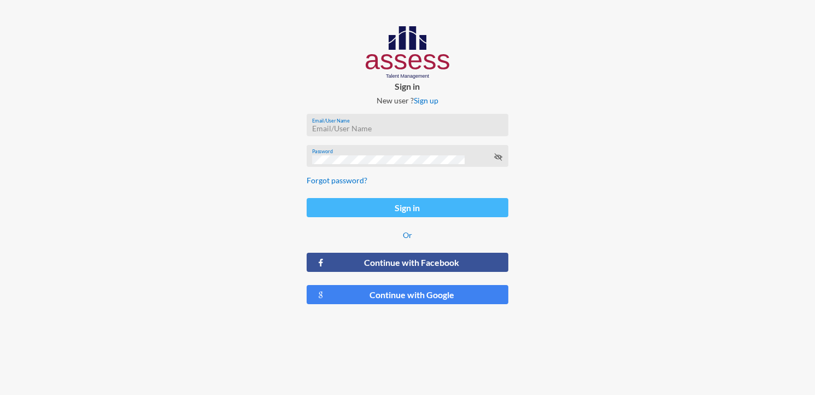
type input "MoaazHany-RME"
click at [420, 208] on button "Sign in" at bounding box center [408, 207] width 202 height 19
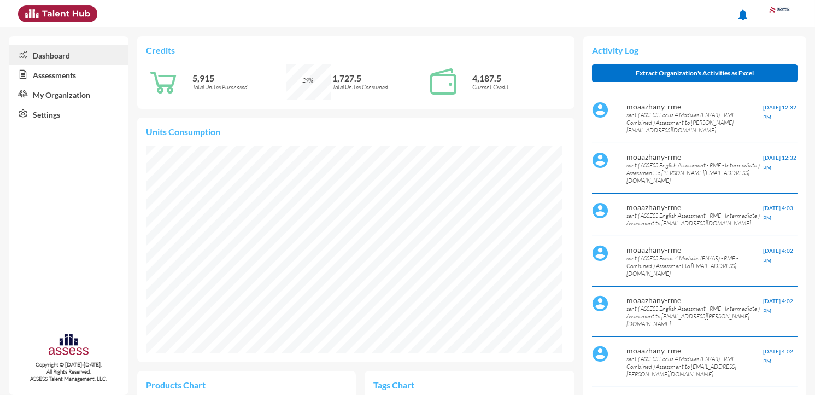
click at [67, 97] on link "My Organization" at bounding box center [69, 94] width 120 height 20
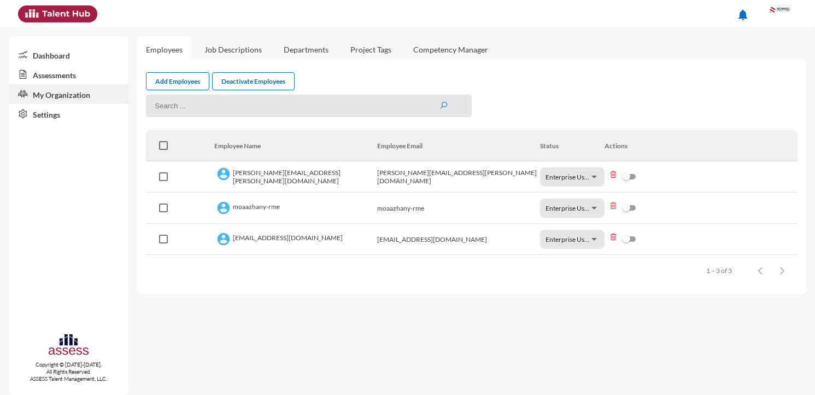
click at [78, 63] on link "Dashboard" at bounding box center [69, 55] width 120 height 20
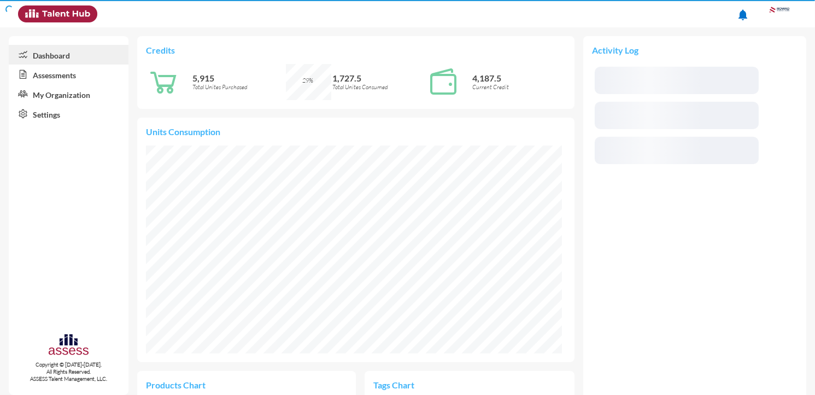
click at [73, 83] on link "Assessments" at bounding box center [69, 74] width 120 height 20
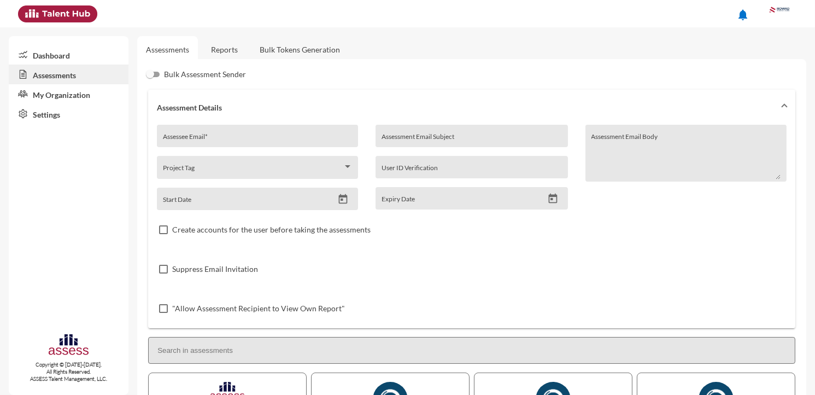
click at [223, 45] on link "Reports" at bounding box center [224, 49] width 44 height 27
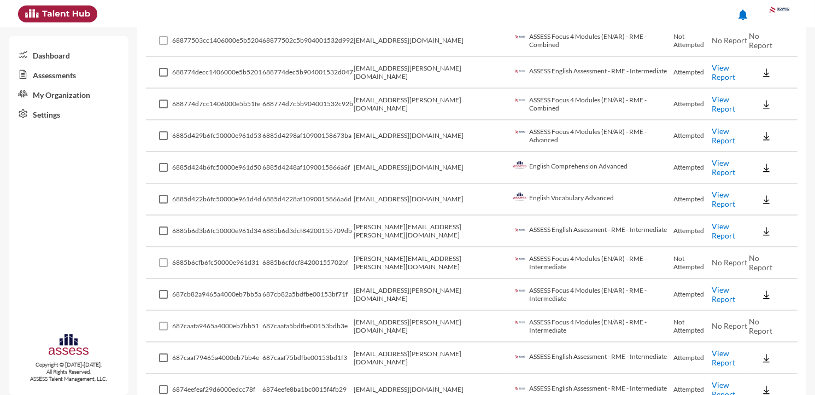
scroll to position [319, 0]
click at [714, 348] on link "View Report" at bounding box center [723, 357] width 23 height 19
click at [714, 287] on link "View Report" at bounding box center [723, 293] width 23 height 19
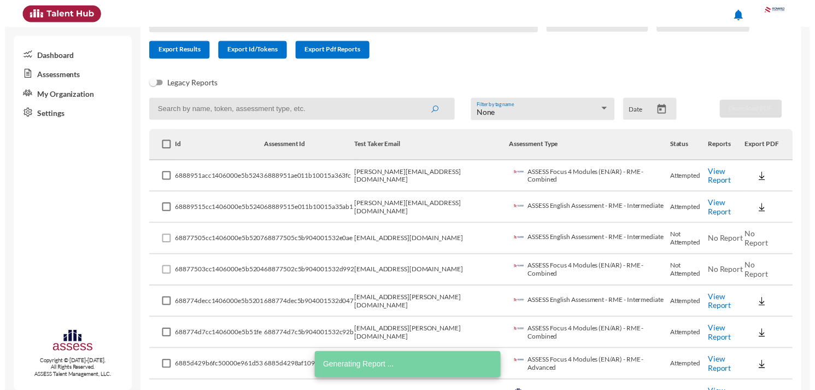
scroll to position [85, 0]
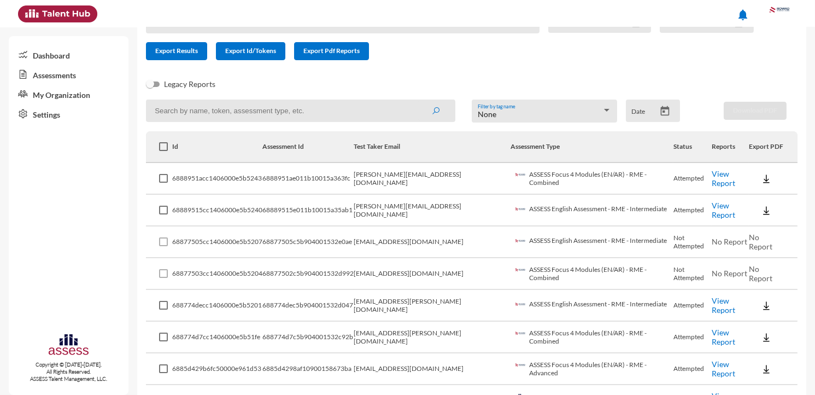
click at [722, 173] on link "View Report" at bounding box center [723, 178] width 23 height 19
click at [718, 208] on link "View Report" at bounding box center [723, 210] width 23 height 19
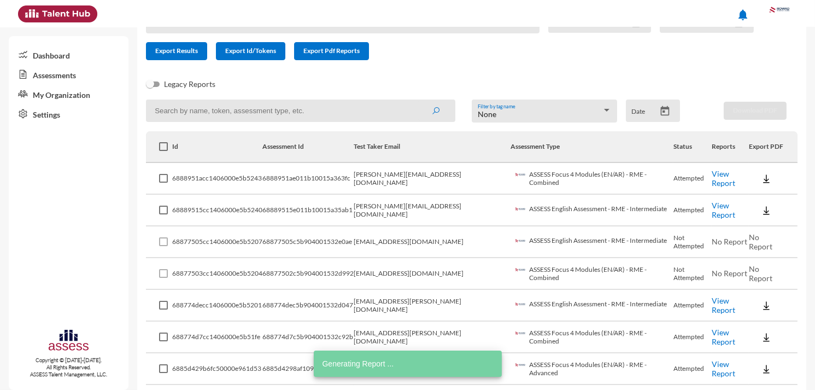
click at [289, 111] on input at bounding box center [300, 110] width 309 height 22
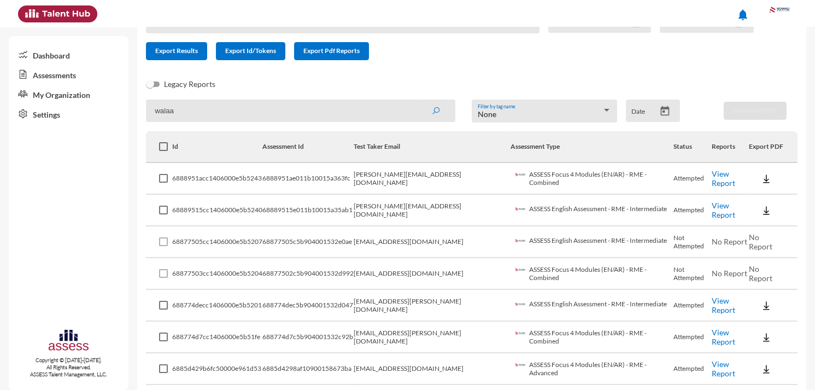
click at [418, 101] on button "submit" at bounding box center [435, 111] width 35 height 20
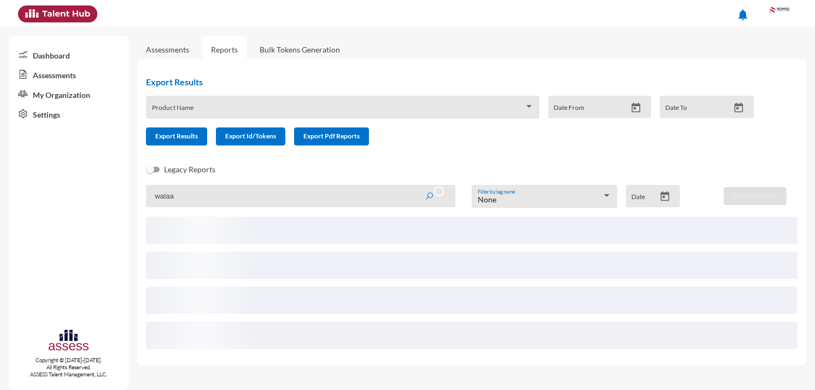
scroll to position [0, 0]
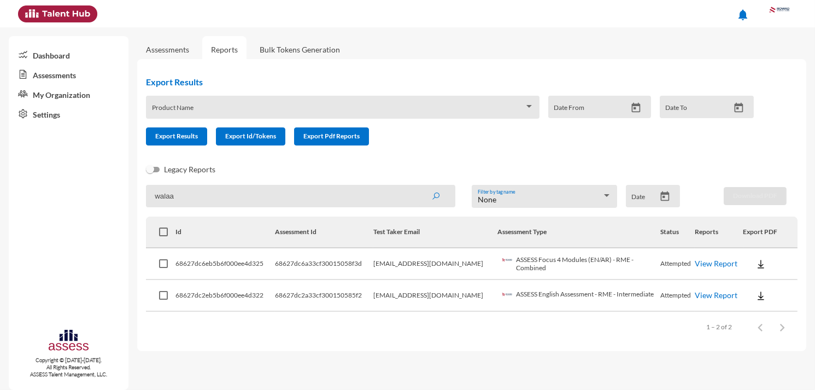
click at [695, 265] on link "View Report" at bounding box center [716, 262] width 43 height 9
click at [702, 293] on link "View Report" at bounding box center [716, 294] width 43 height 9
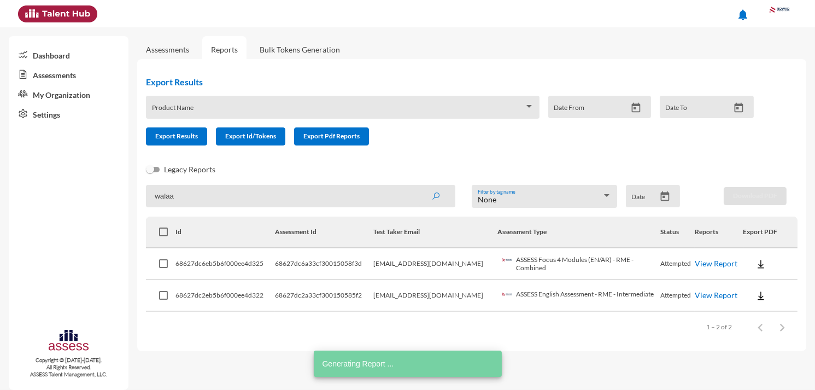
click at [293, 196] on input "walaa" at bounding box center [300, 196] width 309 height 22
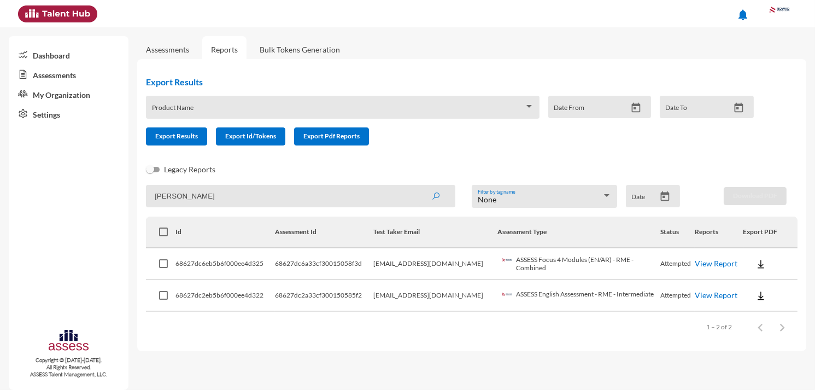
click at [418, 186] on button "submit" at bounding box center [435, 196] width 35 height 20
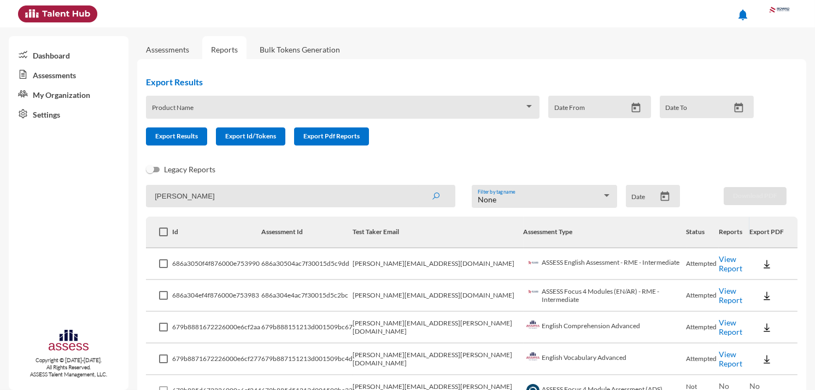
click at [725, 268] on link "View Report" at bounding box center [730, 263] width 23 height 19
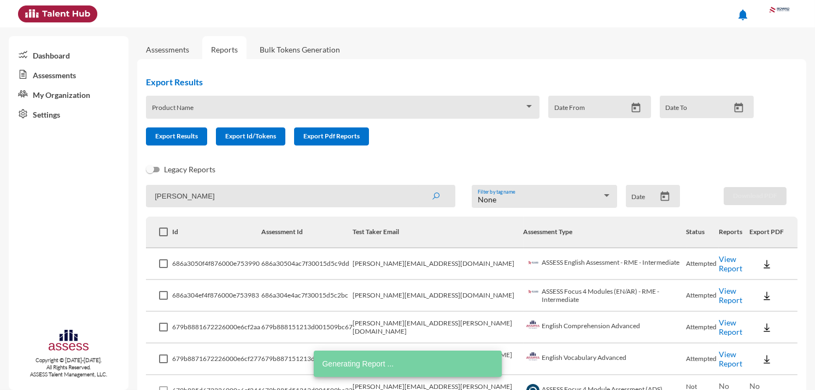
click at [730, 295] on link "View Report" at bounding box center [730, 295] width 23 height 19
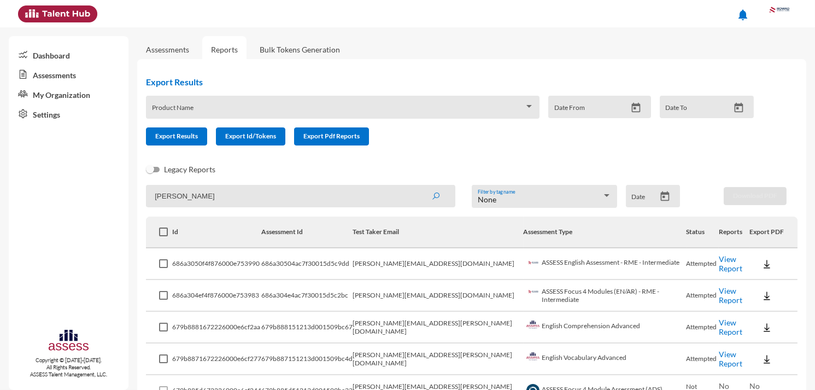
click at [340, 187] on input "samuel" at bounding box center [300, 196] width 309 height 22
paste input "ahmed.fouad@rowad-rme.com"
click at [418, 186] on button "submit" at bounding box center [435, 196] width 35 height 20
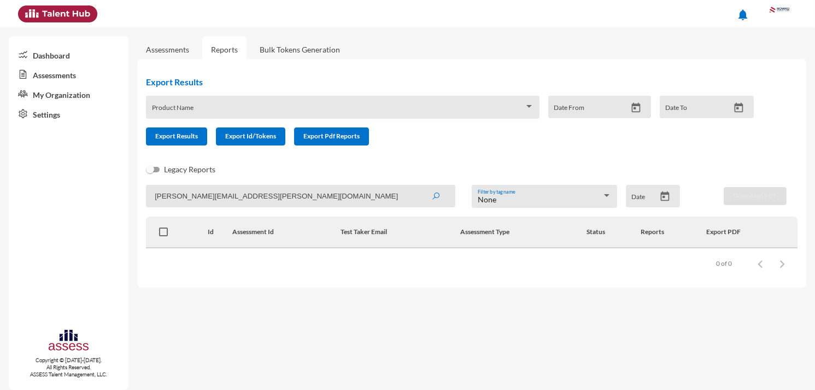
drag, startPoint x: 281, startPoint y: 199, endPoint x: 198, endPoint y: 194, distance: 83.8
click at [198, 195] on input "ahmed.fouad@rowad-rme.com" at bounding box center [300, 196] width 309 height 22
click at [418, 186] on button "submit" at bounding box center [435, 196] width 35 height 20
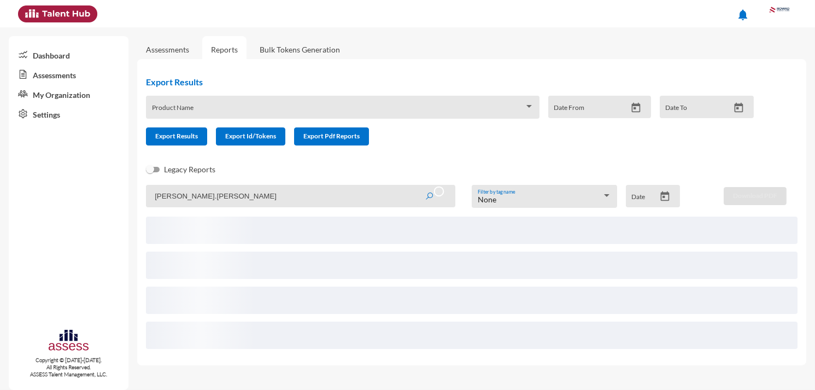
click at [178, 197] on input "ahmed.fouad" at bounding box center [300, 196] width 309 height 22
click at [281, 290] on mat-sidenav-content "Assessments Reports Bulk Tokens Generation Export Results Product Name Date Fro…" at bounding box center [476, 208] width 678 height 362
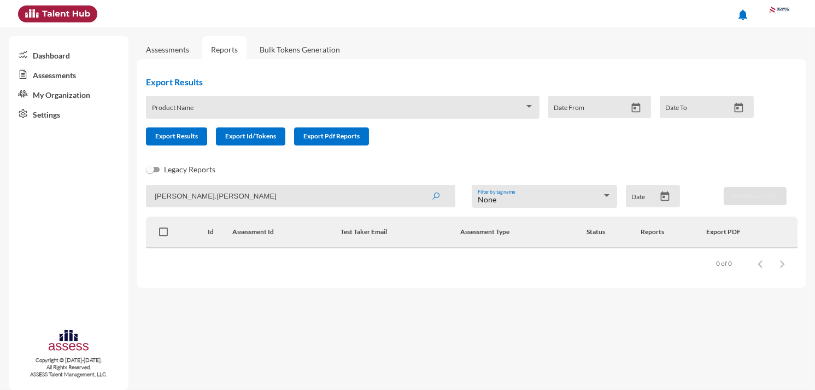
click at [172, 208] on app-recent-report "ahmed.fouad None Filter by tag name Date Download PDF Id Assessment Id Test Tak…" at bounding box center [471, 232] width 651 height 94
click at [177, 198] on input "ahmed.fouad" at bounding box center [300, 196] width 309 height 22
click at [418, 186] on button "submit" at bounding box center [435, 196] width 35 height 20
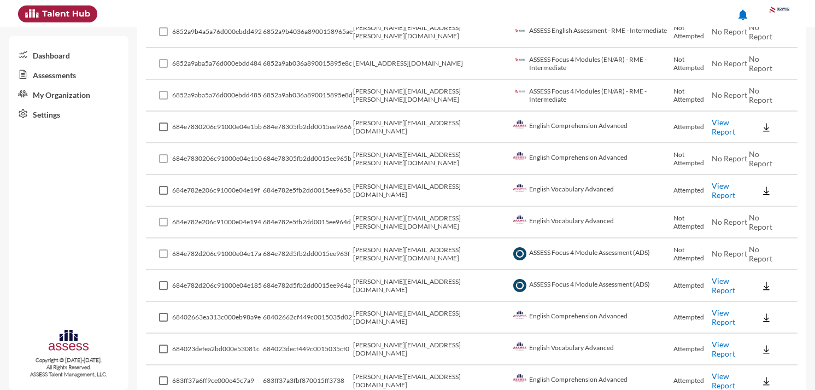
scroll to position [390, 0]
click at [720, 308] on link "View Report" at bounding box center [723, 317] width 23 height 19
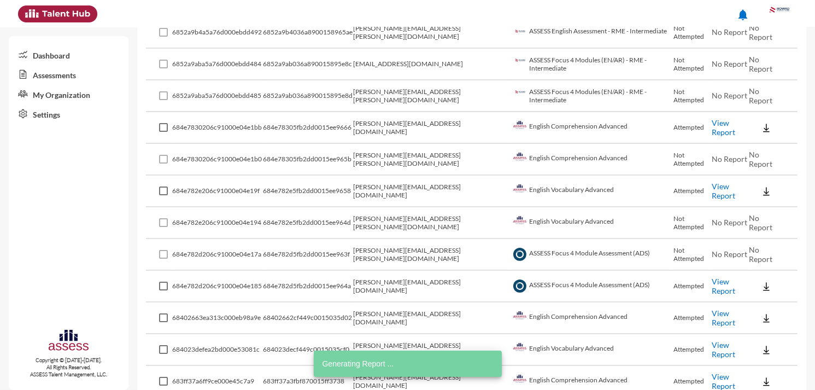
scroll to position [0, 0]
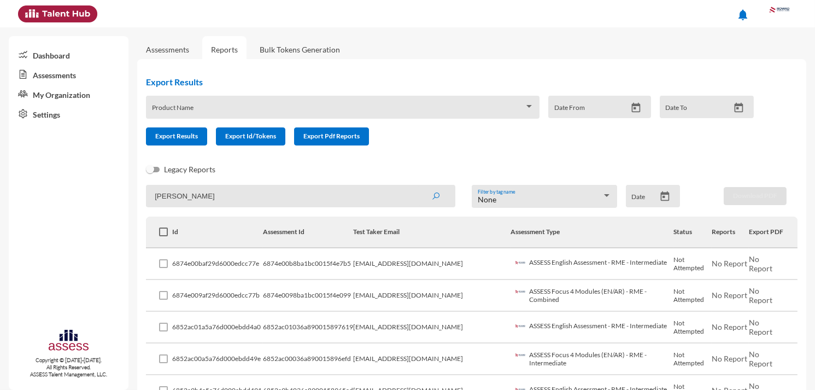
click at [293, 198] on input "ahmed fouad" at bounding box center [300, 196] width 309 height 22
click at [293, 200] on input "ahmed fouad" at bounding box center [300, 196] width 309 height 22
type input "s"
click at [418, 186] on button "submit" at bounding box center [435, 196] width 35 height 20
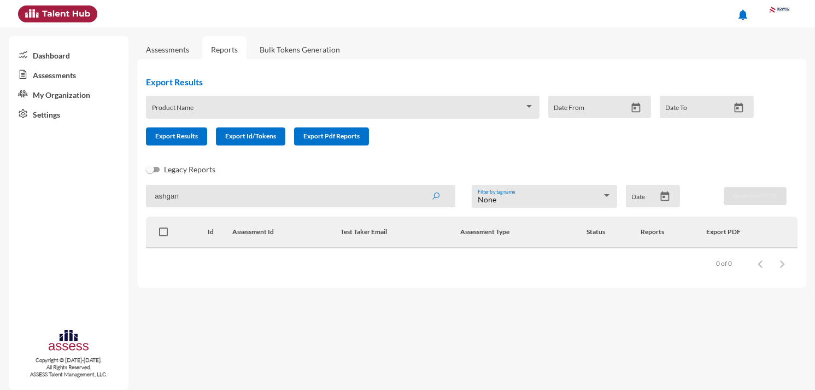
click at [273, 195] on input "ashgan" at bounding box center [300, 196] width 309 height 22
click at [418, 186] on button "submit" at bounding box center [435, 196] width 35 height 20
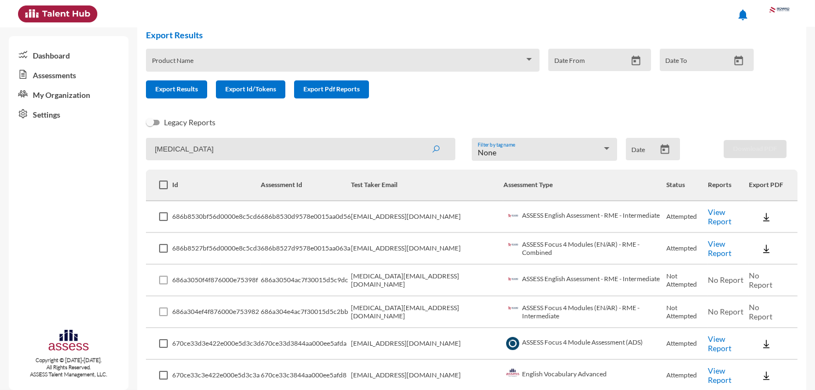
scroll to position [56, 0]
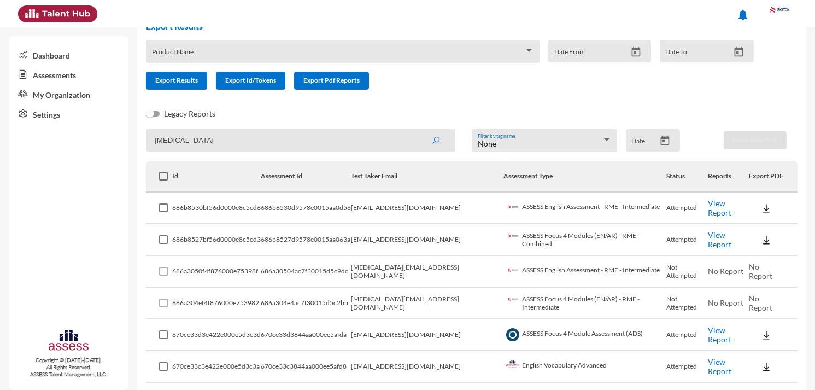
click at [708, 204] on link "View Report" at bounding box center [719, 207] width 23 height 19
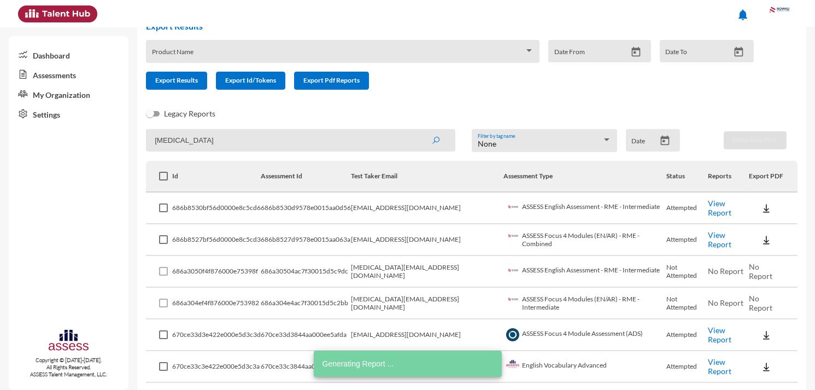
click at [712, 232] on td "View Report" at bounding box center [728, 240] width 41 height 32
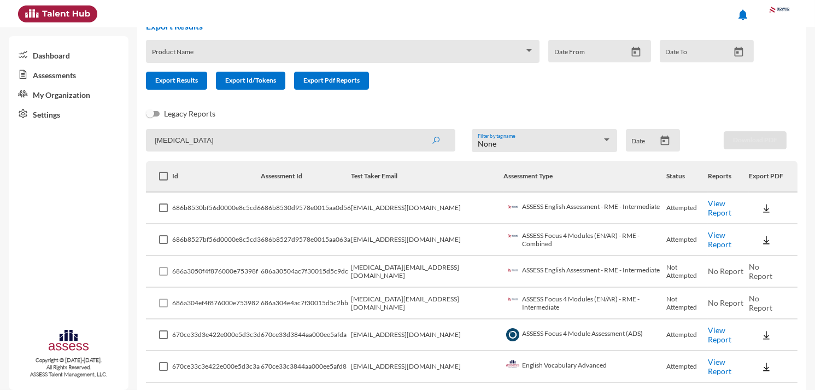
click at [710, 233] on link "View Report" at bounding box center [719, 239] width 23 height 19
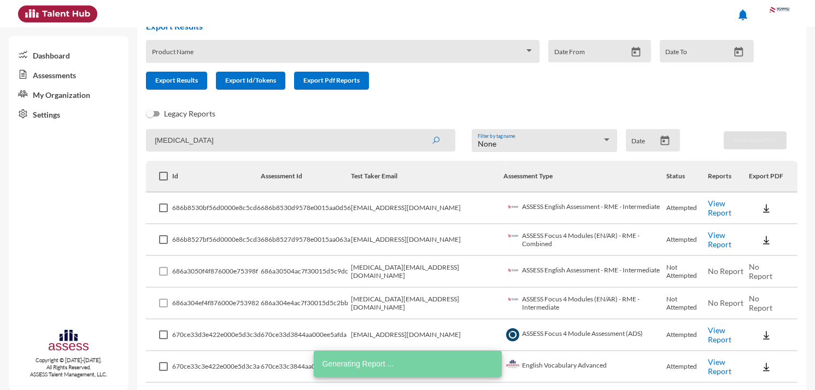
click at [339, 143] on input "yasmin" at bounding box center [300, 140] width 309 height 22
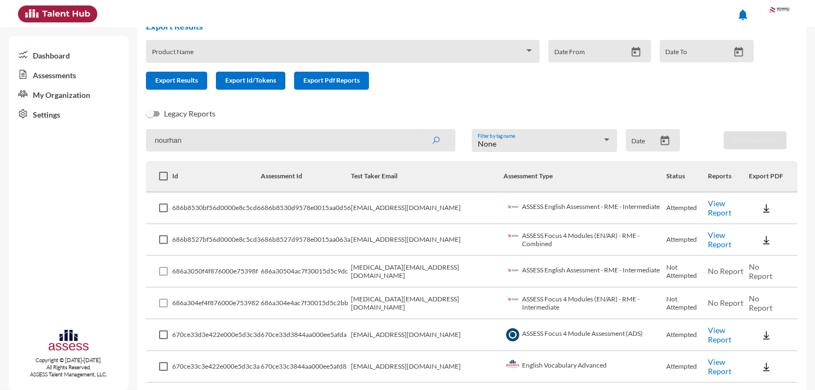
click at [418, 130] on button "submit" at bounding box center [435, 140] width 35 height 20
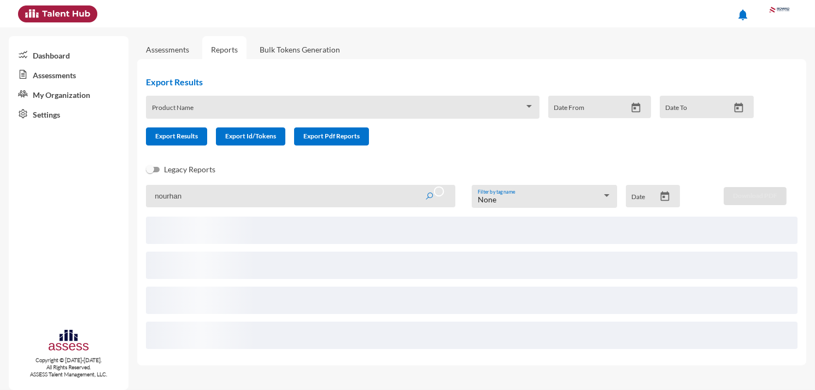
scroll to position [0, 0]
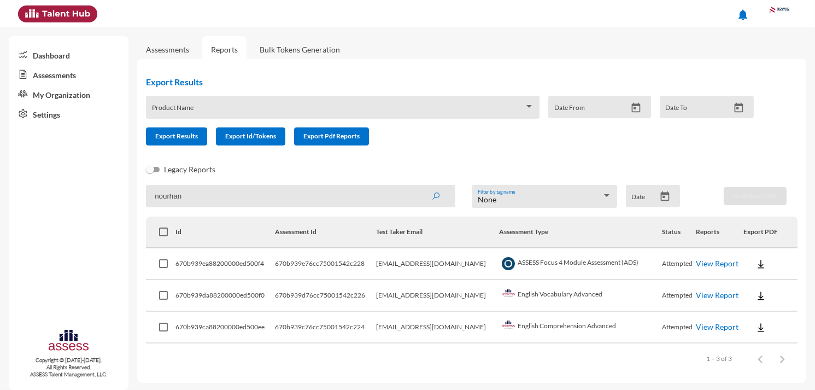
click at [708, 261] on link "View Report" at bounding box center [717, 262] width 43 height 9
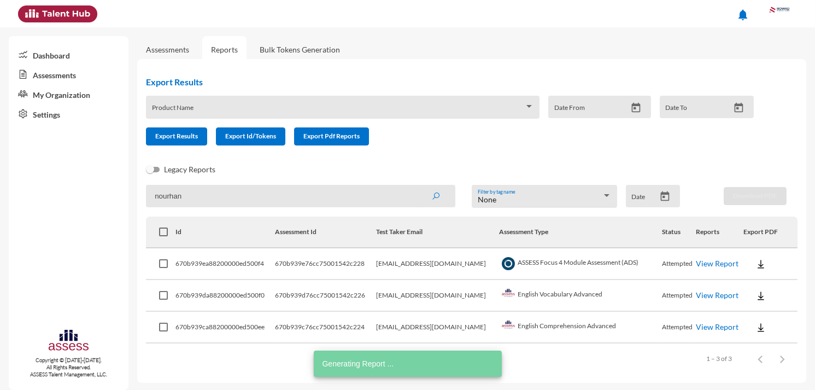
click at [245, 187] on input "nourhan" at bounding box center [300, 196] width 309 height 22
click at [245, 188] on input "nourhan" at bounding box center [300, 196] width 309 height 22
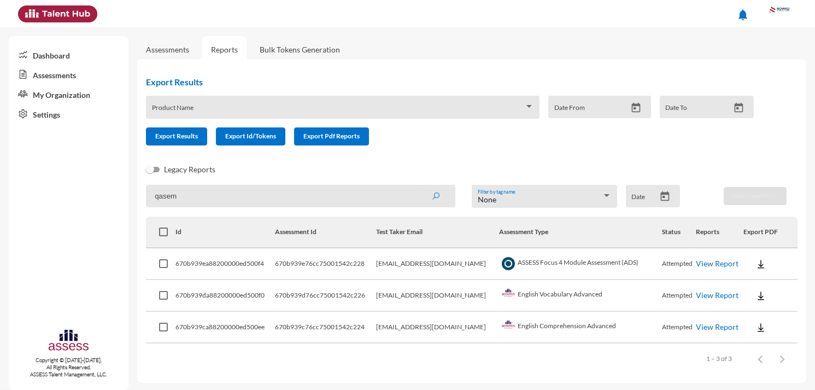
click at [418, 186] on button "submit" at bounding box center [435, 196] width 35 height 20
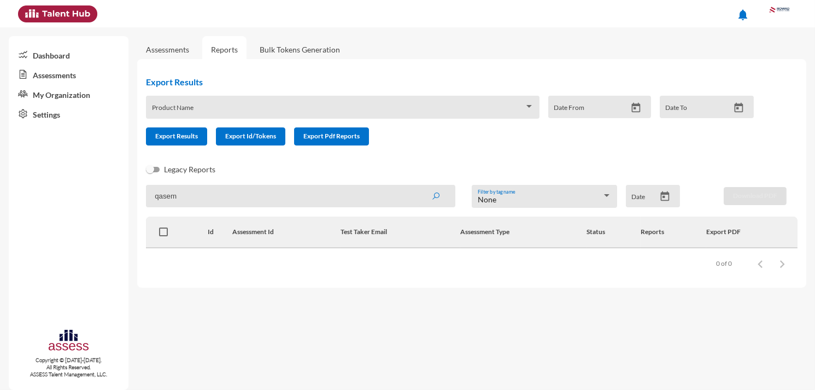
click at [245, 189] on input "qasem" at bounding box center [300, 196] width 309 height 22
click at [418, 186] on button "submit" at bounding box center [435, 196] width 35 height 20
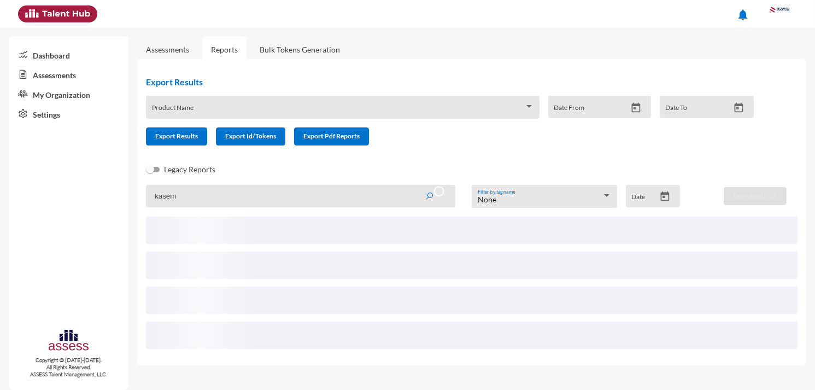
click at [167, 197] on input "kasem" at bounding box center [300, 196] width 309 height 22
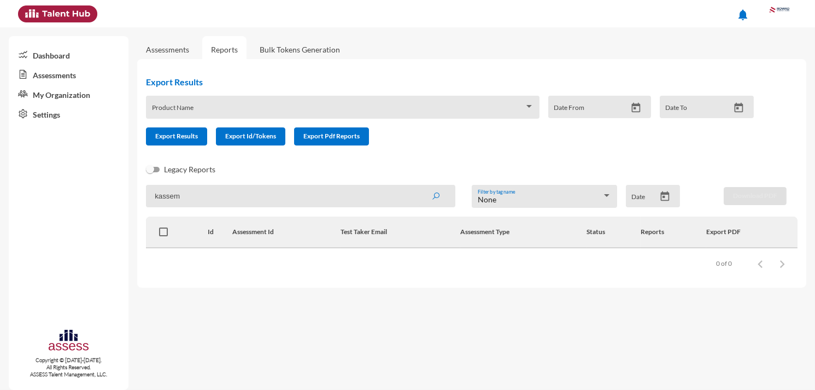
click at [418, 186] on button "submit" at bounding box center [435, 196] width 35 height 20
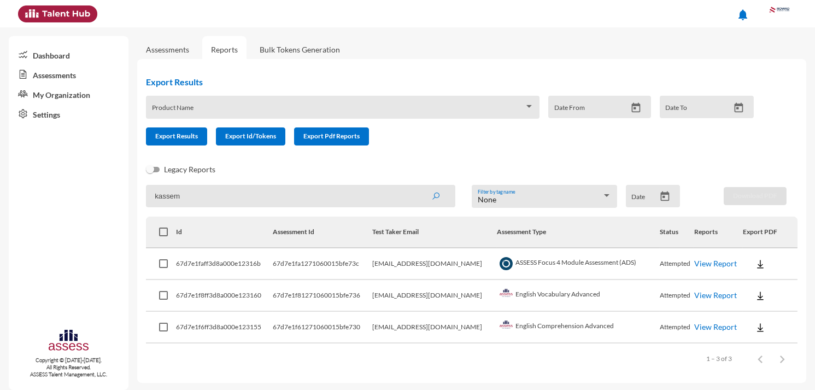
click at [266, 193] on input "kassem" at bounding box center [300, 196] width 309 height 22
click at [418, 186] on button "submit" at bounding box center [435, 196] width 35 height 20
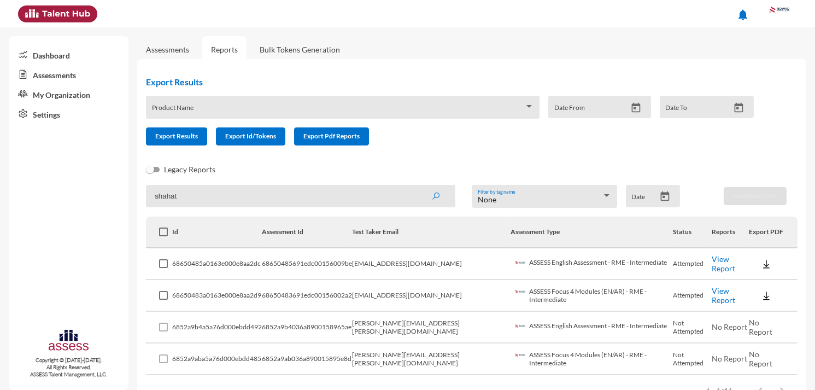
click at [724, 261] on link "View Report" at bounding box center [723, 263] width 23 height 19
click at [712, 289] on link "View Report" at bounding box center [723, 295] width 23 height 19
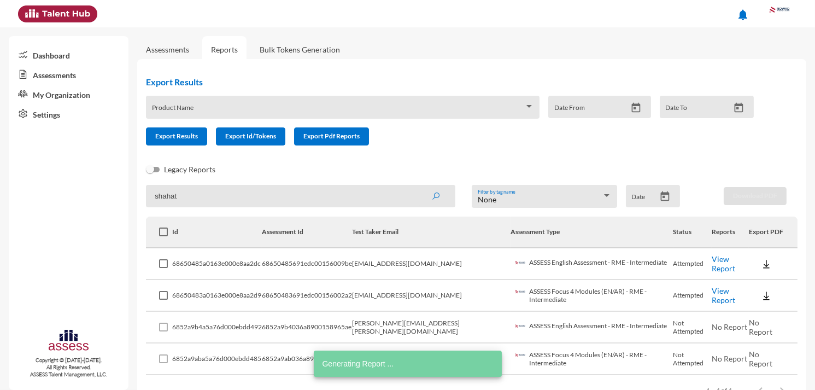
click at [330, 197] on input "shahat" at bounding box center [300, 196] width 309 height 22
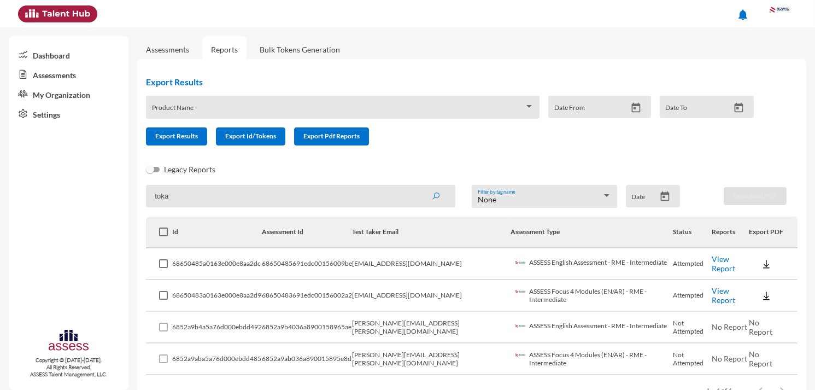
click at [418, 186] on button "submit" at bounding box center [435, 196] width 35 height 20
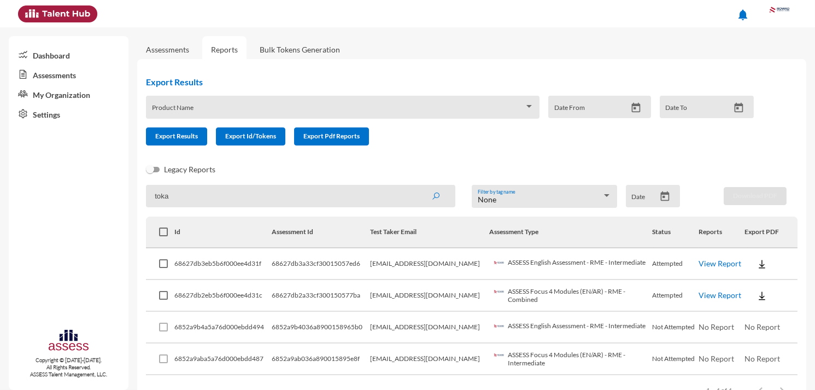
click at [721, 258] on link "View Report" at bounding box center [719, 262] width 43 height 9
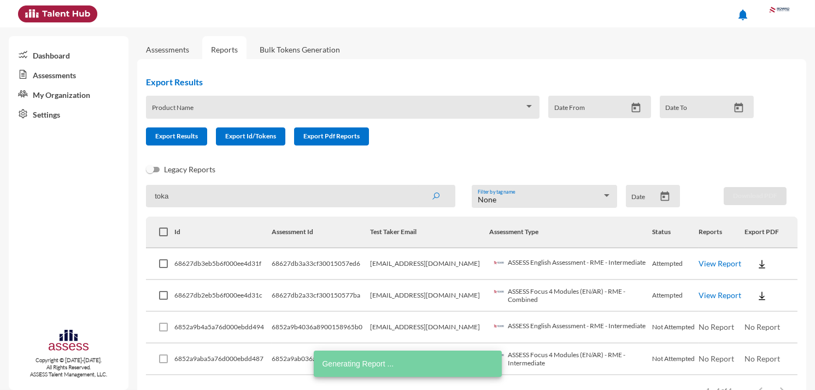
click at [716, 285] on td "View Report" at bounding box center [721, 296] width 46 height 32
click at [716, 286] on td "View Report" at bounding box center [721, 296] width 46 height 32
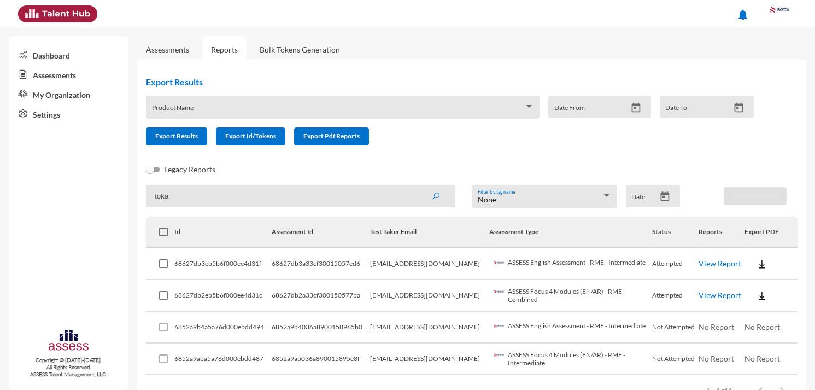
click at [715, 290] on link "View Report" at bounding box center [719, 294] width 43 height 9
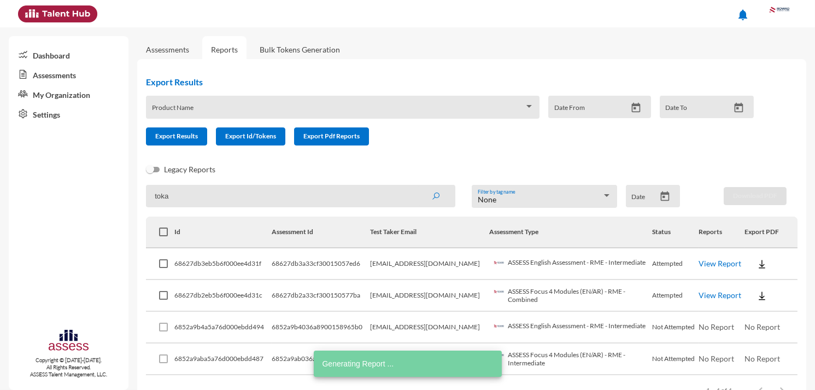
click at [355, 198] on input "toka" at bounding box center [300, 196] width 309 height 22
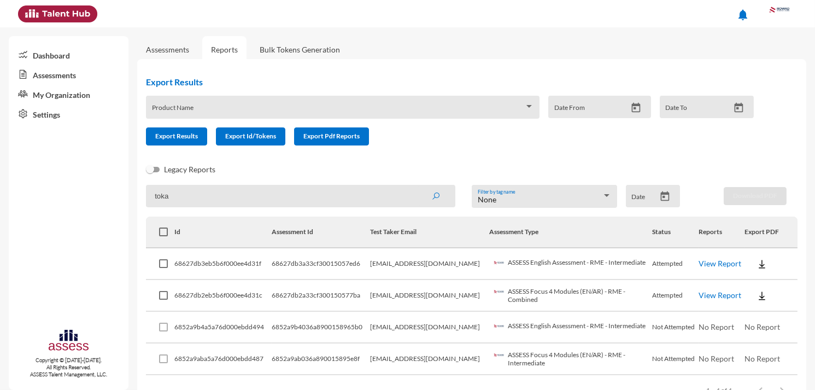
scroll to position [30, 0]
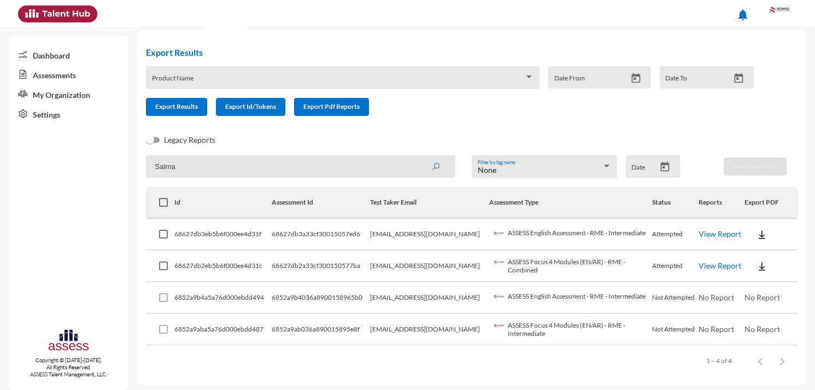
click at [418, 156] on button "submit" at bounding box center [435, 166] width 35 height 20
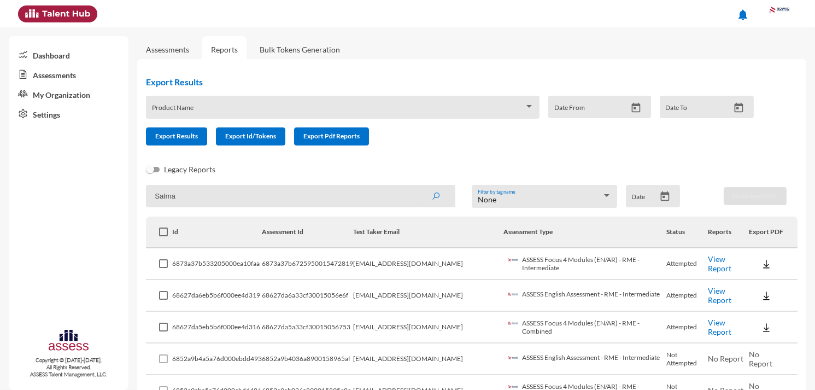
click at [725, 258] on link "View Report" at bounding box center [719, 263] width 23 height 19
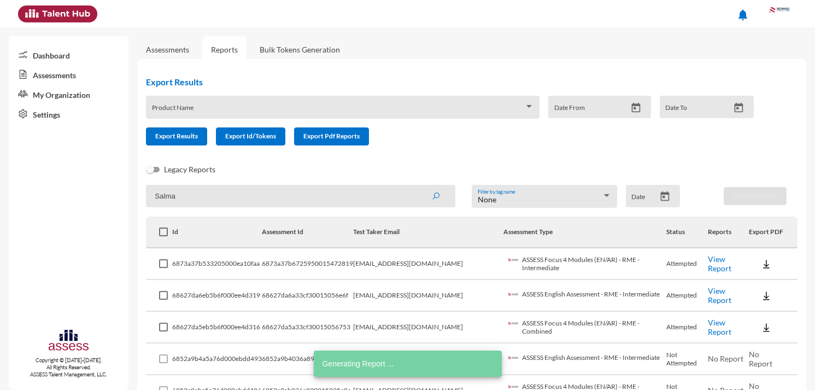
click at [718, 292] on link "View Report" at bounding box center [719, 295] width 23 height 19
click at [274, 193] on input "Salma" at bounding box center [300, 196] width 309 height 22
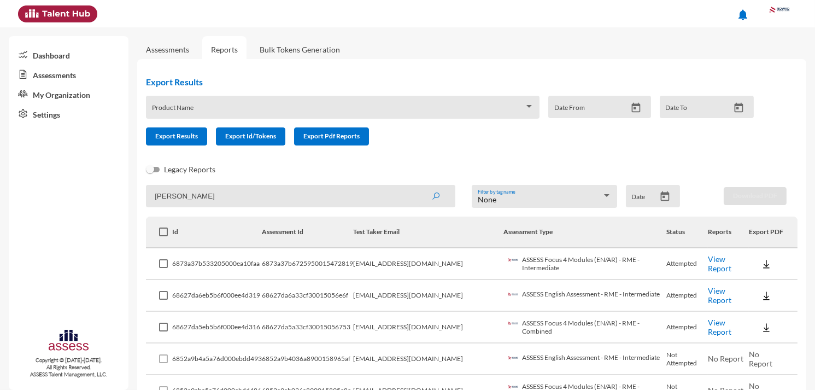
click at [418, 186] on button "submit" at bounding box center [435, 196] width 35 height 20
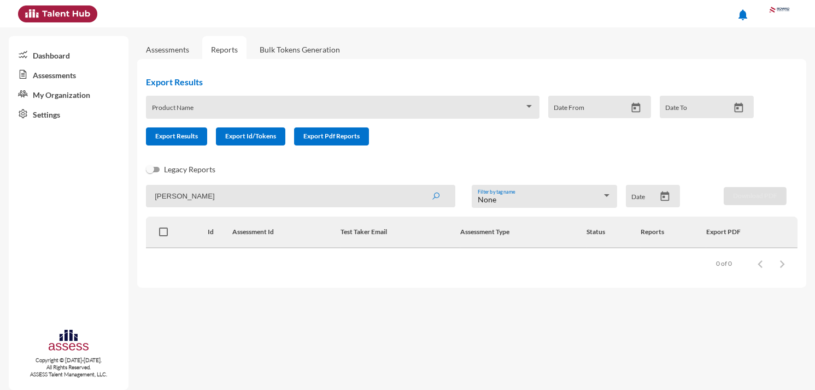
click at [296, 197] on input "hager" at bounding box center [300, 196] width 309 height 22
click at [418, 186] on button "submit" at bounding box center [435, 196] width 35 height 20
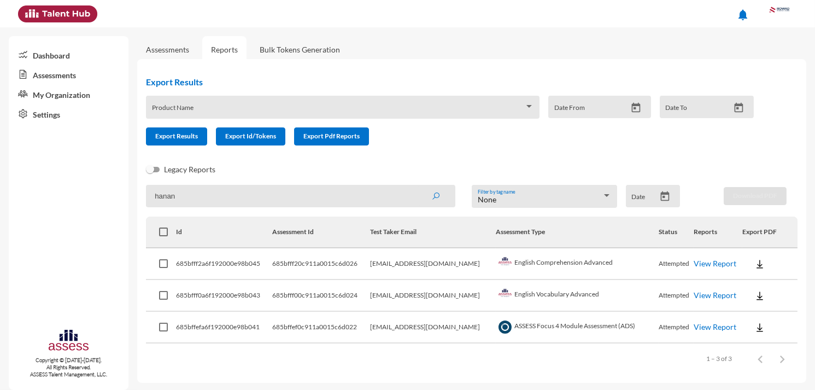
click at [700, 258] on link "View Report" at bounding box center [714, 262] width 43 height 9
click at [712, 292] on link "View Report" at bounding box center [714, 294] width 43 height 9
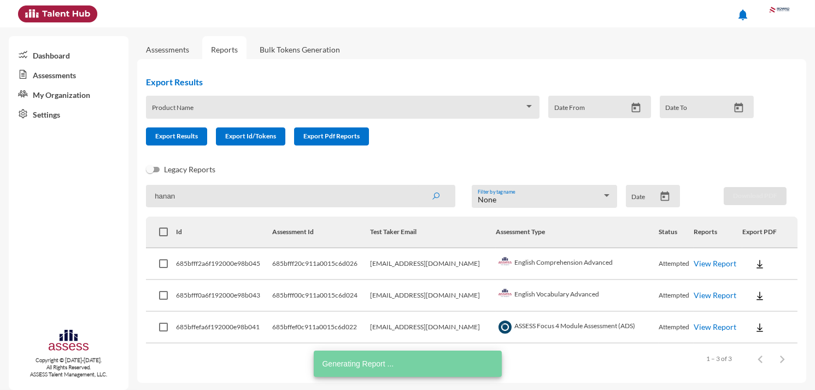
click at [718, 325] on link "View Report" at bounding box center [714, 326] width 43 height 9
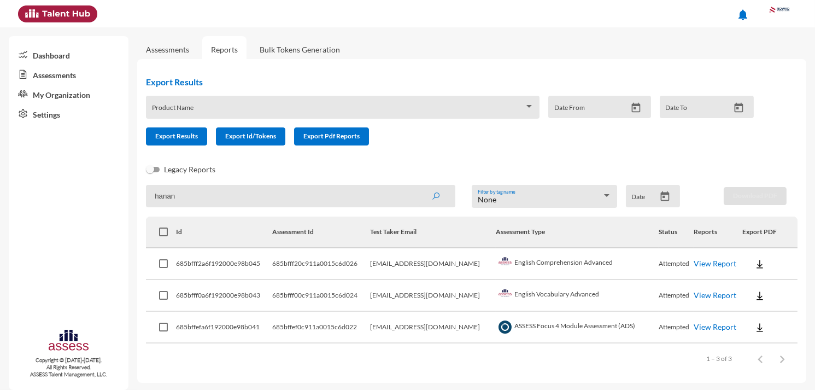
click at [243, 186] on input "hanan" at bounding box center [300, 196] width 309 height 22
click at [418, 186] on button "submit" at bounding box center [435, 196] width 35 height 20
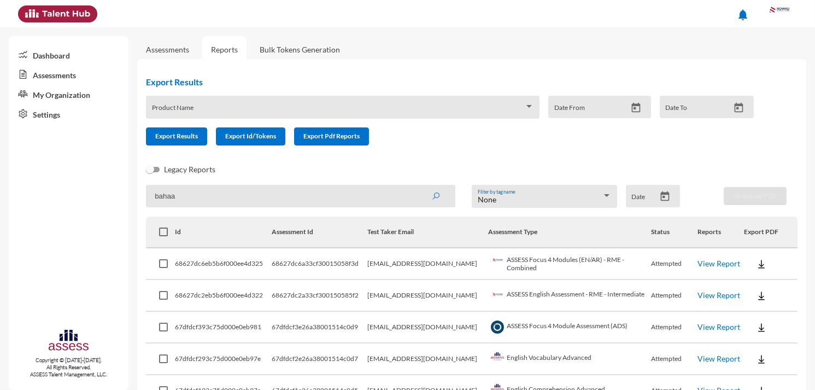
click at [303, 287] on td "68627dc2a33cf300150585f2" at bounding box center [320, 296] width 96 height 32
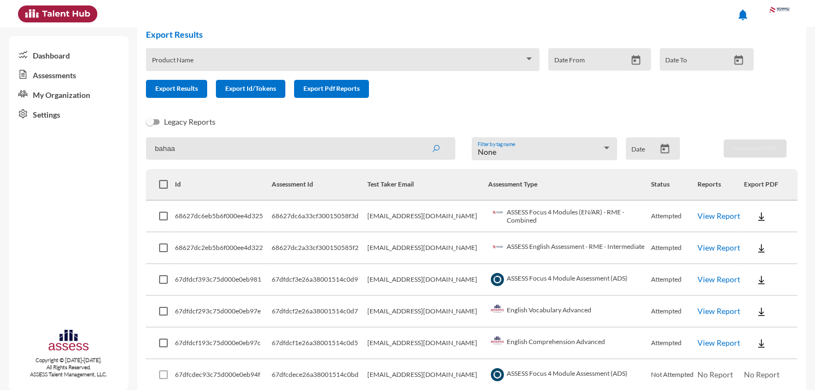
scroll to position [48, 0]
click at [710, 274] on link "View Report" at bounding box center [718, 278] width 43 height 9
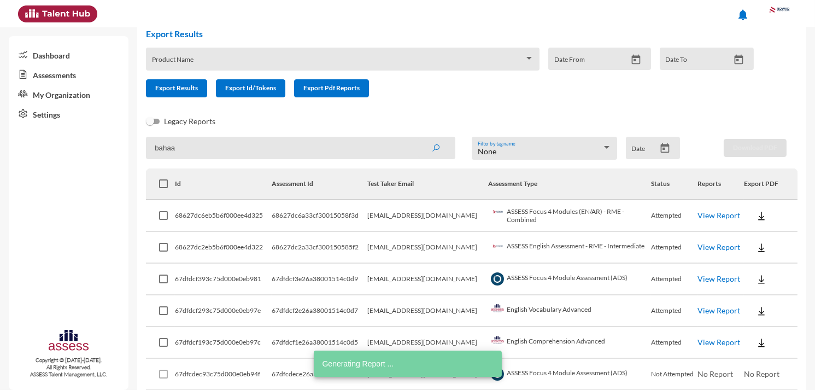
click at [707, 308] on link "View Report" at bounding box center [718, 309] width 43 height 9
click at [716, 342] on link "View Report" at bounding box center [718, 341] width 43 height 9
click at [231, 144] on input "bahaa" at bounding box center [300, 148] width 309 height 22
click at [418, 138] on button "submit" at bounding box center [435, 148] width 35 height 20
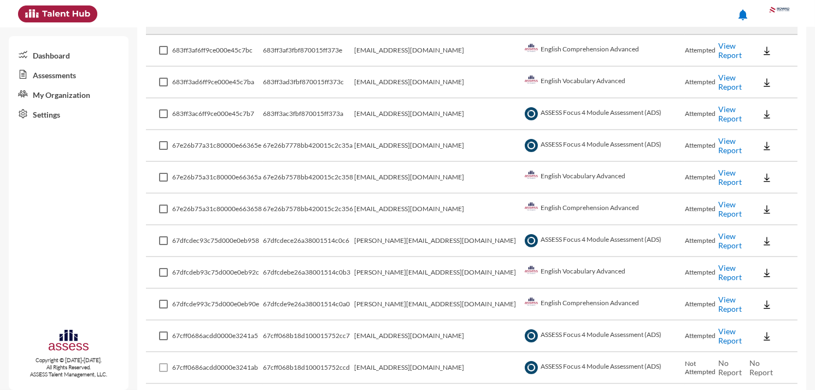
scroll to position [0, 0]
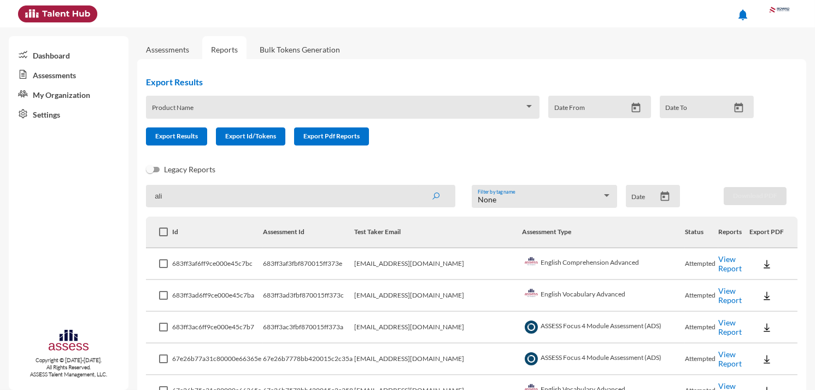
click at [211, 200] on input "ali" at bounding box center [300, 196] width 309 height 22
click at [418, 186] on button "submit" at bounding box center [435, 196] width 35 height 20
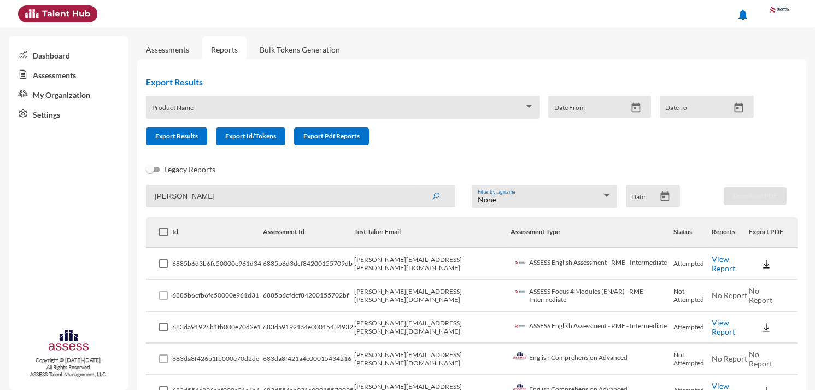
click at [712, 261] on link "View Report" at bounding box center [723, 263] width 23 height 19
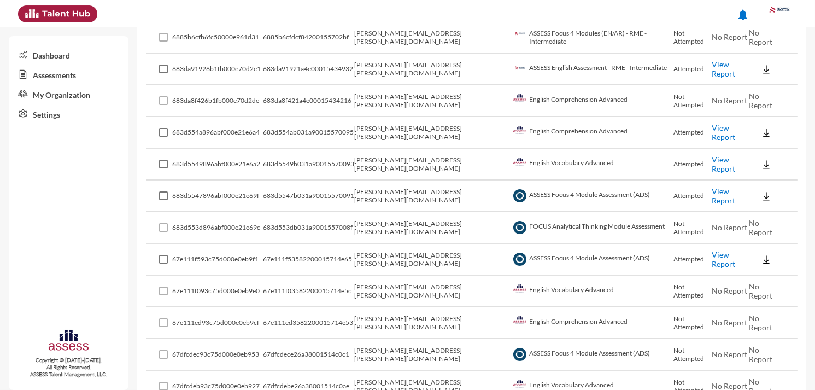
scroll to position [258, 0]
click at [712, 250] on link "View Report" at bounding box center [723, 258] width 23 height 19
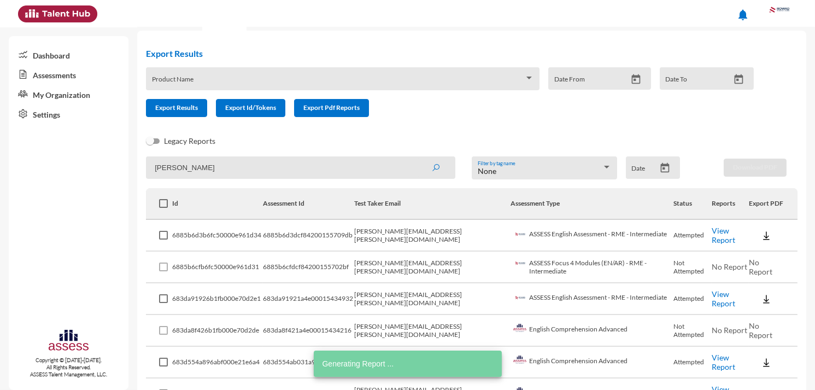
scroll to position [0, 0]
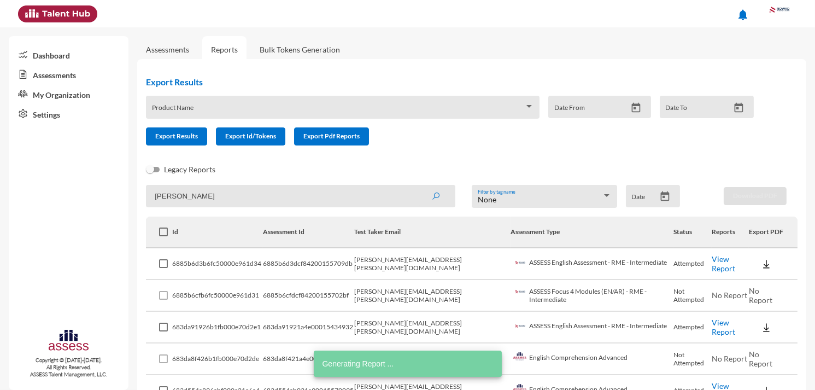
click at [692, 258] on td "Attempted" at bounding box center [692, 264] width 38 height 32
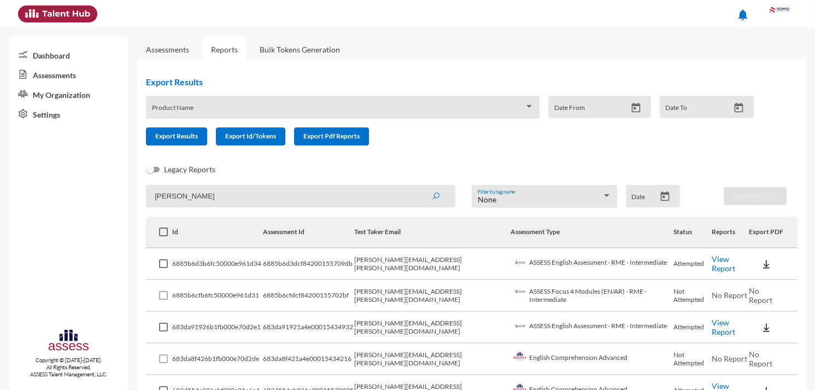
click at [712, 260] on link "View Report" at bounding box center [723, 263] width 23 height 19
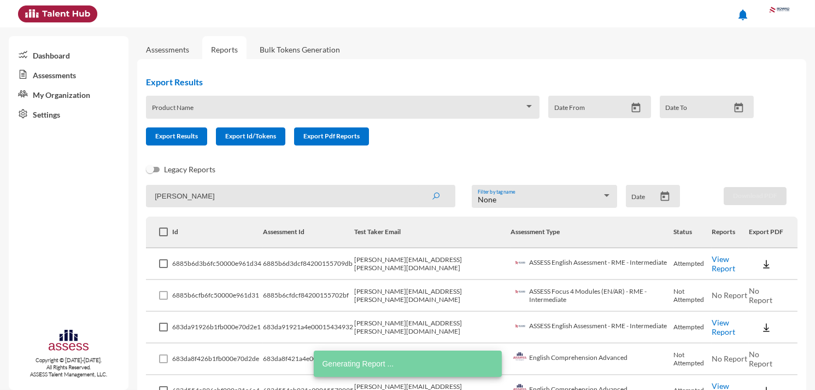
click at [246, 194] on input "ehab" at bounding box center [300, 196] width 309 height 22
click at [246, 193] on input "ehab" at bounding box center [300, 196] width 309 height 22
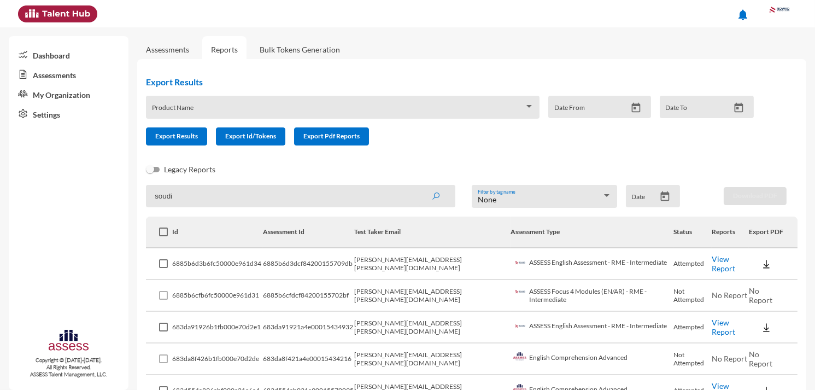
click at [418, 186] on button "submit" at bounding box center [435, 196] width 35 height 20
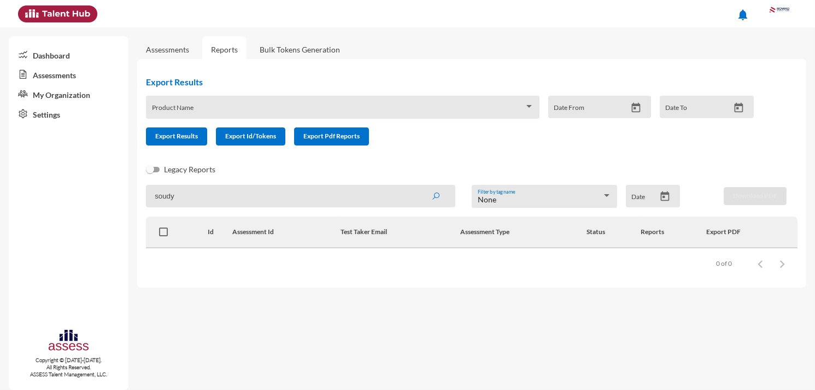
click at [418, 186] on button "submit" at bounding box center [435, 196] width 35 height 20
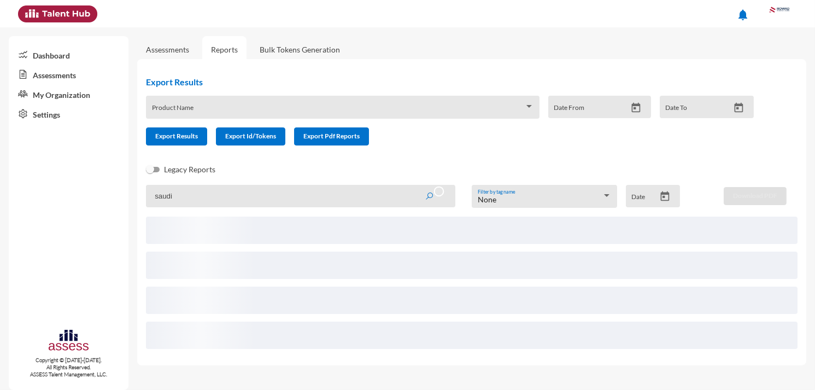
click at [416, 186] on button "submit" at bounding box center [434, 196] width 37 height 20
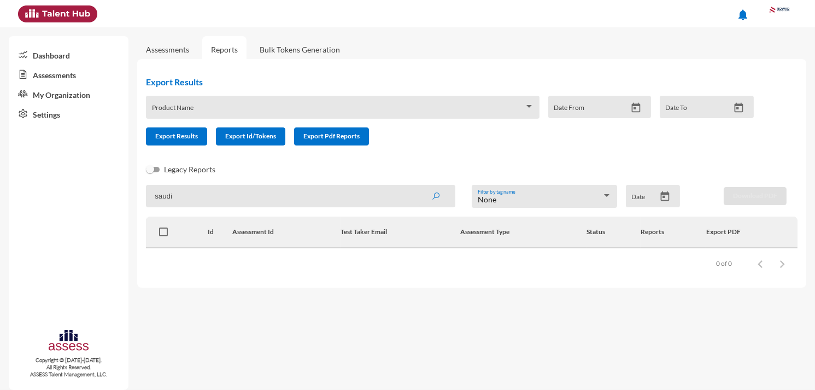
click at [173, 199] on input "saudi" at bounding box center [300, 196] width 309 height 22
type input "ahmed"
click at [418, 186] on button "submit" at bounding box center [435, 196] width 35 height 20
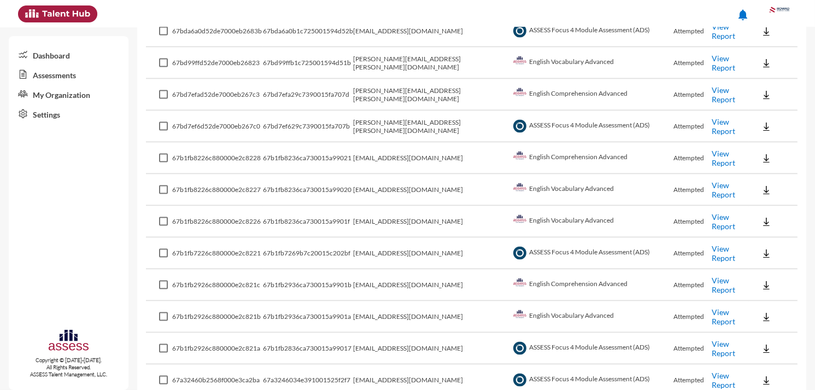
scroll to position [3025, 0]
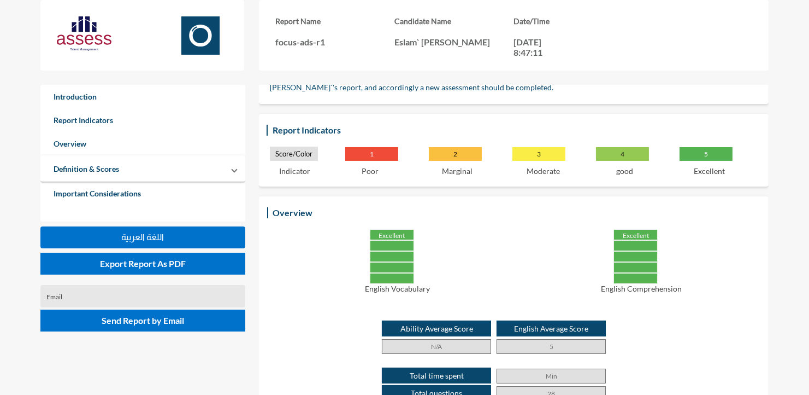
scroll to position [144, 0]
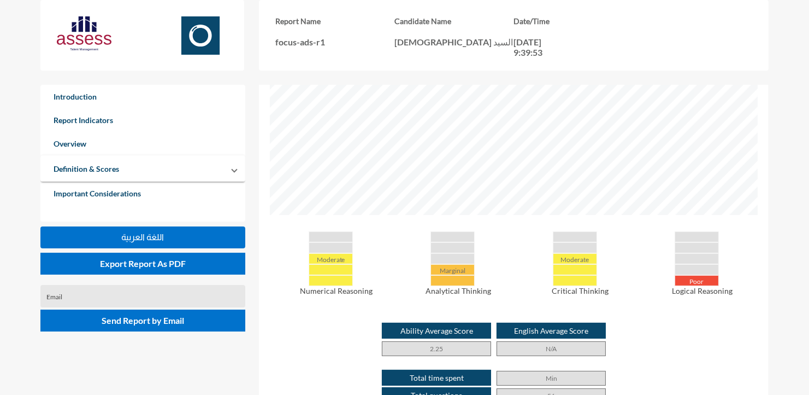
scroll to position [442, 0]
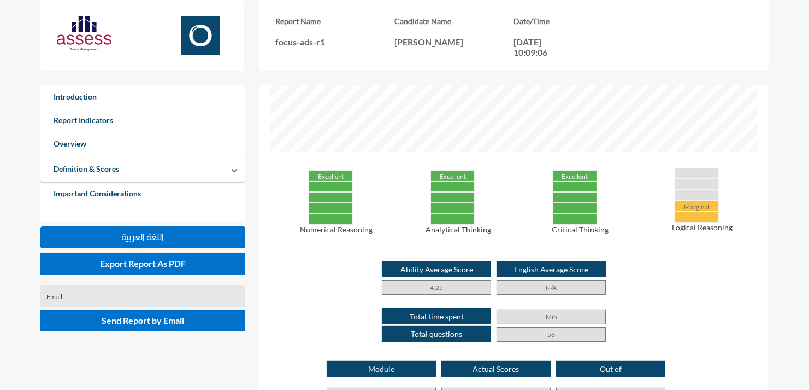
scroll to position [546095, 545676]
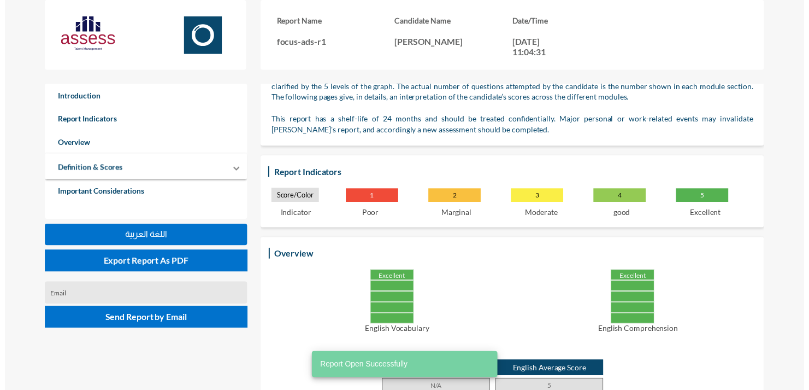
scroll to position [102, 0]
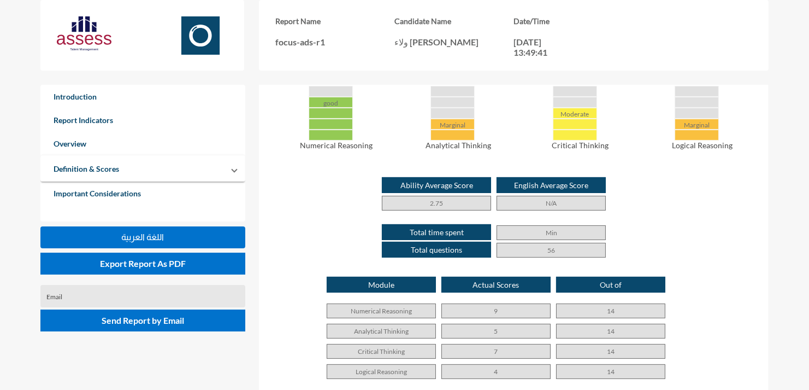
scroll to position [549, 0]
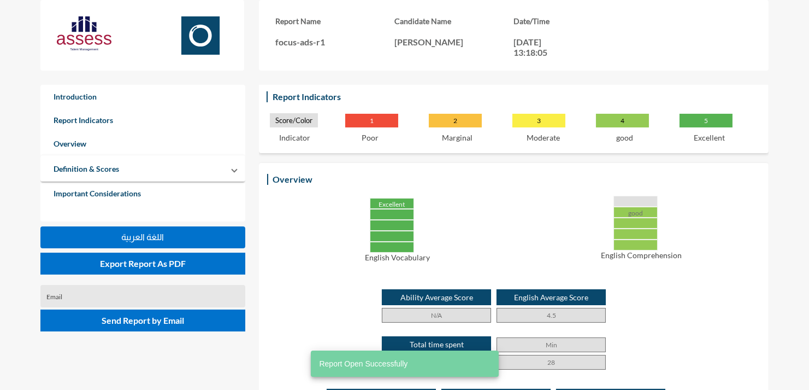
scroll to position [186, 0]
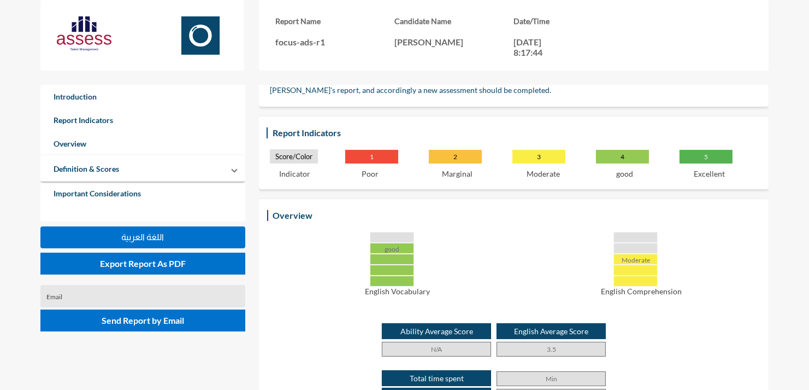
scroll to position [143, 0]
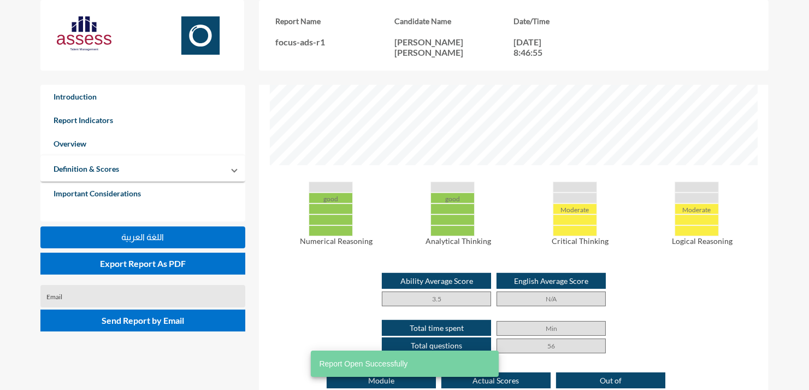
scroll to position [454, 0]
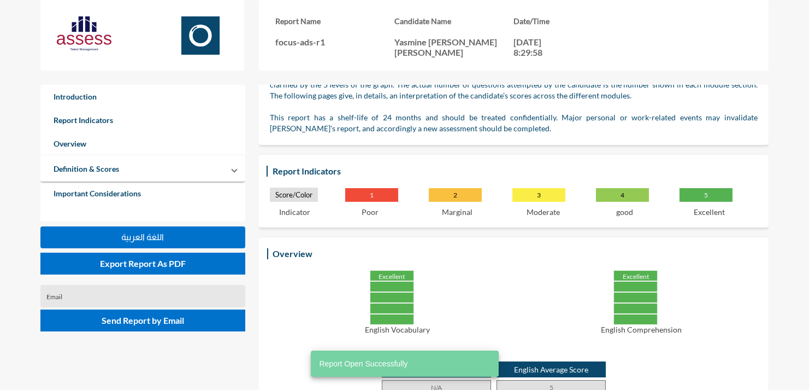
scroll to position [108, 0]
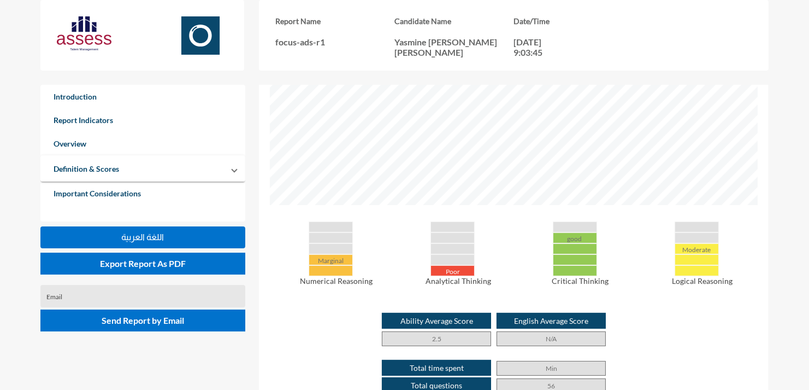
scroll to position [446, 0]
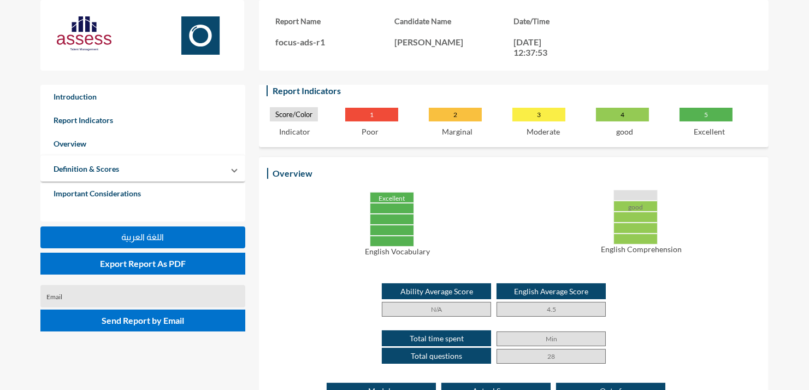
scroll to position [185, 0]
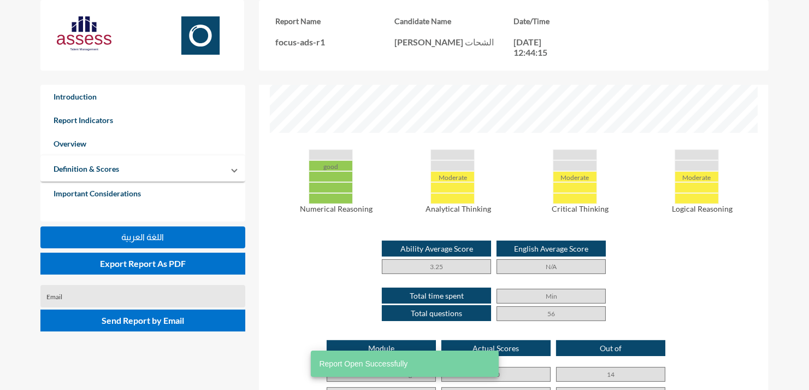
scroll to position [499, 0]
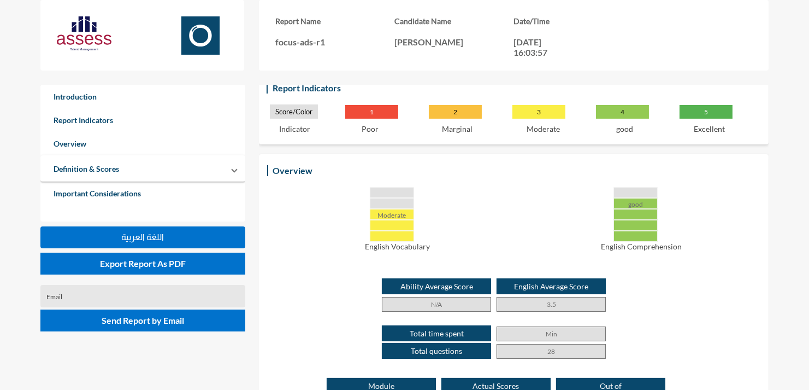
scroll to position [193, 0]
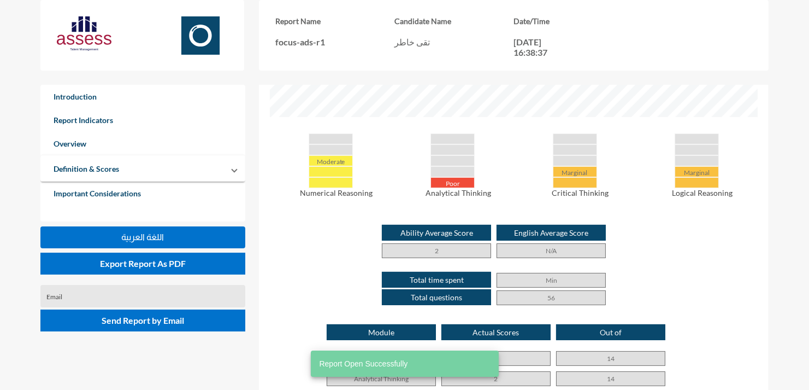
scroll to position [501, 0]
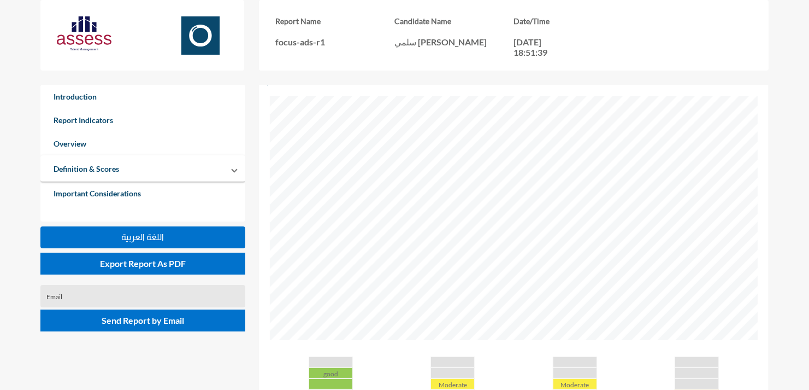
scroll to position [421, 0]
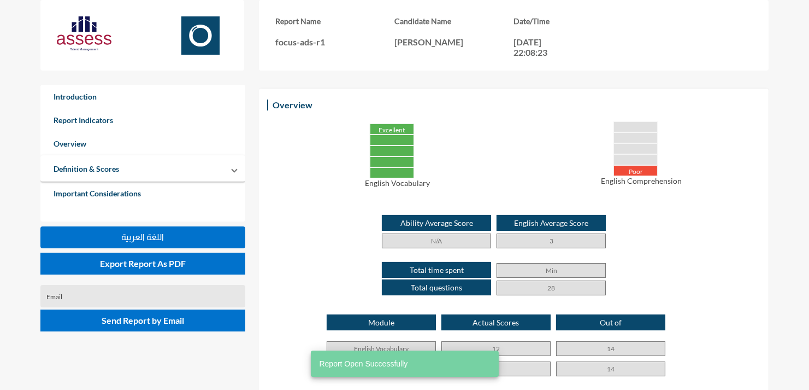
scroll to position [302, 0]
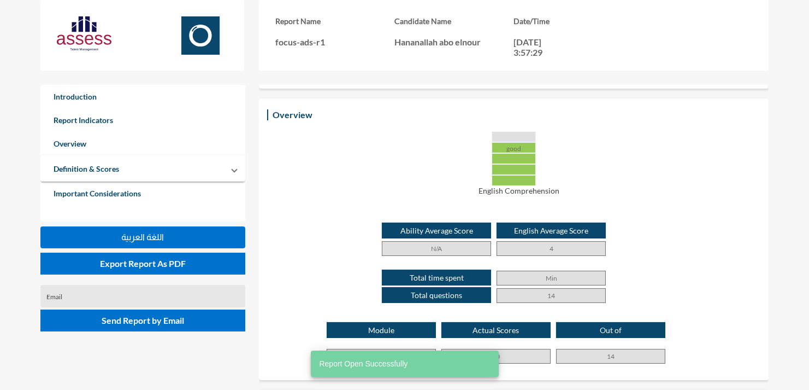
scroll to position [232, 0]
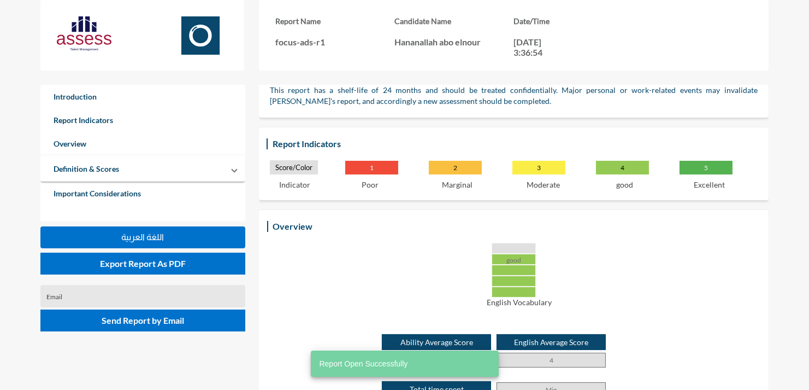
scroll to position [121, 0]
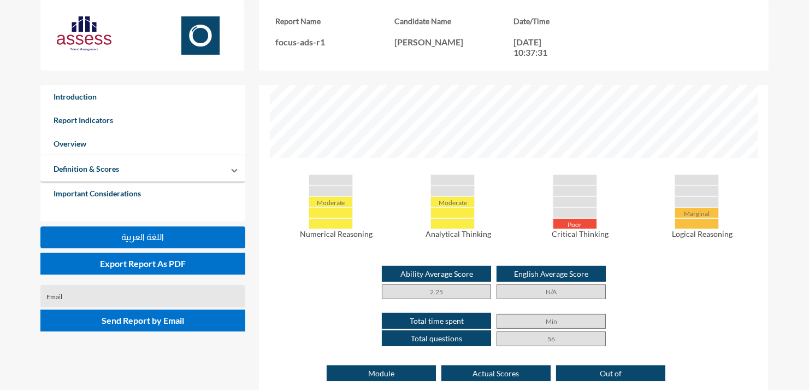
scroll to position [461, 0]
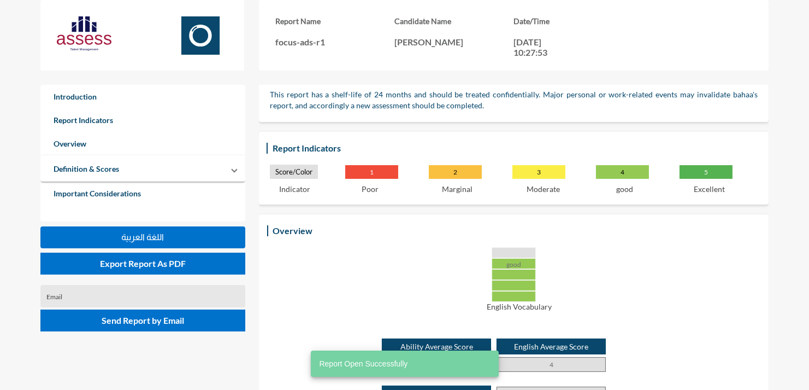
scroll to position [139, 0]
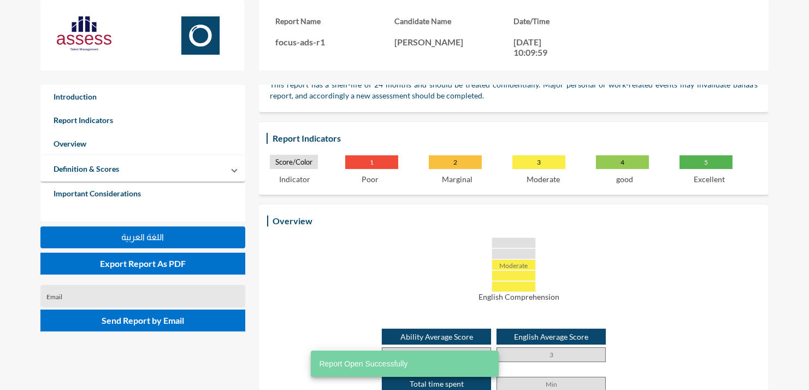
scroll to position [237, 0]
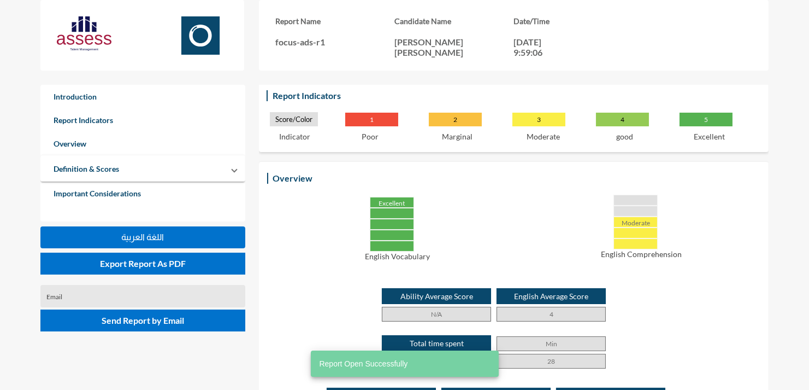
scroll to position [180, 0]
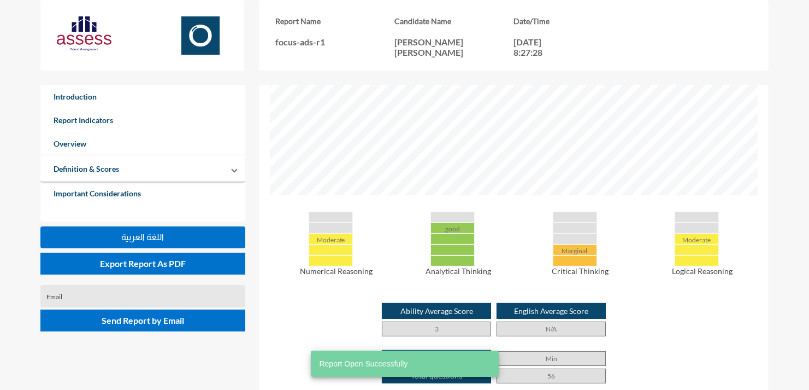
scroll to position [504, 0]
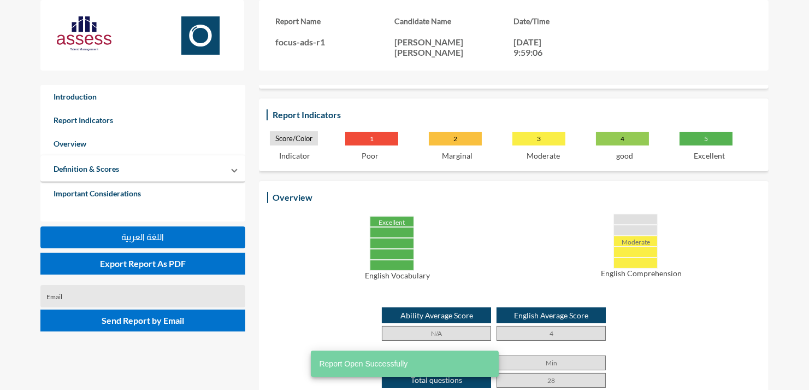
scroll to position [183, 0]
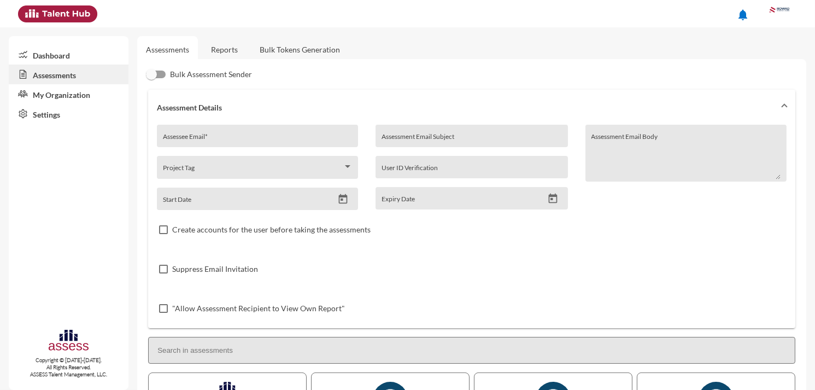
click at [215, 50] on link "Reports" at bounding box center [224, 49] width 44 height 27
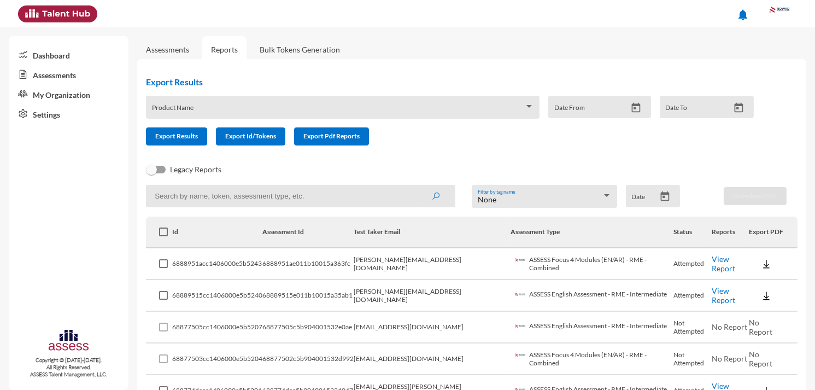
click at [226, 187] on input at bounding box center [300, 196] width 309 height 22
click at [418, 186] on button "submit" at bounding box center [435, 196] width 35 height 20
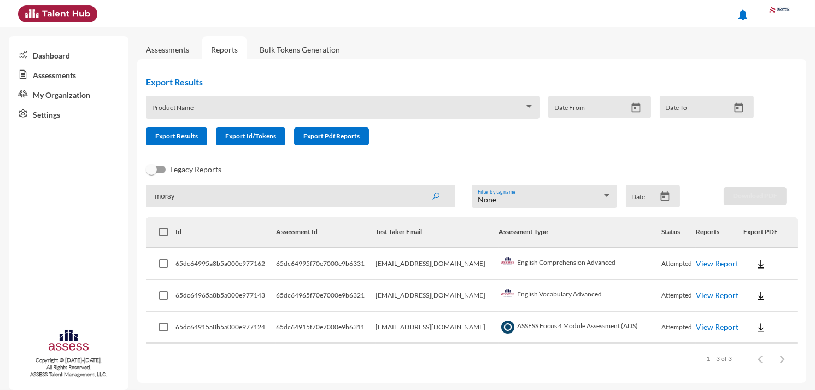
click at [702, 256] on td "View Report" at bounding box center [720, 264] width 48 height 32
click at [700, 262] on link "View Report" at bounding box center [717, 262] width 43 height 9
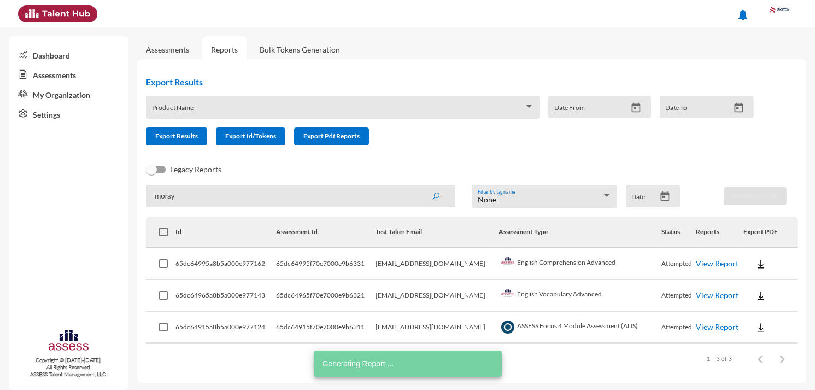
click at [706, 291] on link "View Report" at bounding box center [717, 294] width 43 height 9
click at [720, 327] on link "View Report" at bounding box center [717, 326] width 43 height 9
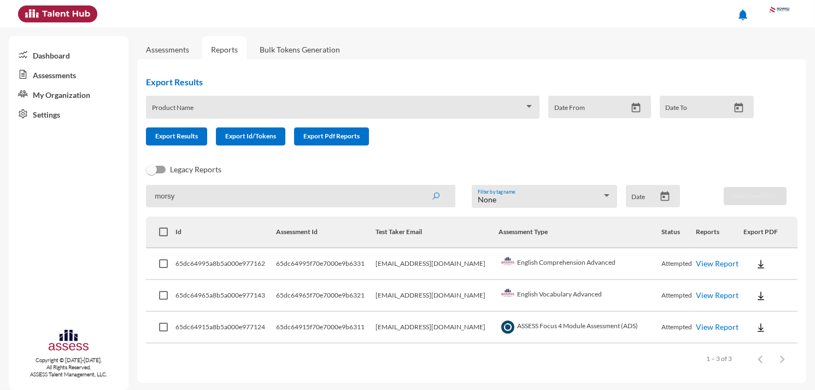
click at [226, 199] on input "morsy" at bounding box center [300, 196] width 309 height 22
click at [418, 186] on button "submit" at bounding box center [435, 196] width 35 height 20
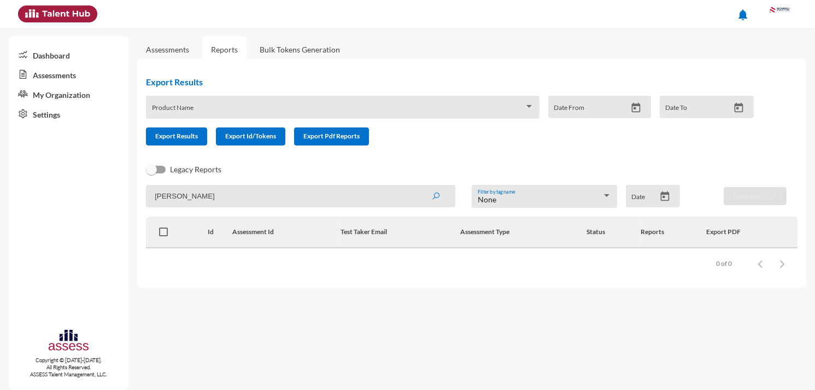
click at [288, 186] on input "hager" at bounding box center [300, 196] width 309 height 22
click at [288, 185] on input "hager" at bounding box center [300, 196] width 309 height 22
click at [418, 186] on button "submit" at bounding box center [435, 196] width 35 height 20
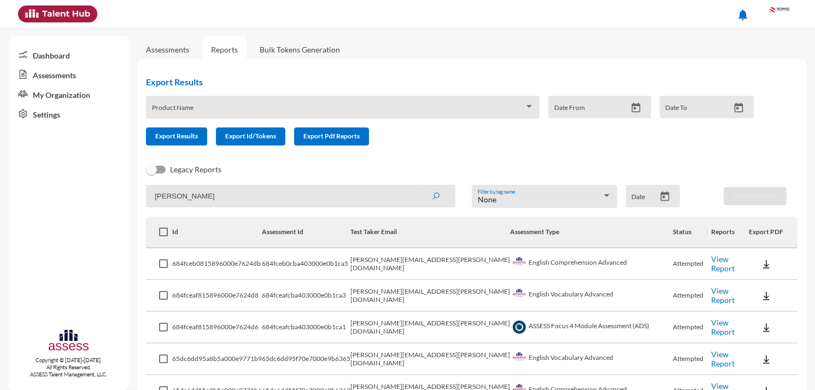
click at [248, 196] on input "dina" at bounding box center [300, 196] width 309 height 22
click at [418, 186] on button "submit" at bounding box center [435, 196] width 35 height 20
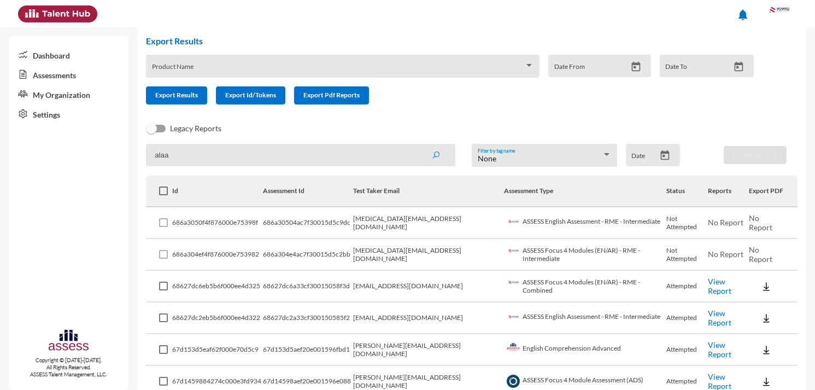
scroll to position [22, 0]
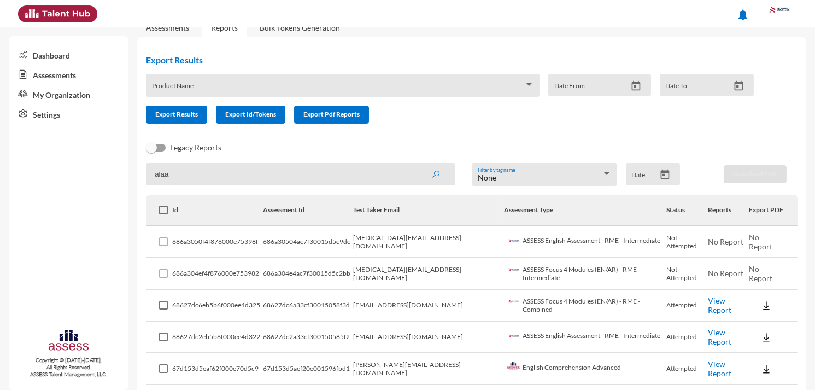
click at [239, 160] on div "Legacy Reports" at bounding box center [462, 152] width 651 height 22
click at [230, 184] on input "alaa" at bounding box center [300, 174] width 309 height 22
paste input "mrsfawy"
click at [418, 164] on button "submit" at bounding box center [435, 174] width 35 height 20
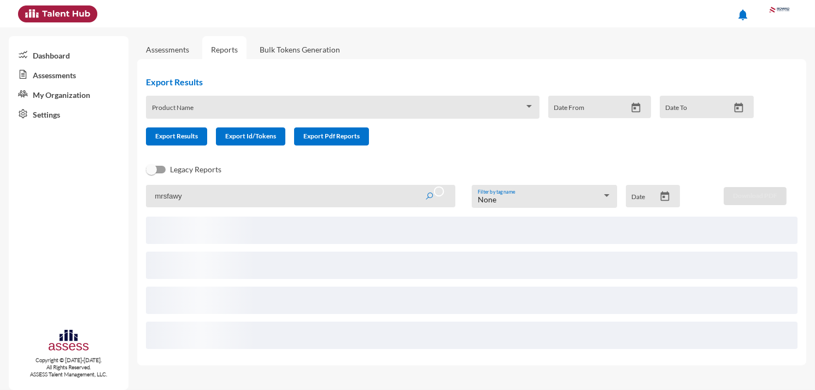
scroll to position [0, 0]
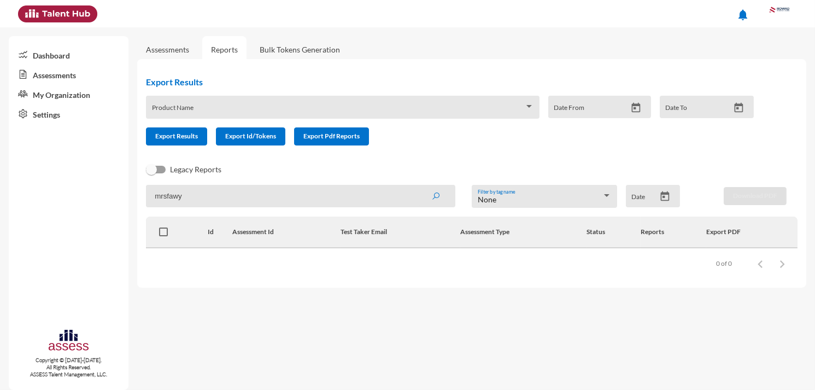
click at [237, 190] on input "mrsfawy" at bounding box center [300, 196] width 309 height 22
click at [418, 186] on button "submit" at bounding box center [435, 196] width 35 height 20
click at [186, 200] on input "karam" at bounding box center [300, 196] width 309 height 22
click at [418, 186] on button "submit" at bounding box center [435, 196] width 35 height 20
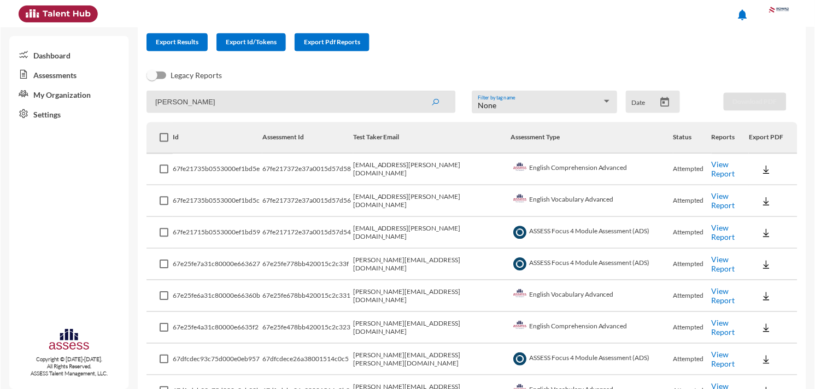
scroll to position [95, 0]
click at [712, 262] on link "View Report" at bounding box center [723, 264] width 23 height 19
click at [712, 290] on link "View Report" at bounding box center [723, 295] width 23 height 19
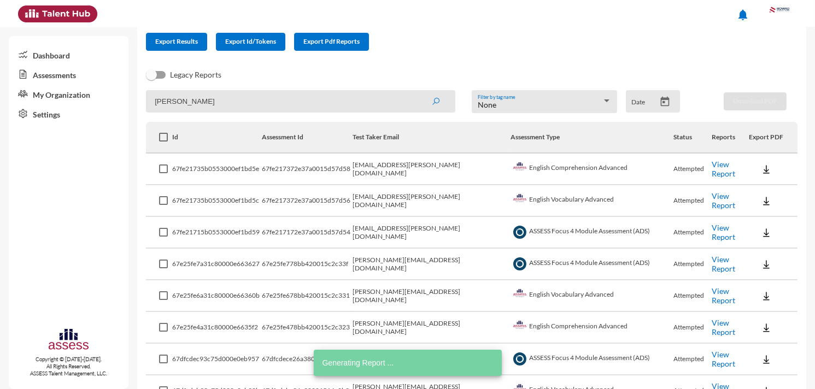
click at [712, 330] on td "View Report" at bounding box center [730, 328] width 37 height 32
click at [712, 327] on link "View Report" at bounding box center [723, 327] width 23 height 19
click at [336, 102] on input "hany" at bounding box center [300, 101] width 309 height 22
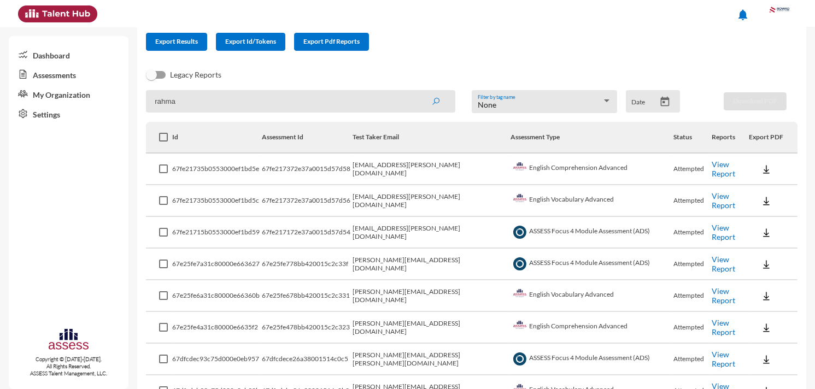
click at [418, 91] on button "submit" at bounding box center [435, 101] width 35 height 20
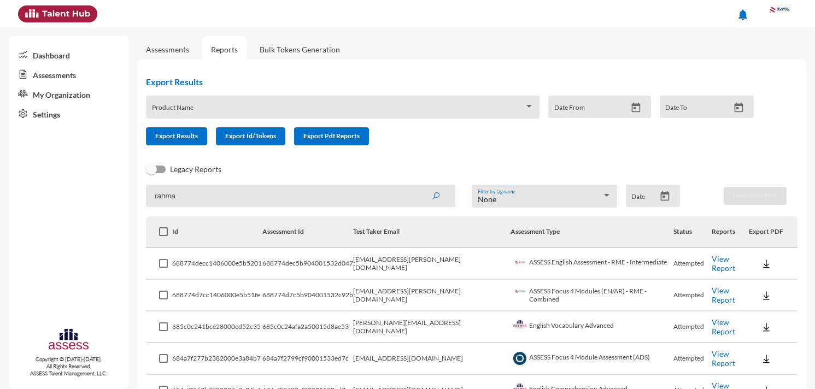
click at [712, 263] on link "View Report" at bounding box center [723, 263] width 23 height 19
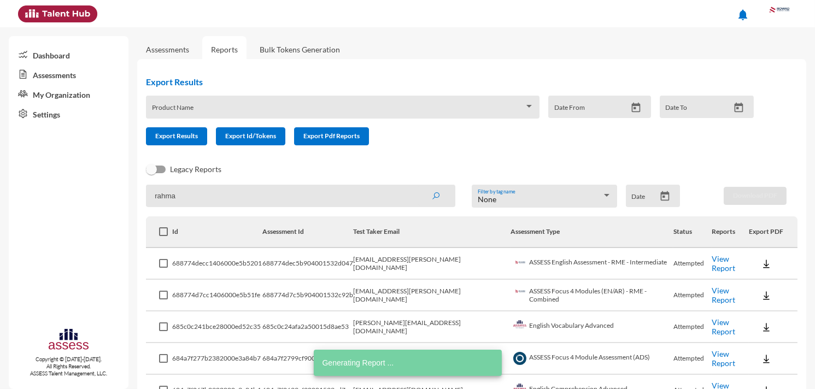
click at [715, 293] on link "View Report" at bounding box center [723, 295] width 23 height 19
click at [233, 185] on input "rahma" at bounding box center [300, 196] width 309 height 22
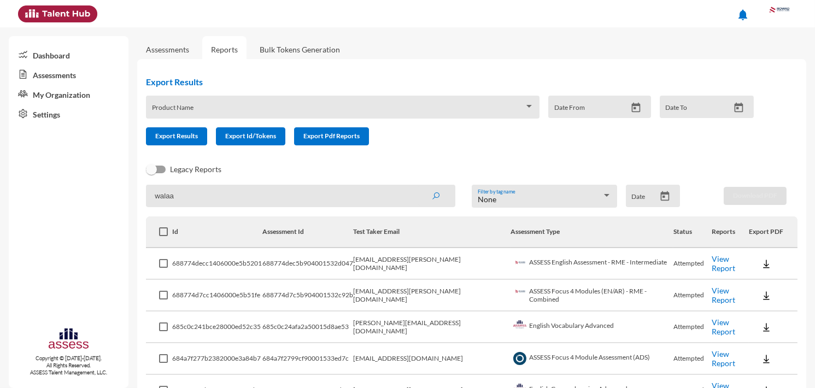
click at [418, 186] on button "submit" at bounding box center [435, 196] width 35 height 20
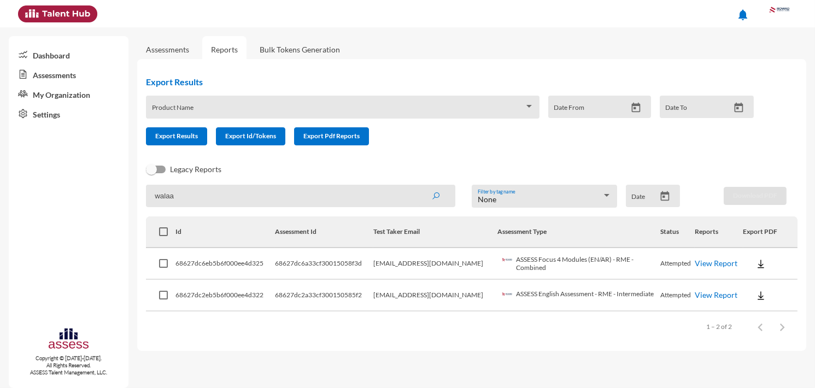
click at [698, 260] on link "View Report" at bounding box center [716, 262] width 43 height 9
click at [713, 287] on td "View Report" at bounding box center [719, 296] width 48 height 32
click at [712, 290] on link "View Report" at bounding box center [716, 294] width 43 height 9
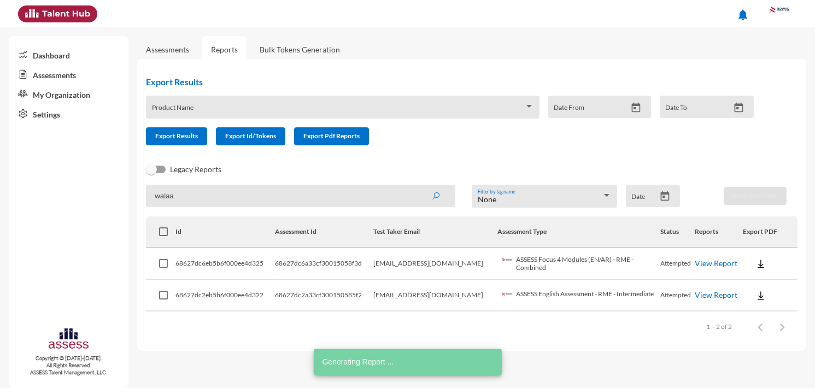
click at [228, 195] on input "walaa" at bounding box center [300, 196] width 309 height 22
click at [228, 194] on input "walaa" at bounding box center [300, 196] width 309 height 22
click at [418, 186] on button "submit" at bounding box center [435, 196] width 35 height 20
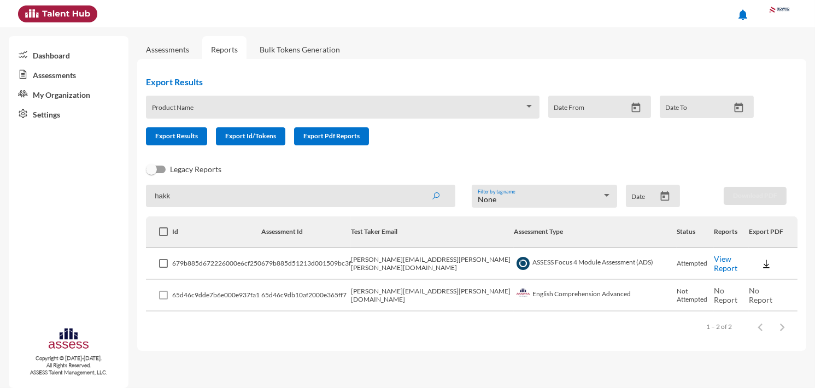
click at [418, 186] on button "submit" at bounding box center [435, 196] width 35 height 20
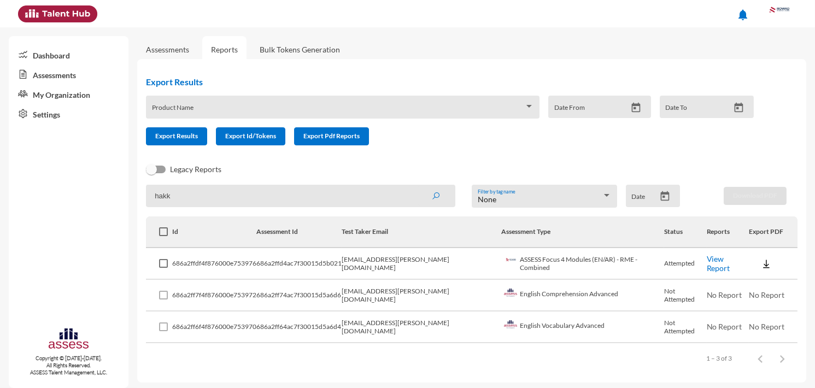
click at [707, 265] on link "View Report" at bounding box center [718, 263] width 23 height 19
click at [293, 186] on input "hakk" at bounding box center [300, 196] width 309 height 22
click at [293, 185] on input "hakk" at bounding box center [300, 196] width 309 height 22
click at [418, 186] on button "submit" at bounding box center [435, 196] width 35 height 20
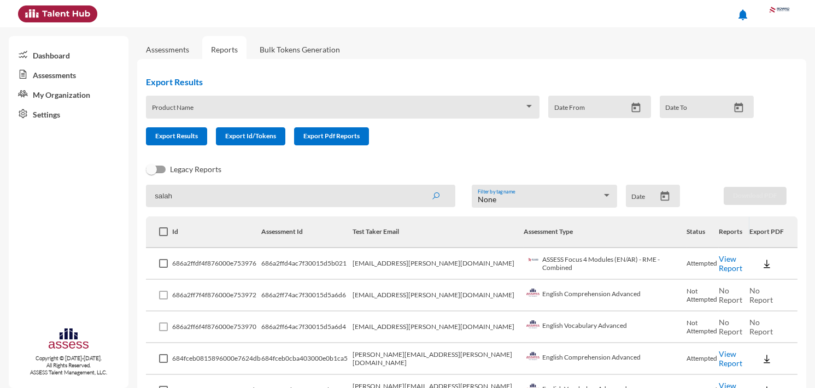
click at [719, 261] on link "View Report" at bounding box center [730, 263] width 23 height 19
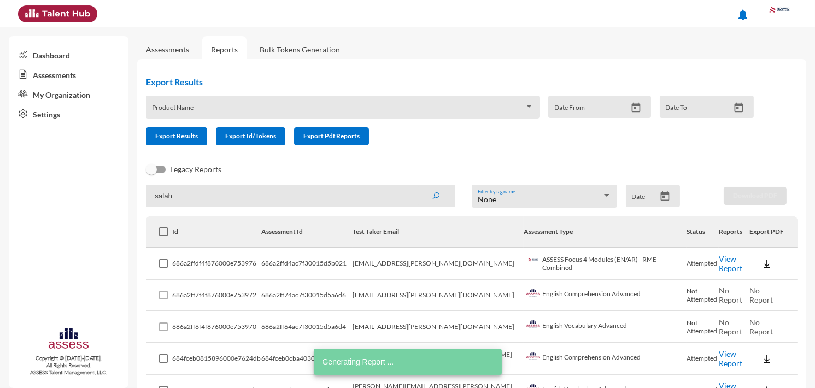
click at [201, 197] on input "salah" at bounding box center [300, 196] width 309 height 22
click at [418, 186] on button "submit" at bounding box center [435, 196] width 35 height 20
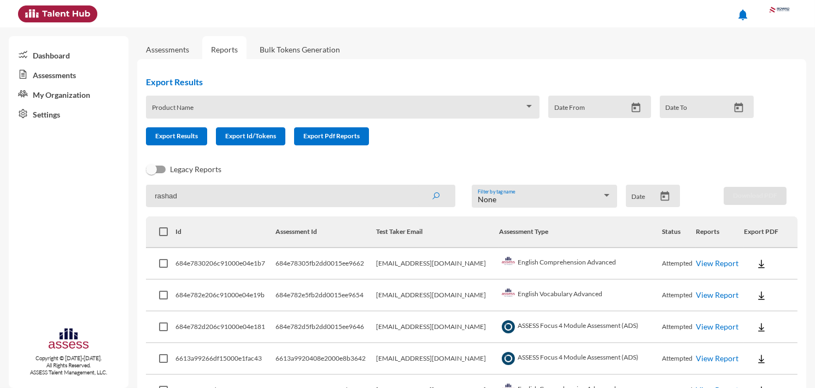
click at [701, 260] on link "View Report" at bounding box center [717, 262] width 43 height 9
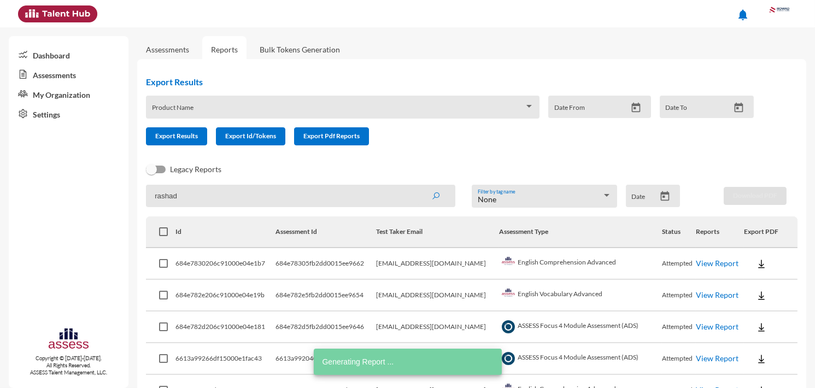
click at [708, 291] on link "View Report" at bounding box center [717, 294] width 43 height 9
click at [720, 322] on link "View Report" at bounding box center [717, 326] width 43 height 9
click at [201, 204] on input "rashad" at bounding box center [300, 196] width 309 height 22
click at [201, 203] on input "rashad" at bounding box center [300, 196] width 309 height 22
click at [418, 186] on button "submit" at bounding box center [435, 196] width 35 height 20
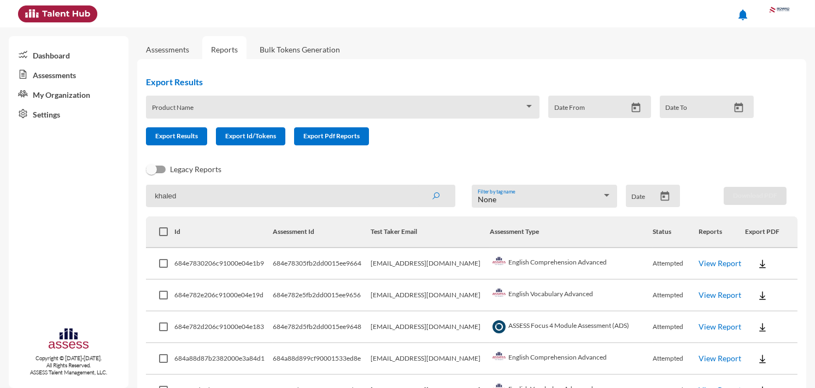
click at [706, 263] on link "View Report" at bounding box center [719, 262] width 43 height 9
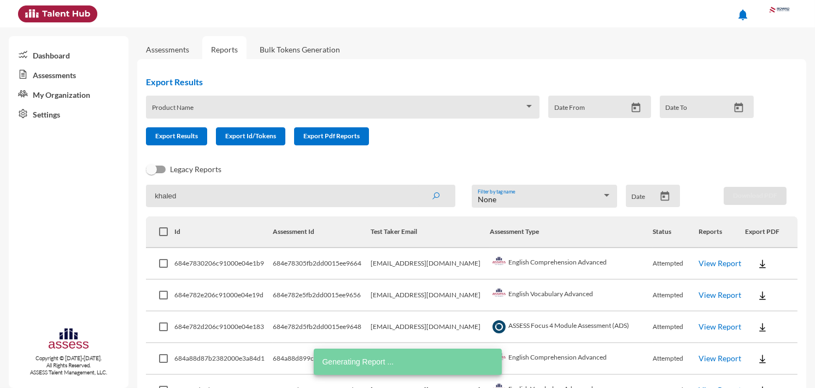
click at [692, 295] on td "Attempted" at bounding box center [676, 296] width 46 height 32
click at [698, 294] on link "View Report" at bounding box center [719, 294] width 43 height 9
click at [714, 327] on link "View Report" at bounding box center [719, 326] width 43 height 9
click at [259, 188] on input "khaled" at bounding box center [300, 196] width 309 height 22
click at [259, 189] on input "khaled" at bounding box center [300, 196] width 309 height 22
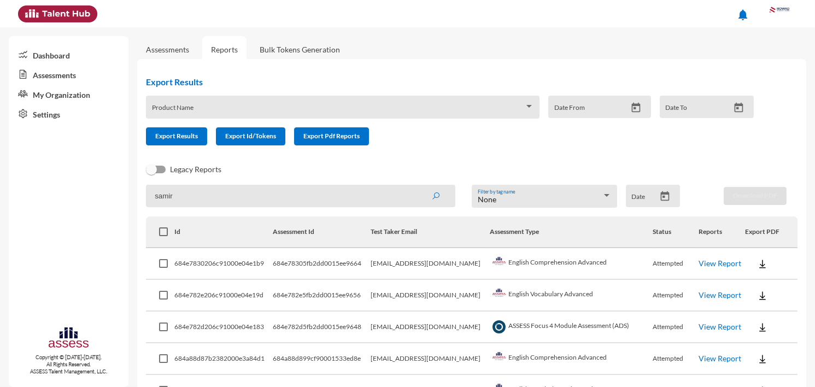
click at [418, 186] on button "submit" at bounding box center [435, 196] width 35 height 20
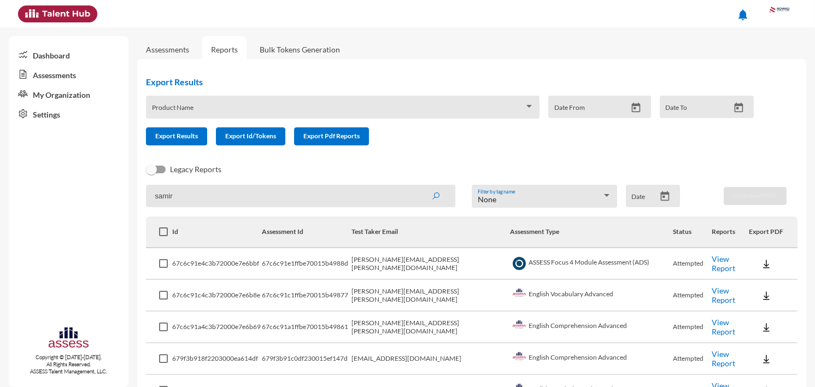
click at [712, 261] on link "View Report" at bounding box center [723, 263] width 23 height 19
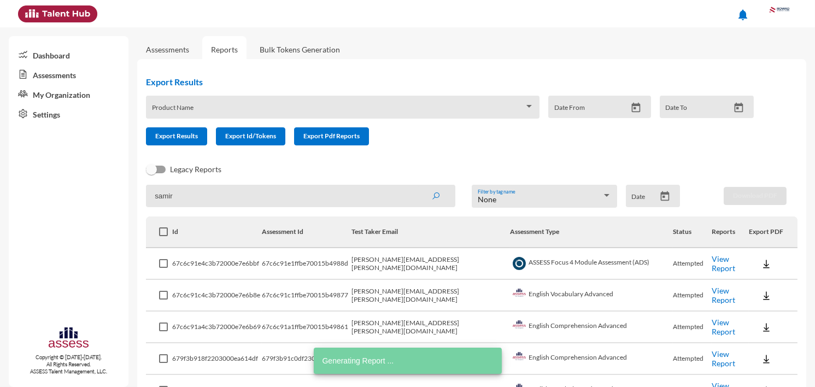
click at [712, 292] on link "View Report" at bounding box center [723, 295] width 23 height 19
click at [712, 324] on link "View Report" at bounding box center [723, 327] width 23 height 19
click at [291, 193] on input "samir" at bounding box center [300, 196] width 309 height 22
click at [418, 186] on button "submit" at bounding box center [435, 196] width 35 height 20
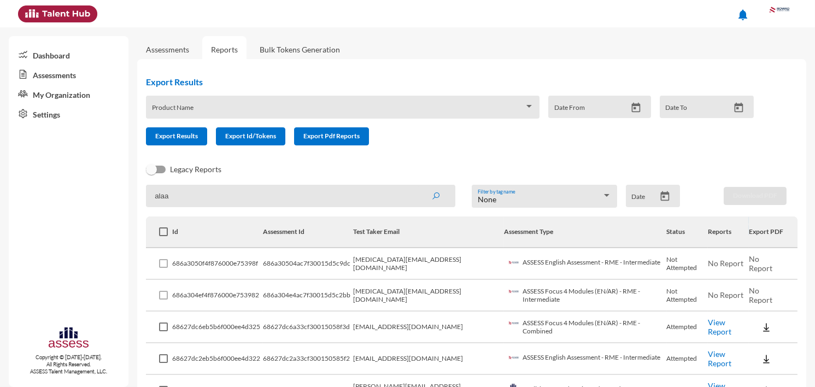
click at [415, 267] on td "yasmin.alaa@rowad-rme.com" at bounding box center [428, 264] width 150 height 32
click at [281, 191] on input "alaa" at bounding box center [300, 196] width 309 height 22
click at [281, 190] on input "alaa" at bounding box center [300, 196] width 309 height 22
click at [418, 186] on button "submit" at bounding box center [435, 196] width 35 height 20
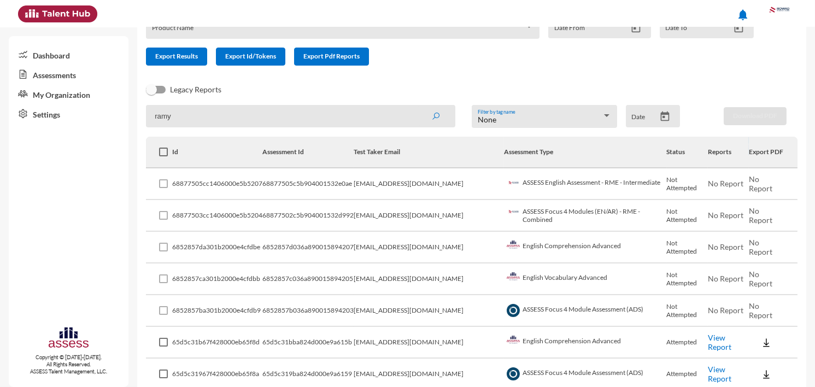
scroll to position [80, 0]
click at [192, 109] on input "ramy" at bounding box center [300, 115] width 309 height 22
click at [192, 110] on input "ramy" at bounding box center [300, 115] width 309 height 22
click at [418, 105] on button "submit" at bounding box center [435, 115] width 35 height 20
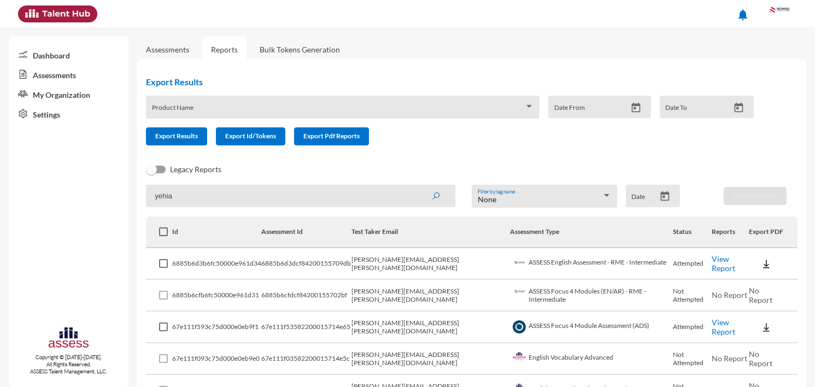
scroll to position [157, 0]
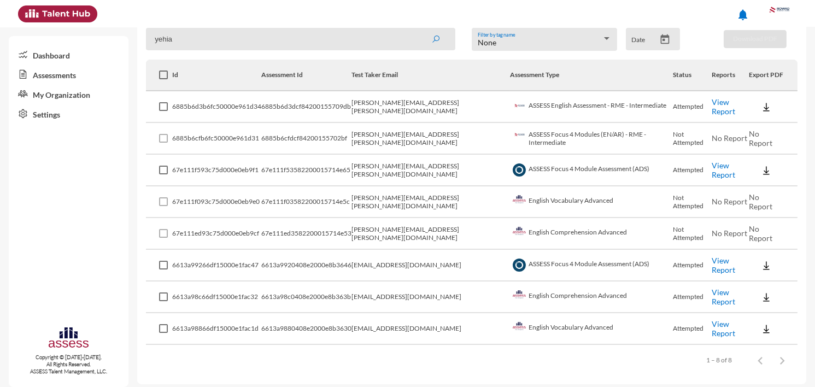
click at [228, 40] on input "yehia" at bounding box center [300, 39] width 309 height 22
click at [418, 29] on button "submit" at bounding box center [435, 39] width 35 height 20
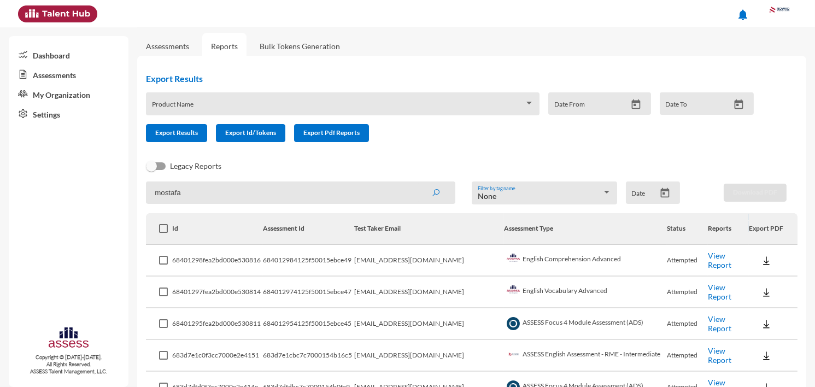
scroll to position [0, 0]
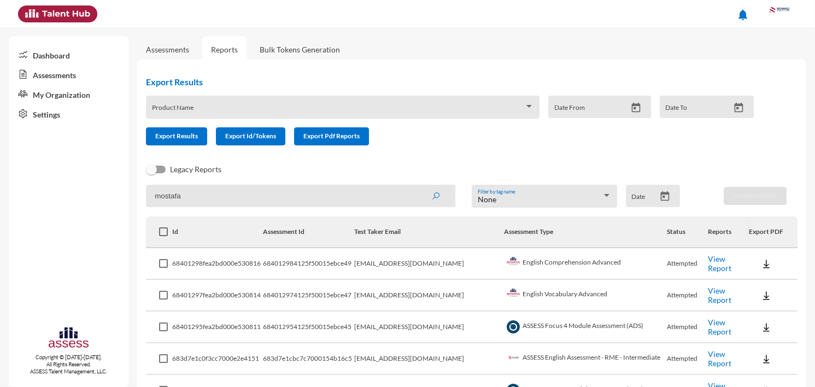
click at [234, 198] on input "mostafa" at bounding box center [300, 196] width 309 height 22
click at [418, 186] on button "submit" at bounding box center [435, 196] width 35 height 20
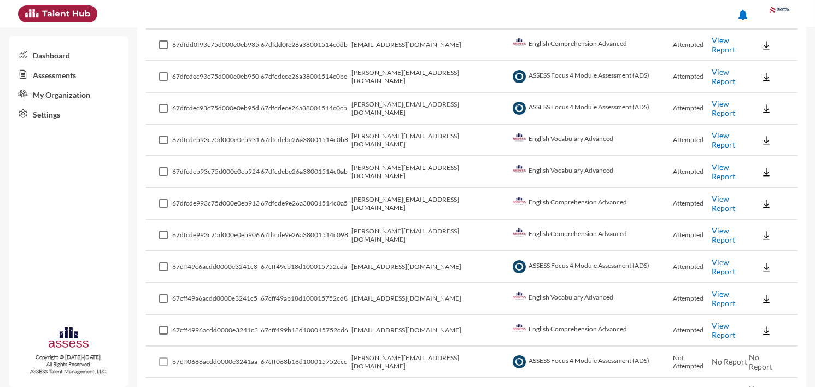
scroll to position [536, 0]
click at [712, 257] on link "View Report" at bounding box center [723, 266] width 23 height 19
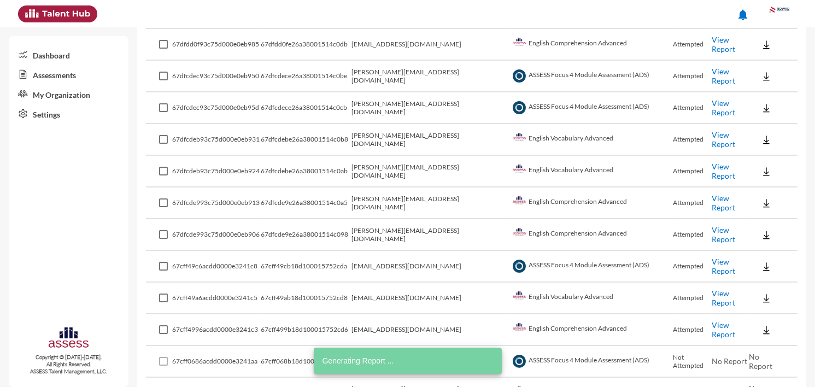
click at [716, 290] on link "View Report" at bounding box center [723, 298] width 23 height 19
click at [724, 320] on link "View Report" at bounding box center [723, 329] width 23 height 19
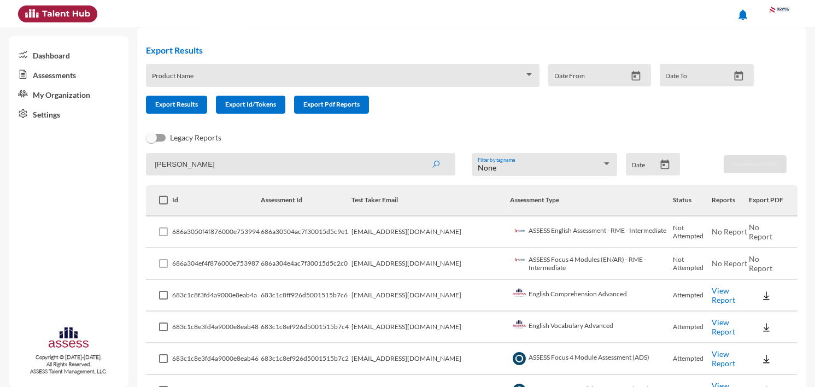
scroll to position [0, 0]
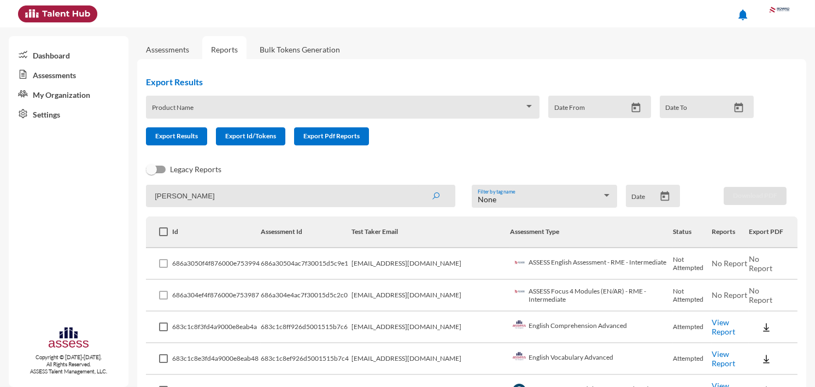
click at [209, 192] on input "hassan" at bounding box center [300, 196] width 309 height 22
click at [418, 186] on button "submit" at bounding box center [435, 196] width 35 height 20
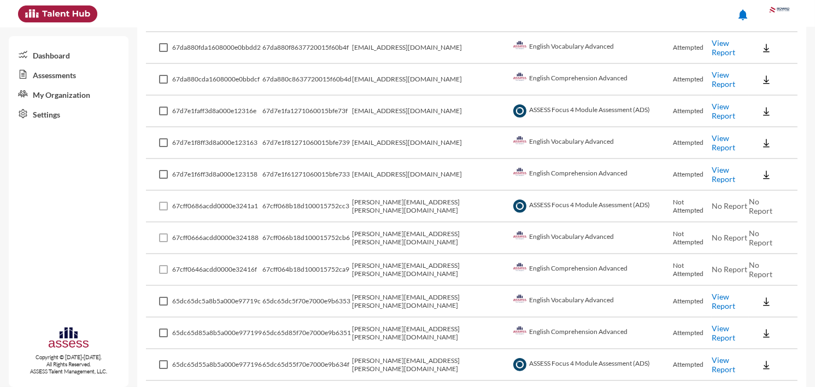
scroll to position [534, 0]
click at [712, 285] on td "View Report" at bounding box center [731, 301] width 38 height 32
click at [712, 291] on link "View Report" at bounding box center [723, 300] width 23 height 19
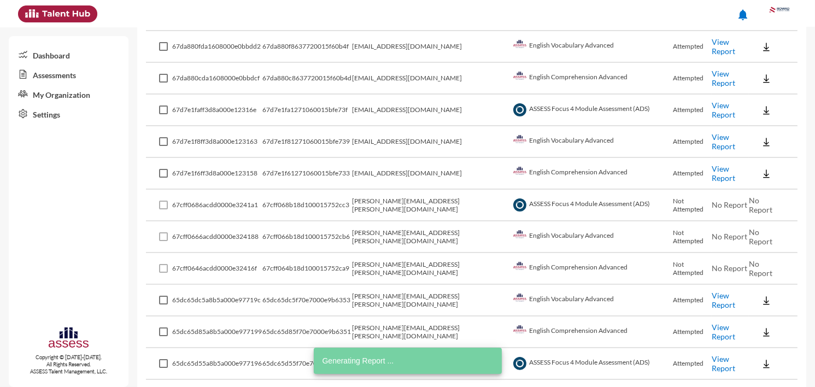
click at [712, 322] on link "View Report" at bounding box center [723, 331] width 23 height 19
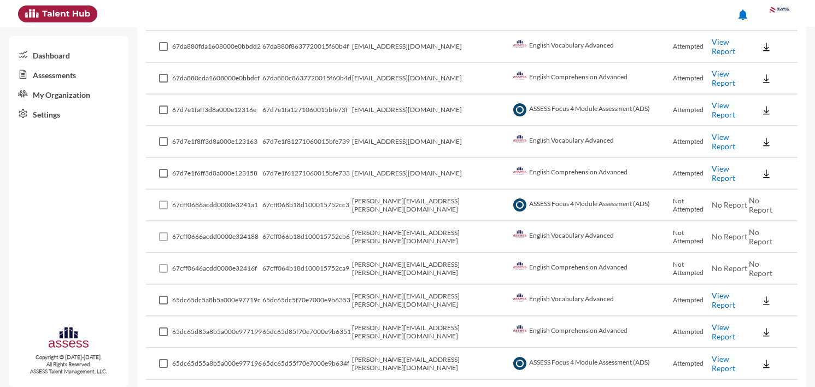
click at [713, 354] on link "View Report" at bounding box center [723, 363] width 23 height 19
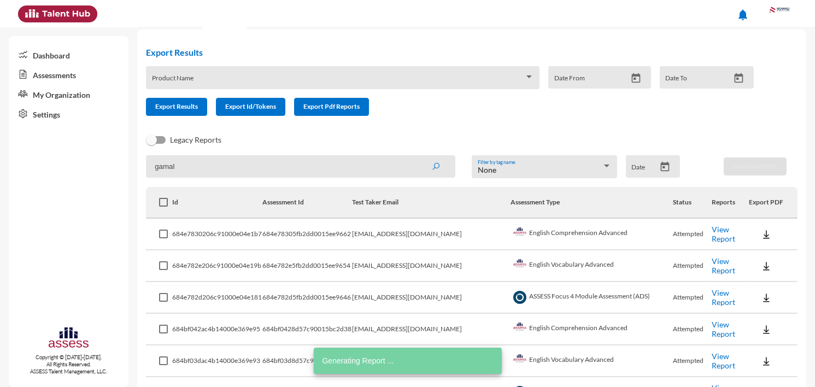
scroll to position [12, 0]
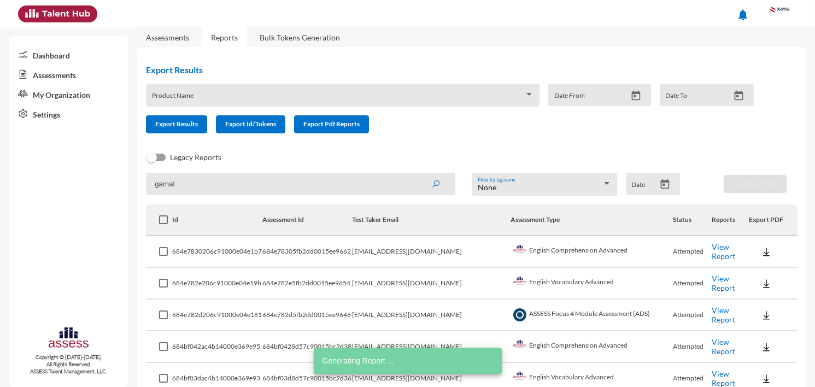
click at [263, 193] on input "gamal" at bounding box center [300, 184] width 309 height 22
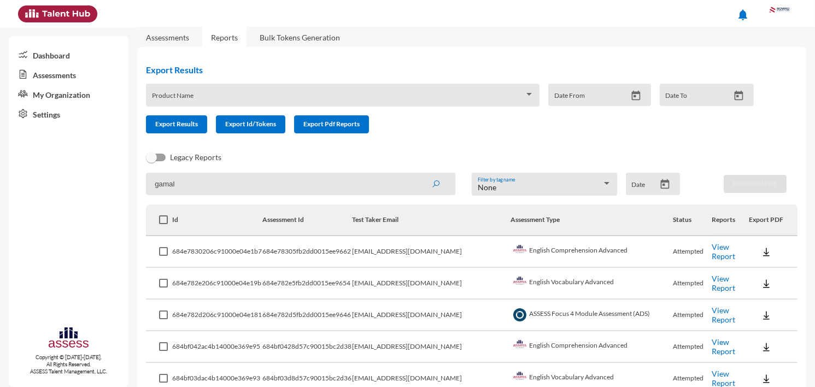
click at [263, 193] on input "gamal" at bounding box center [300, 184] width 309 height 22
click at [418, 174] on button "submit" at bounding box center [435, 184] width 35 height 20
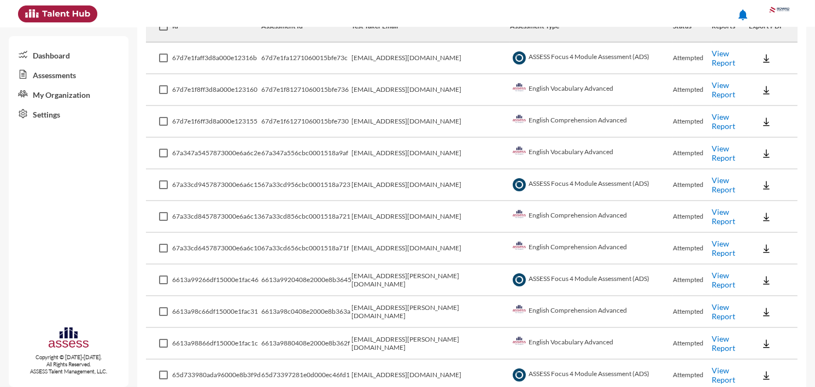
scroll to position [0, 0]
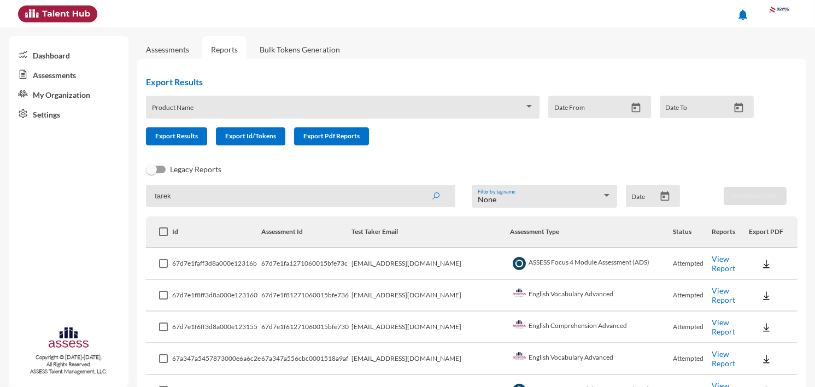
click at [212, 196] on input "tarek" at bounding box center [300, 196] width 309 height 22
click at [418, 186] on button "submit" at bounding box center [435, 196] width 35 height 20
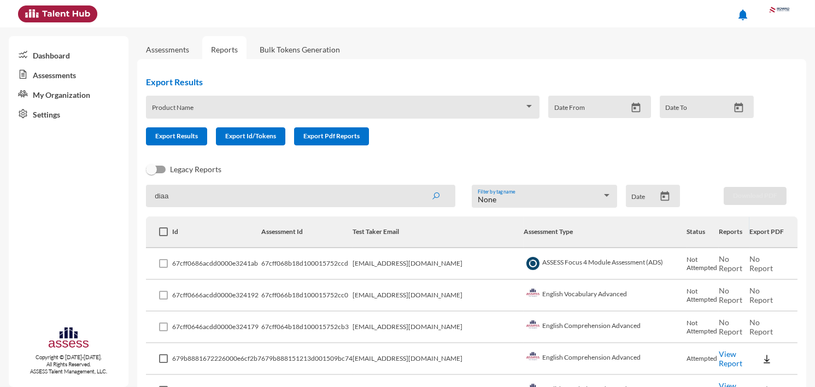
click at [197, 193] on input "diaa" at bounding box center [300, 196] width 309 height 22
click at [418, 186] on button "submit" at bounding box center [435, 196] width 35 height 20
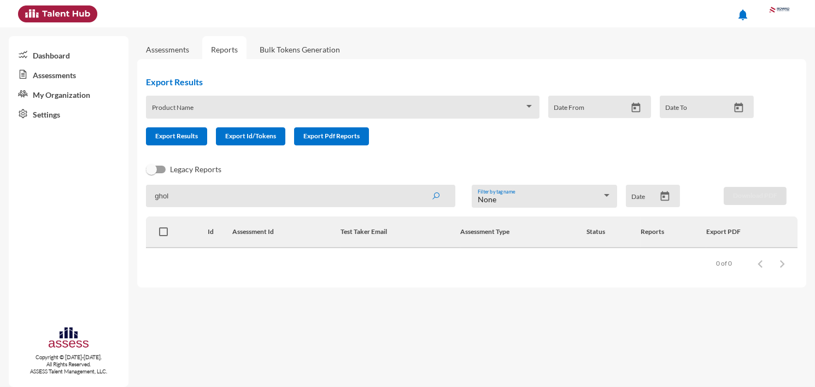
click at [226, 208] on app-recent-report "ghol None Filter by tag name Date Download PDF Id Assessment Id Test Taker Emai…" at bounding box center [471, 232] width 651 height 94
click at [226, 195] on input "ghol" at bounding box center [300, 196] width 309 height 22
click at [418, 186] on button "submit" at bounding box center [435, 196] width 35 height 20
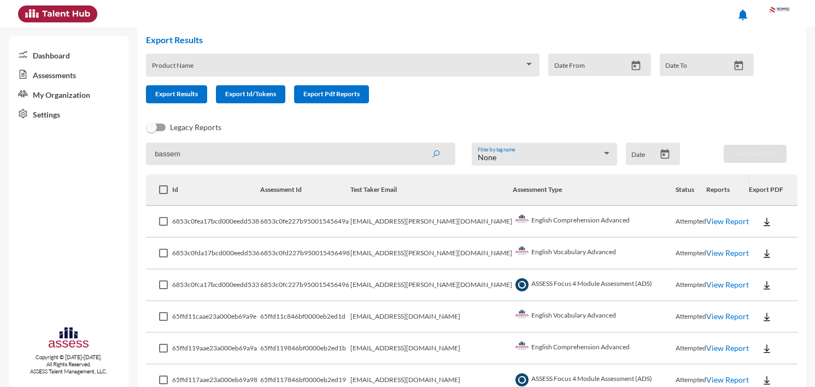
scroll to position [43, 0]
click at [706, 222] on td "View Report" at bounding box center [727, 221] width 43 height 32
click at [707, 213] on td "View Report" at bounding box center [727, 221] width 43 height 32
click at [709, 221] on link "View Report" at bounding box center [727, 220] width 43 height 9
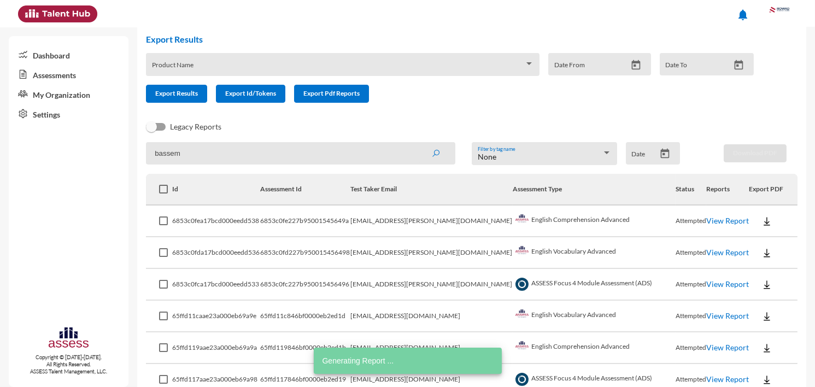
click at [706, 254] on link "View Report" at bounding box center [727, 252] width 43 height 9
click at [711, 281] on link "View Report" at bounding box center [727, 283] width 43 height 9
click at [314, 149] on input "bassem" at bounding box center [300, 153] width 309 height 22
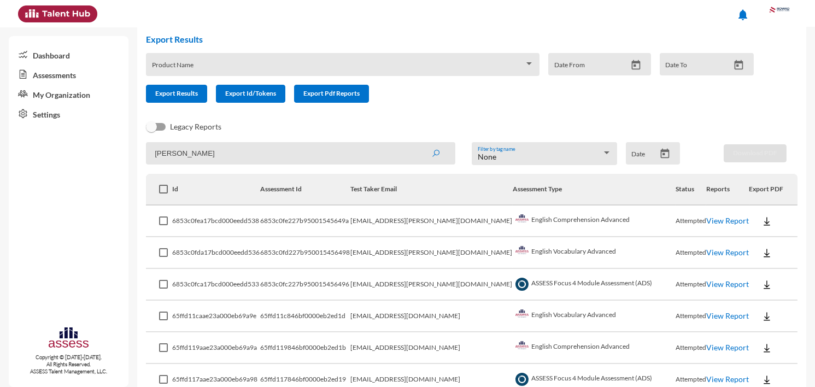
click at [418, 143] on button "submit" at bounding box center [435, 153] width 35 height 20
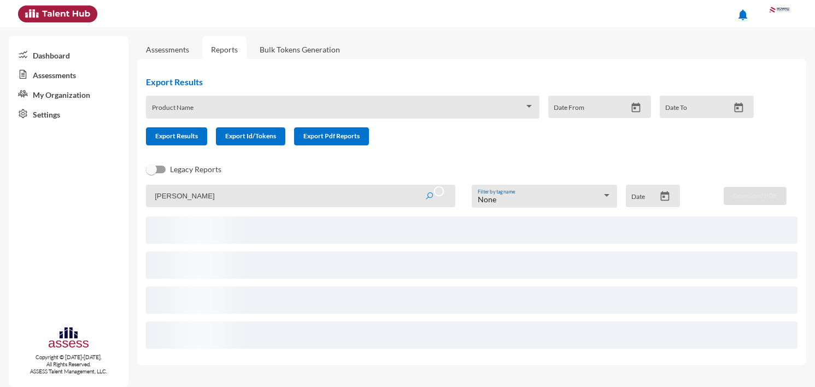
scroll to position [0, 0]
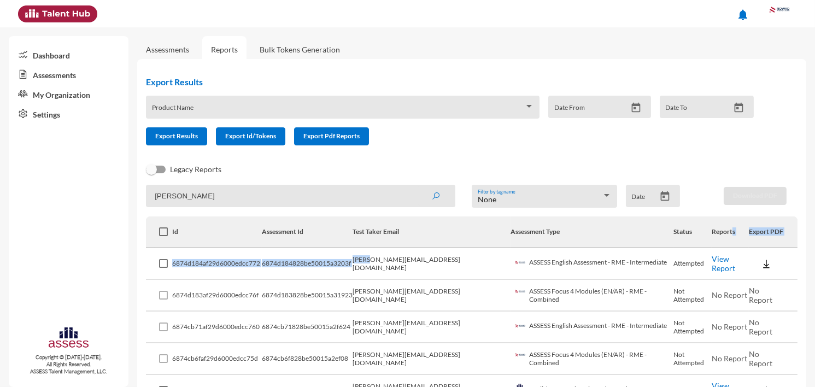
drag, startPoint x: 389, startPoint y: 256, endPoint x: 714, endPoint y: 244, distance: 324.8
drag, startPoint x: 714, startPoint y: 244, endPoint x: 452, endPoint y: 279, distance: 264.0
click at [452, 280] on td "mariama.mohamed299@gmail.com" at bounding box center [431, 296] width 158 height 32
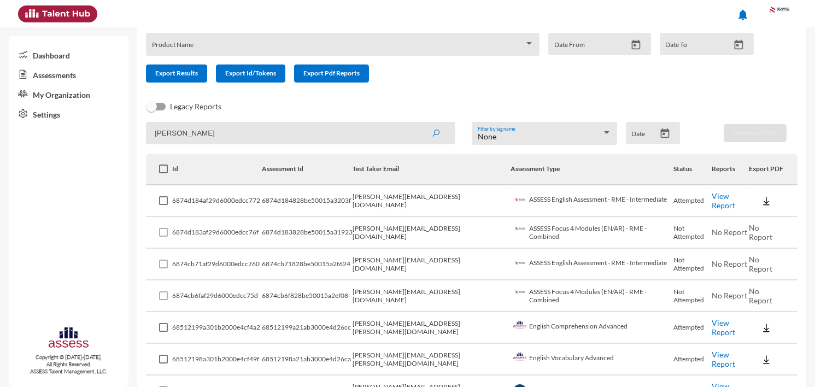
scroll to position [165, 0]
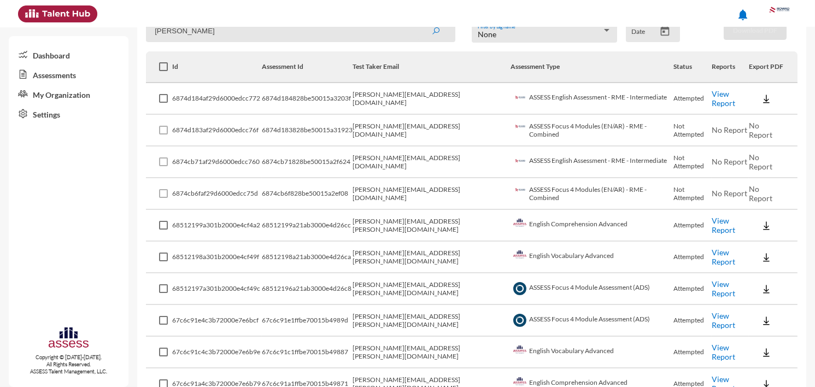
click at [712, 218] on link "View Report" at bounding box center [723, 225] width 23 height 19
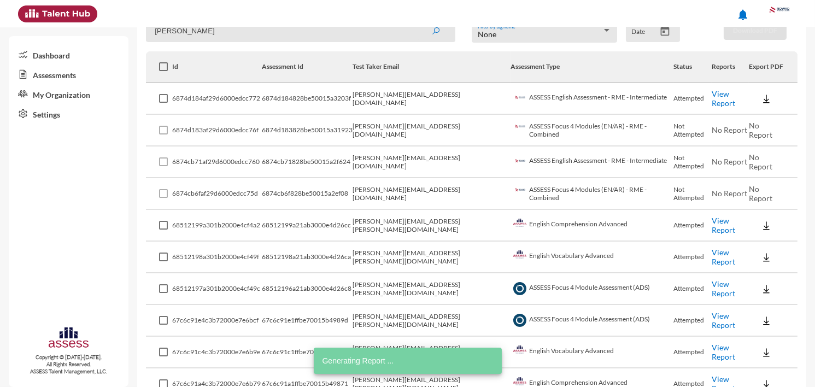
click at [712, 252] on link "View Report" at bounding box center [723, 257] width 23 height 19
click at [712, 283] on link "View Report" at bounding box center [723, 288] width 23 height 19
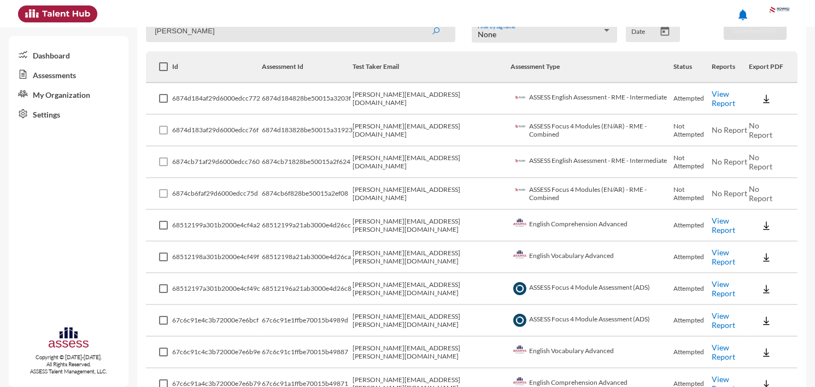
scroll to position [0, 0]
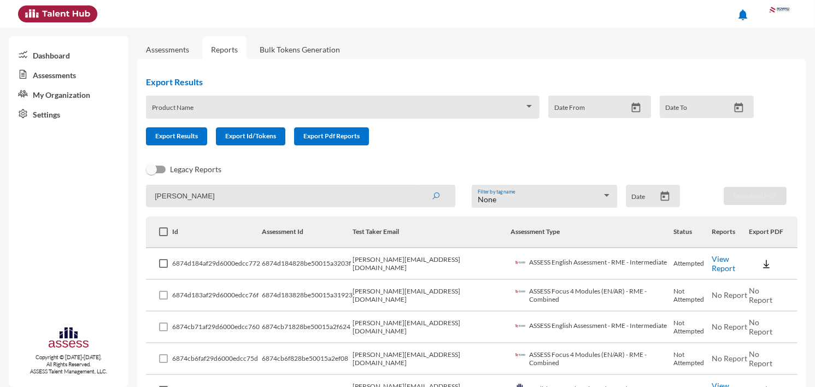
click at [211, 186] on input "maria" at bounding box center [300, 196] width 309 height 22
paste input "Antonious"
click at [418, 186] on button "submit" at bounding box center [435, 196] width 35 height 20
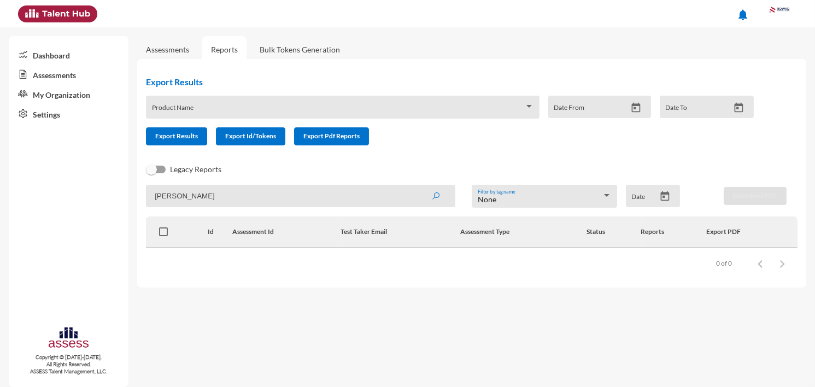
click at [418, 186] on button "submit" at bounding box center [435, 196] width 35 height 20
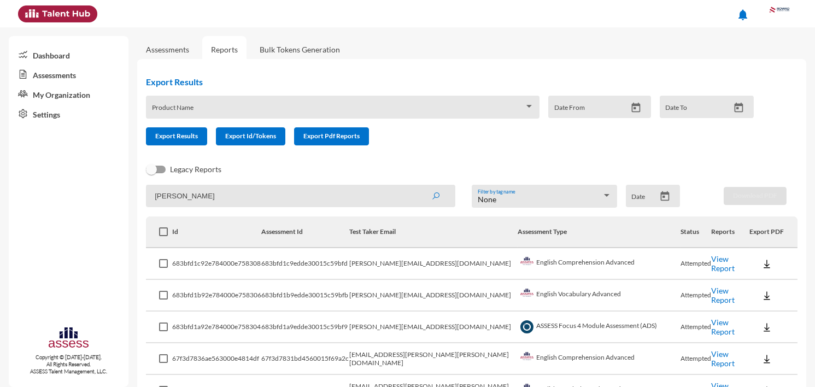
click at [711, 260] on link "View Report" at bounding box center [722, 263] width 23 height 19
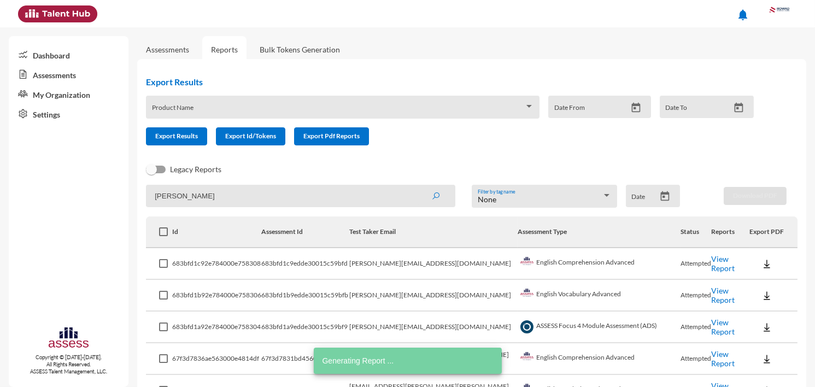
click at [228, 196] on input "Antoni" at bounding box center [300, 196] width 309 height 22
click at [228, 194] on input "Antoni" at bounding box center [300, 196] width 309 height 22
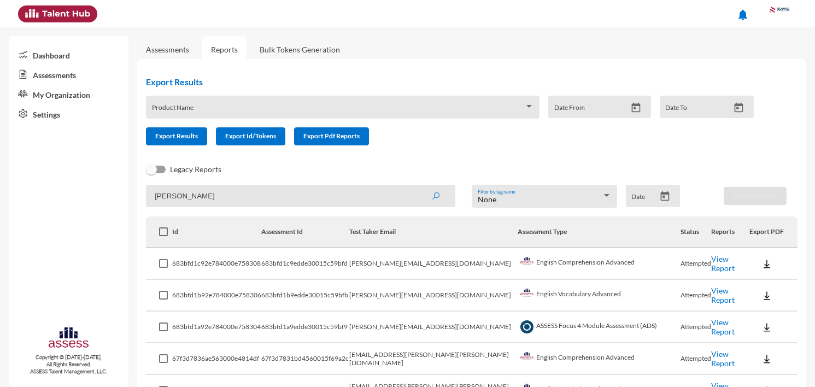
click at [418, 186] on button "submit" at bounding box center [435, 196] width 35 height 20
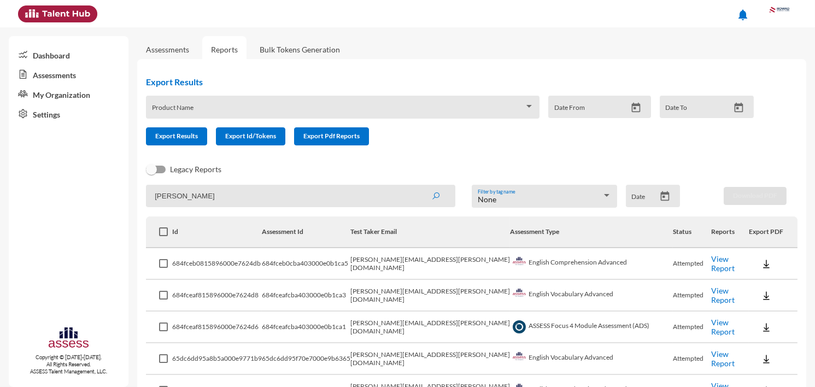
click at [712, 260] on link "View Report" at bounding box center [723, 263] width 23 height 19
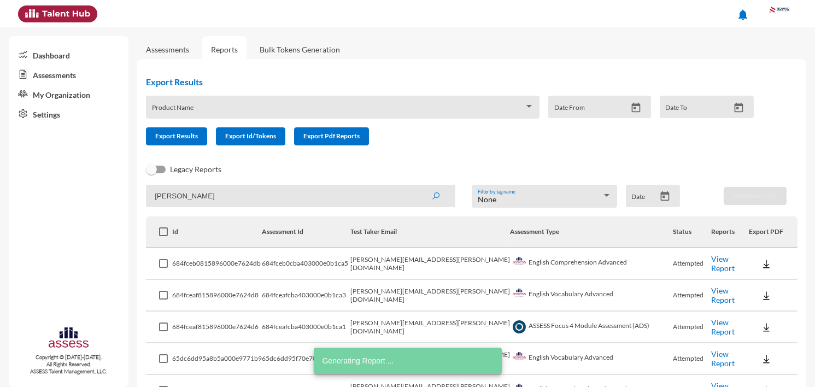
click at [724, 296] on link "View Report" at bounding box center [723, 295] width 23 height 19
click at [712, 324] on link "View Report" at bounding box center [723, 327] width 23 height 19
click at [220, 195] on input "Dina" at bounding box center [300, 196] width 309 height 22
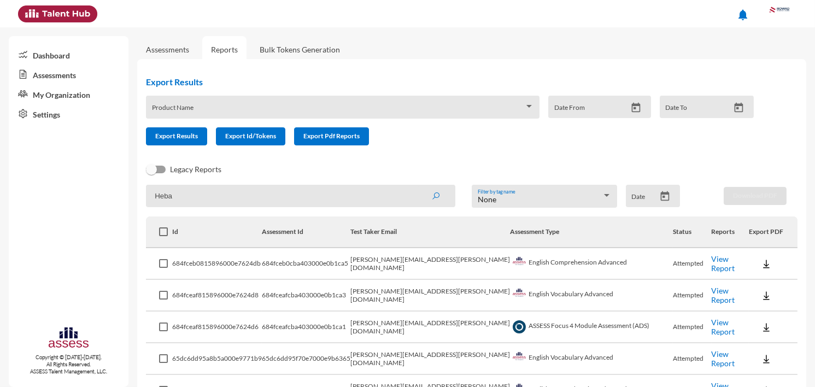
click at [418, 186] on button "submit" at bounding box center [435, 196] width 35 height 20
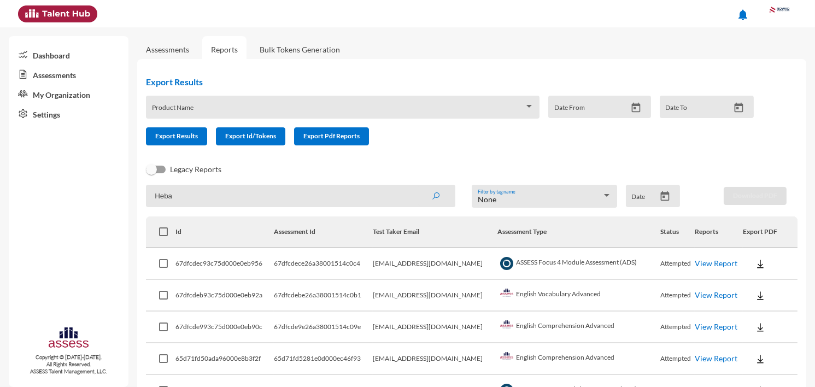
click at [695, 261] on link "View Report" at bounding box center [716, 262] width 43 height 9
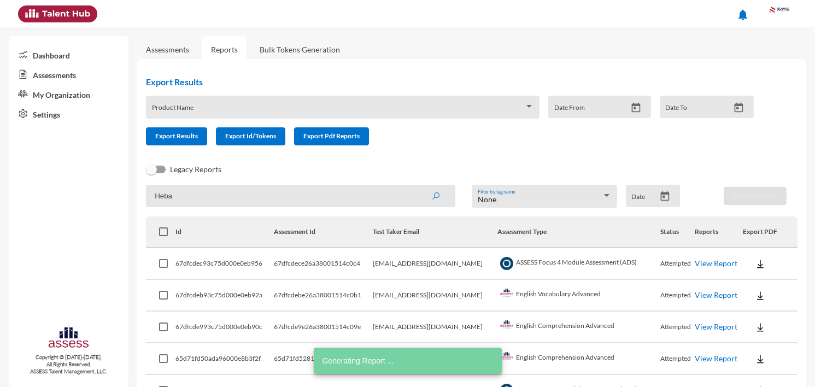
click at [695, 290] on link "View Report" at bounding box center [716, 294] width 43 height 9
click at [709, 328] on link "View Report" at bounding box center [716, 326] width 43 height 9
click at [193, 199] on input "Heba" at bounding box center [300, 196] width 309 height 22
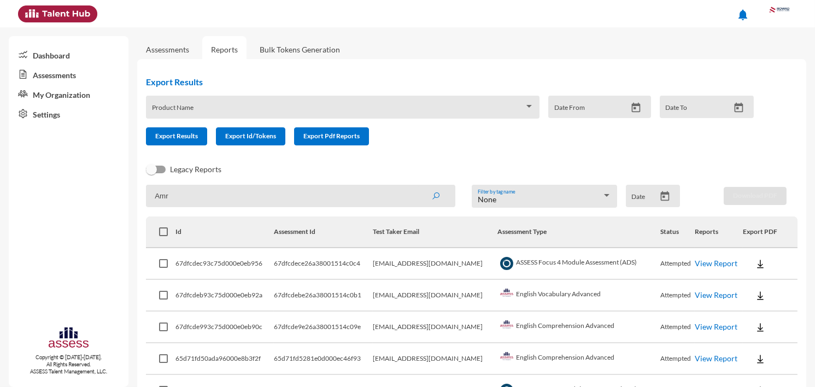
click at [418, 186] on button "submit" at bounding box center [435, 196] width 35 height 20
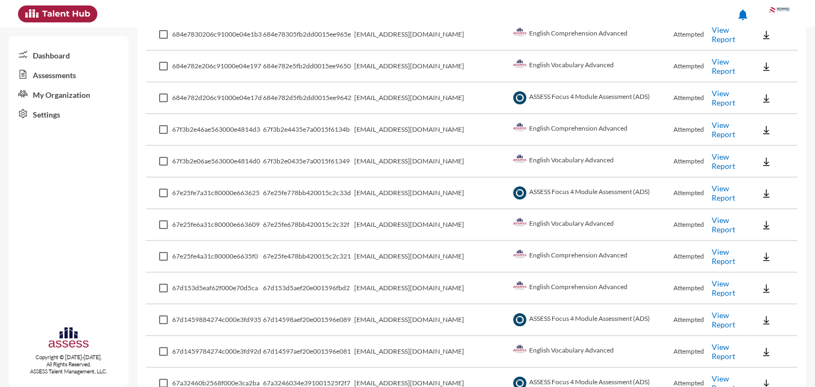
scroll to position [356, 0]
click at [718, 216] on link "View Report" at bounding box center [723, 224] width 23 height 19
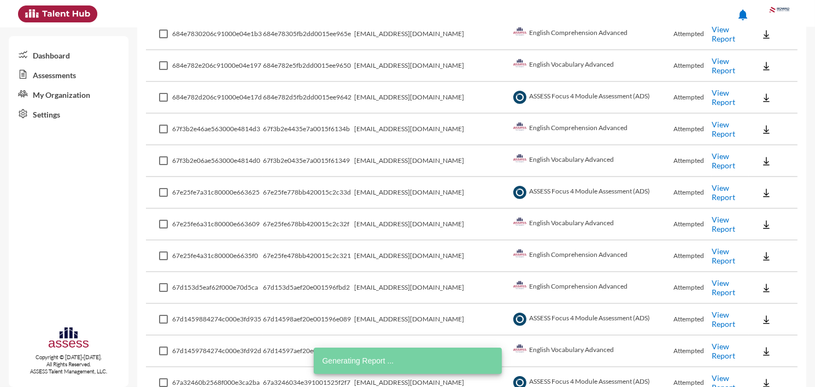
click at [712, 249] on link "View Report" at bounding box center [723, 255] width 23 height 19
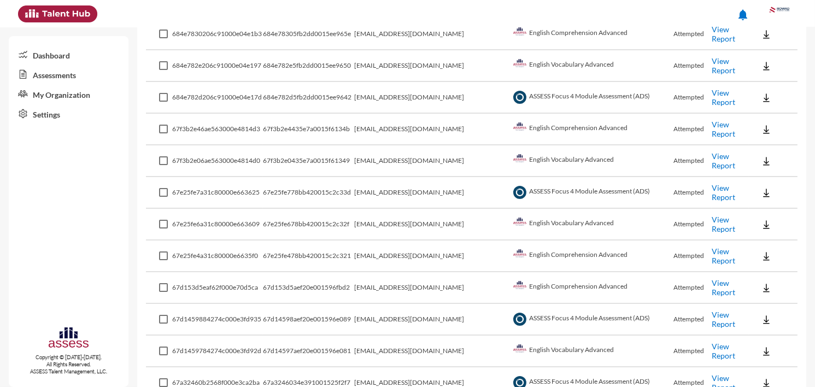
click at [723, 186] on link "View Report" at bounding box center [723, 192] width 23 height 19
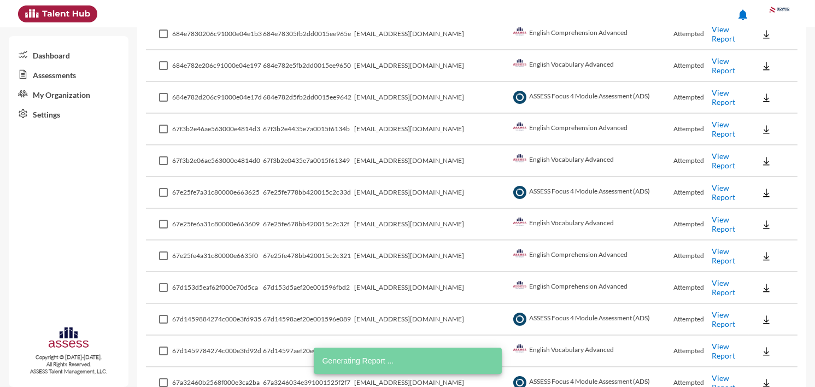
scroll to position [0, 0]
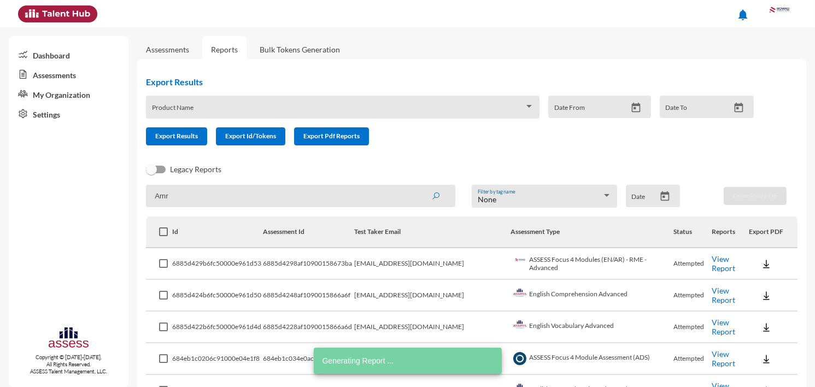
click at [226, 204] on input "Amr" at bounding box center [300, 196] width 309 height 22
click at [226, 203] on input "Amr" at bounding box center [300, 196] width 309 height 22
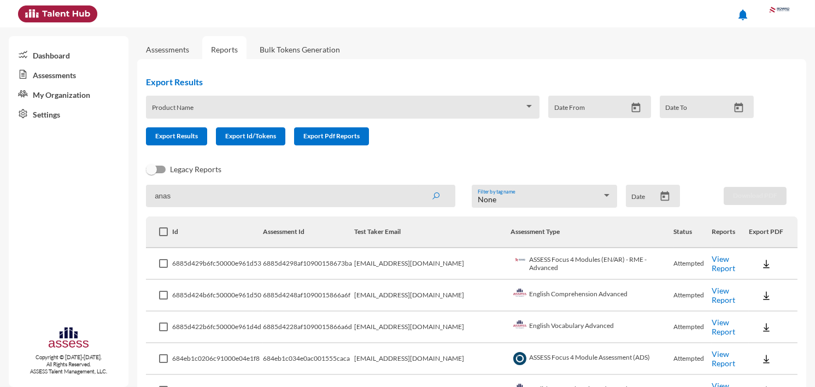
click at [418, 186] on button "submit" at bounding box center [435, 196] width 35 height 20
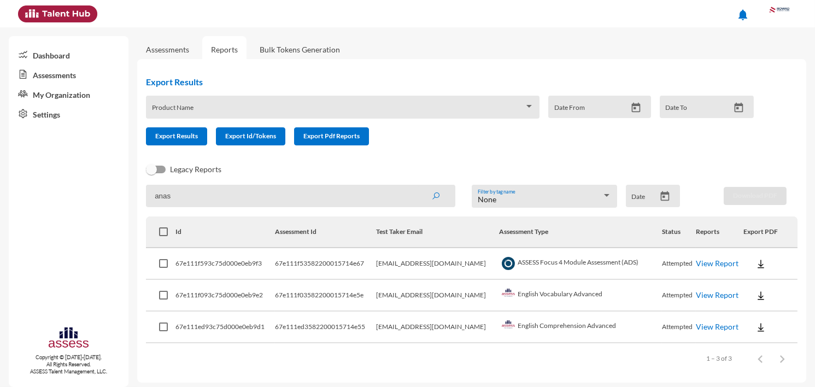
click at [719, 267] on td "View Report" at bounding box center [720, 264] width 48 height 32
click at [718, 258] on link "View Report" at bounding box center [717, 262] width 43 height 9
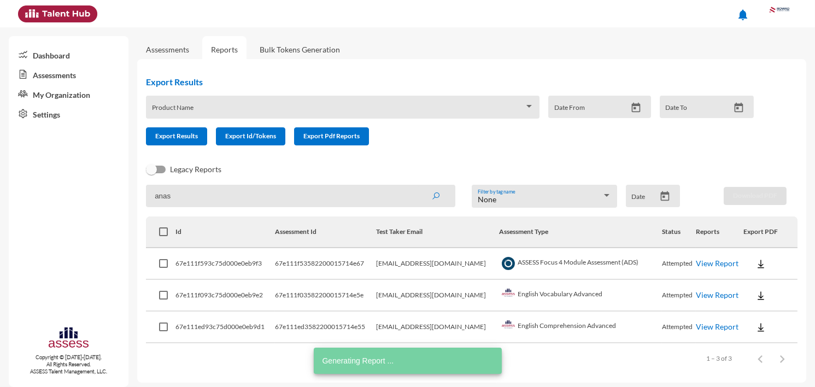
click at [696, 292] on link "View Report" at bounding box center [717, 294] width 43 height 9
click at [712, 322] on link "View Report" at bounding box center [717, 326] width 43 height 9
click at [232, 199] on input "anas" at bounding box center [300, 196] width 309 height 22
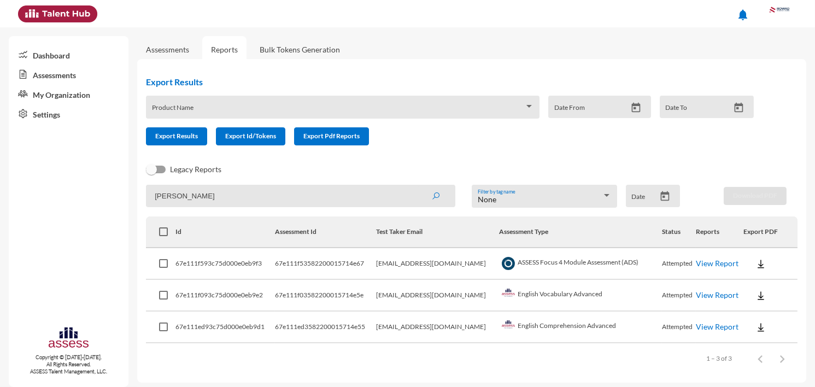
type input "Mohamed"
click at [418, 186] on button "submit" at bounding box center [435, 196] width 35 height 20
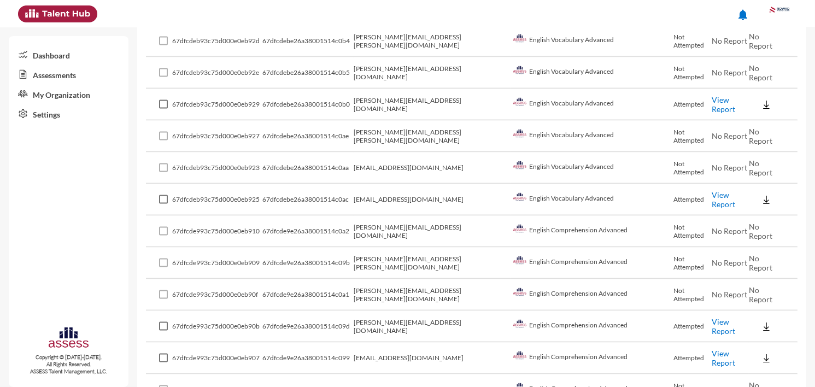
scroll to position [3028, 0]
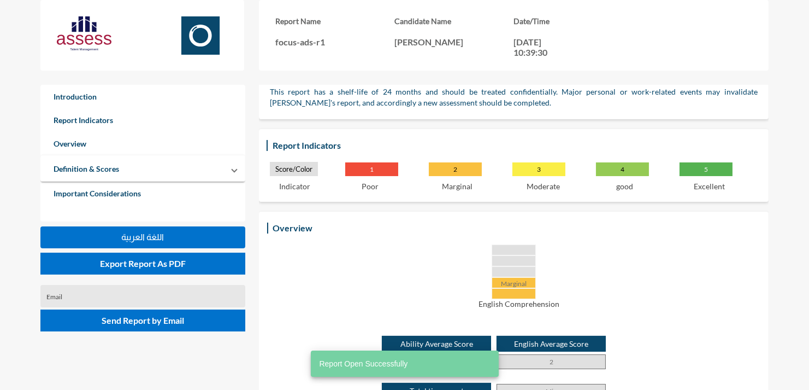
scroll to position [118, 0]
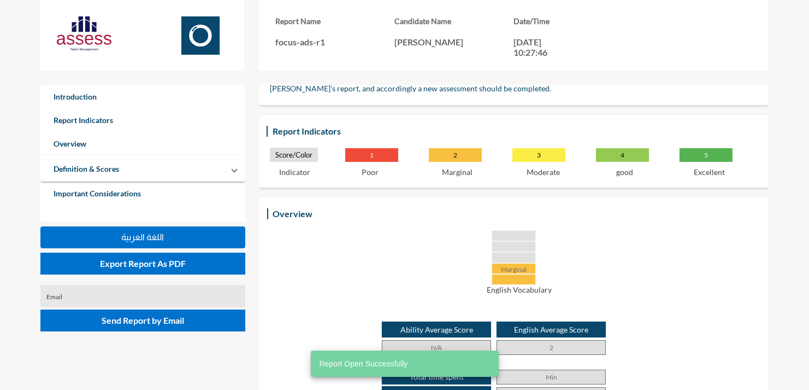
scroll to position [156, 0]
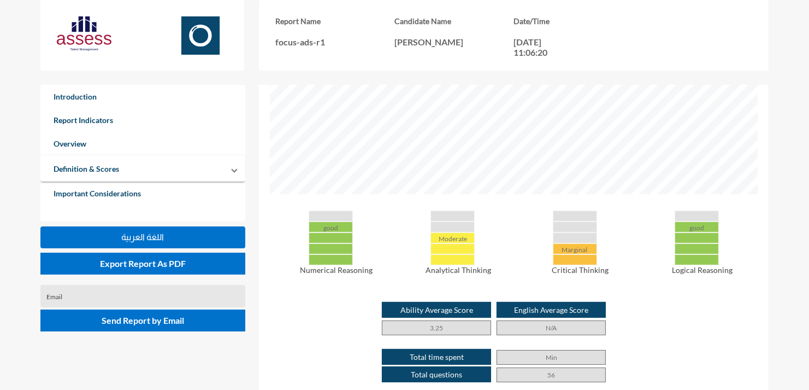
scroll to position [424, 0]
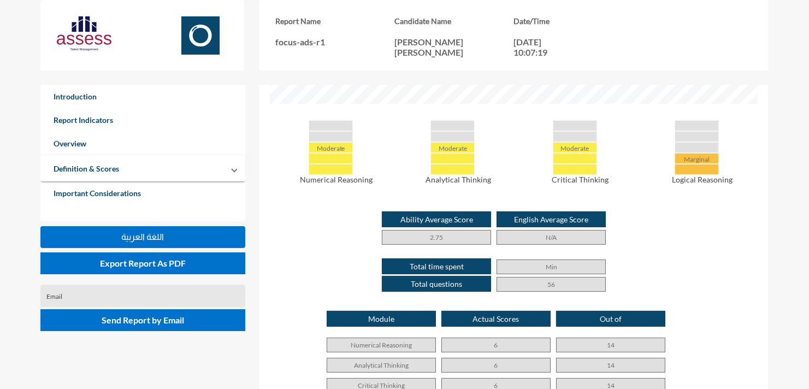
scroll to position [546096, 545676]
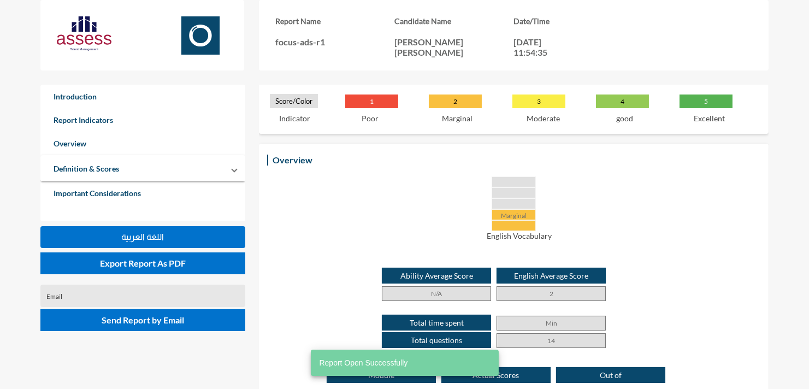
scroll to position [198, 0]
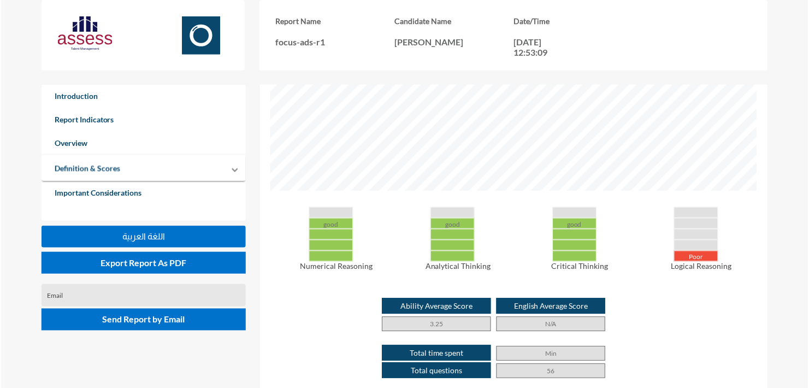
scroll to position [546098, 545676]
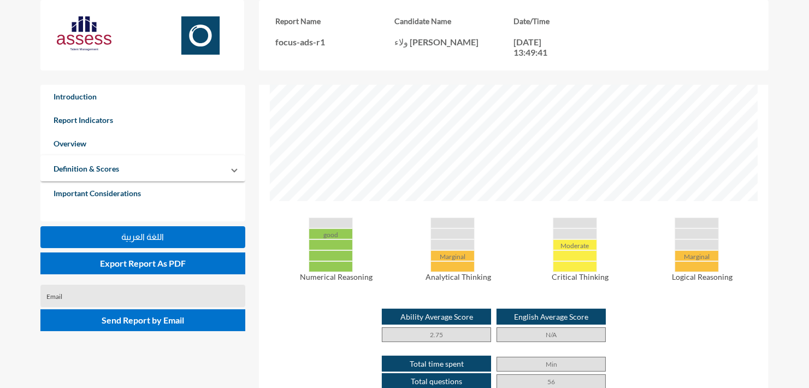
scroll to position [461, 0]
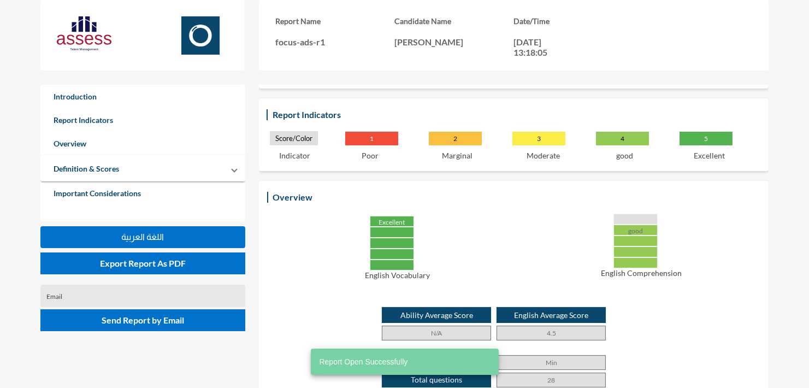
scroll to position [192, 0]
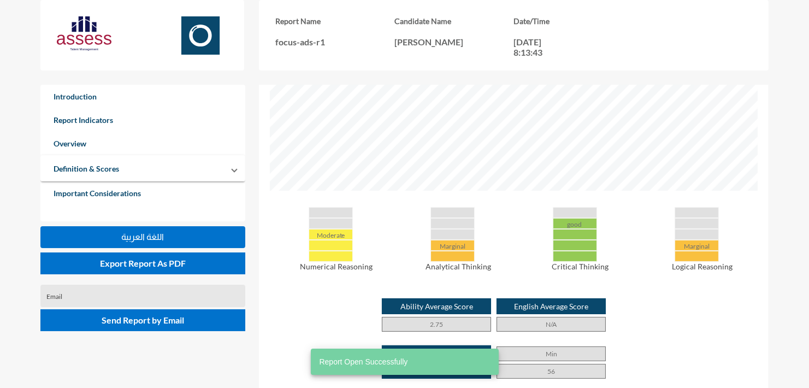
scroll to position [427, 0]
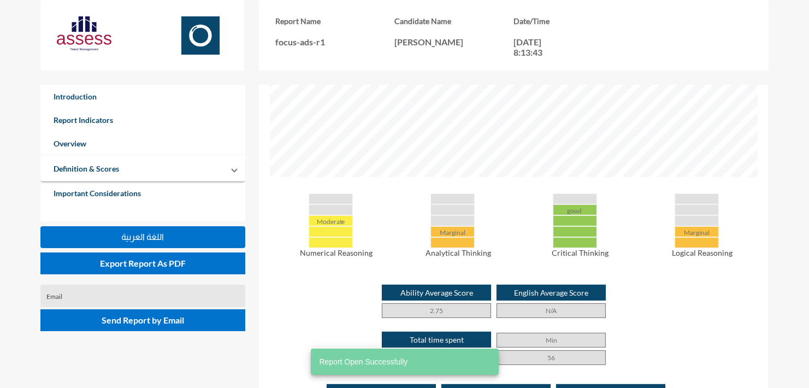
scroll to position [441, 0]
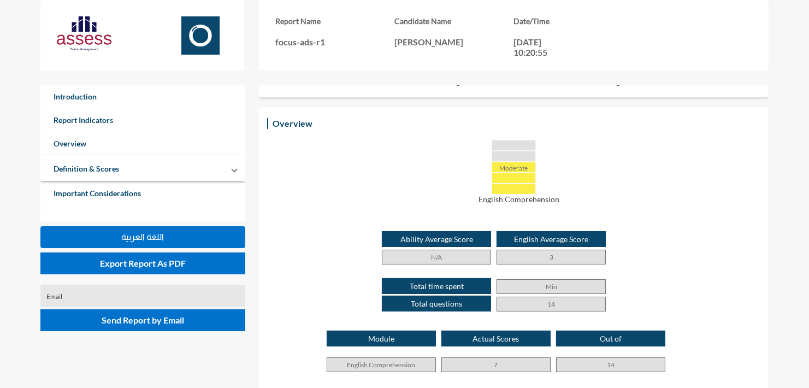
scroll to position [224, 0]
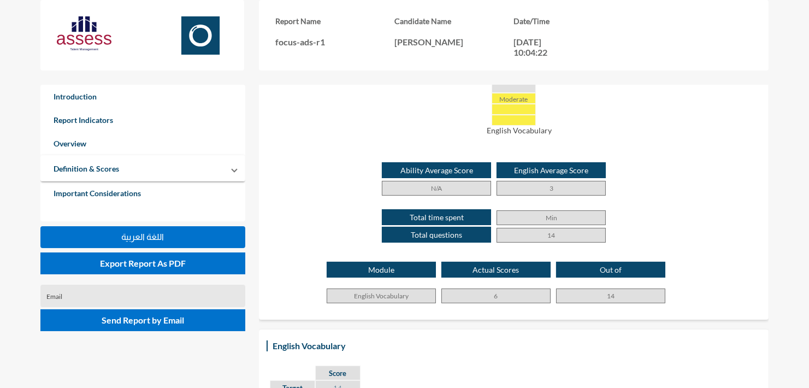
scroll to position [294, 0]
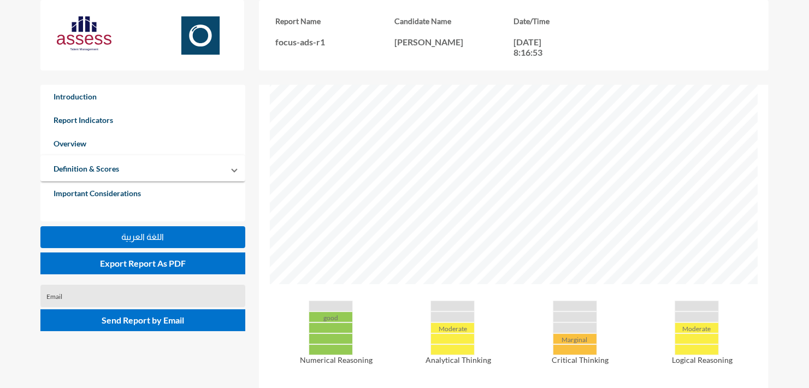
scroll to position [412, 0]
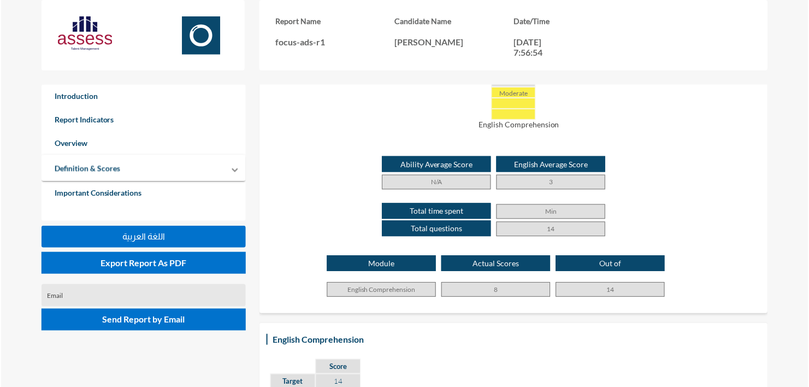
scroll to position [315, 0]
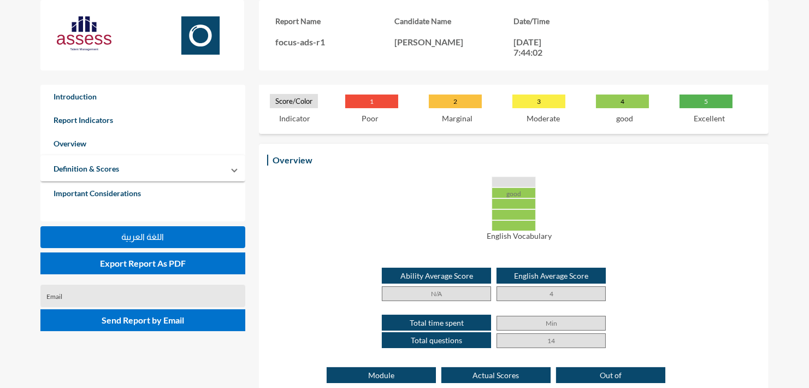
scroll to position [187, 0]
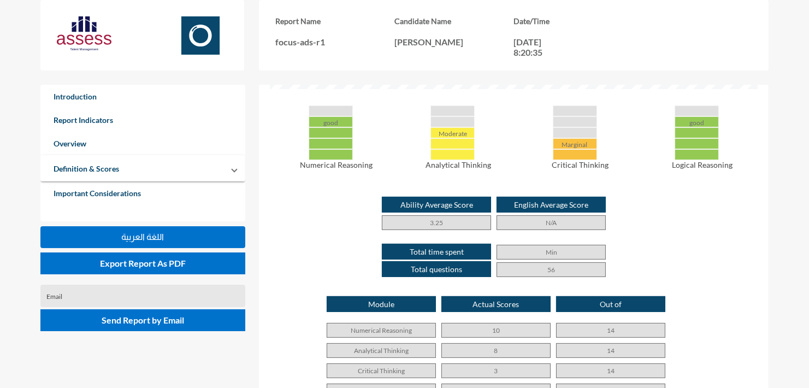
scroll to position [527, 0]
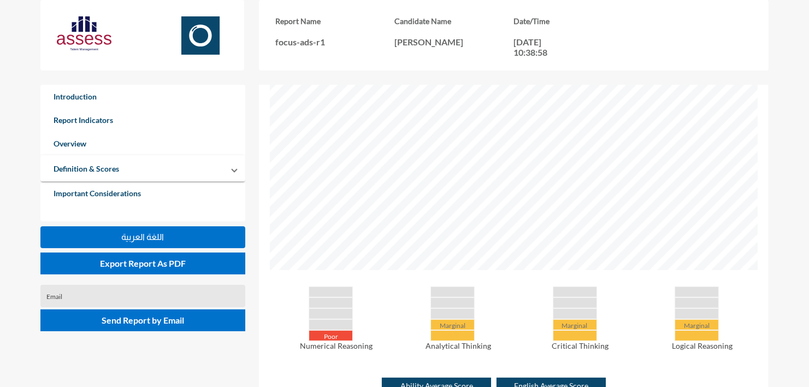
scroll to position [440, 0]
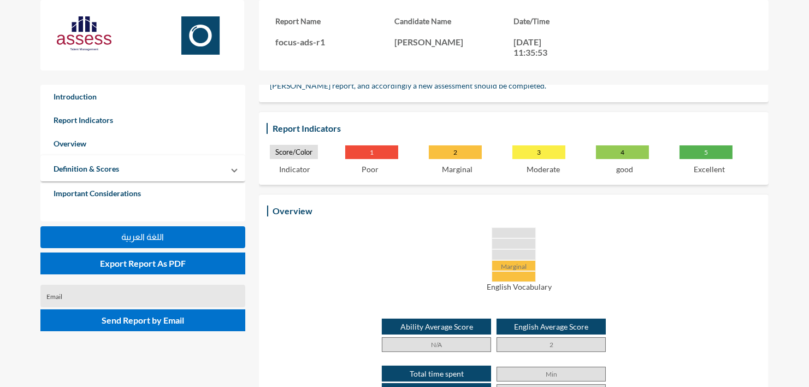
scroll to position [143, 0]
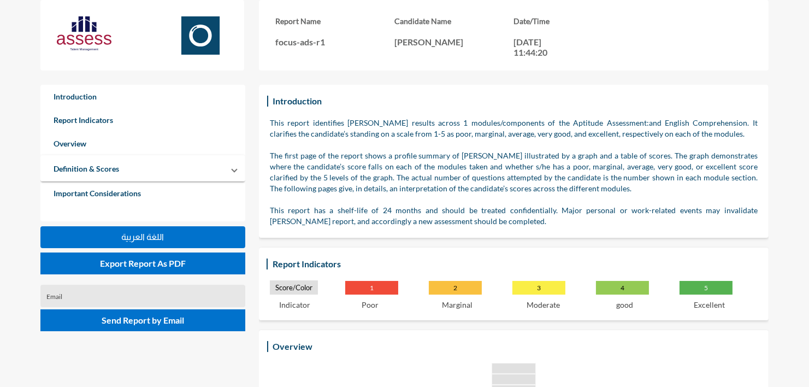
scroll to position [186, 0]
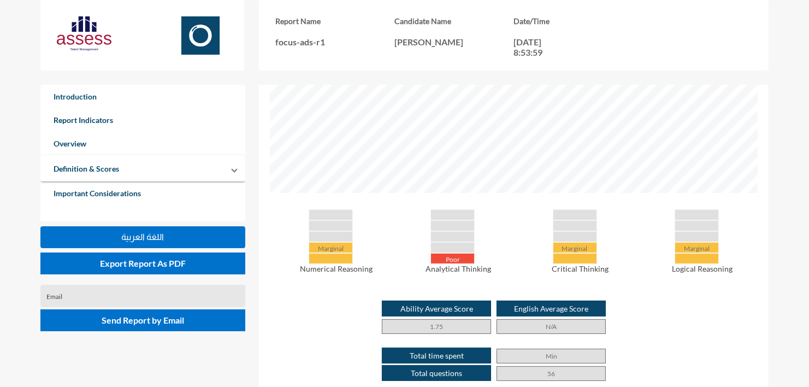
scroll to position [424, 0]
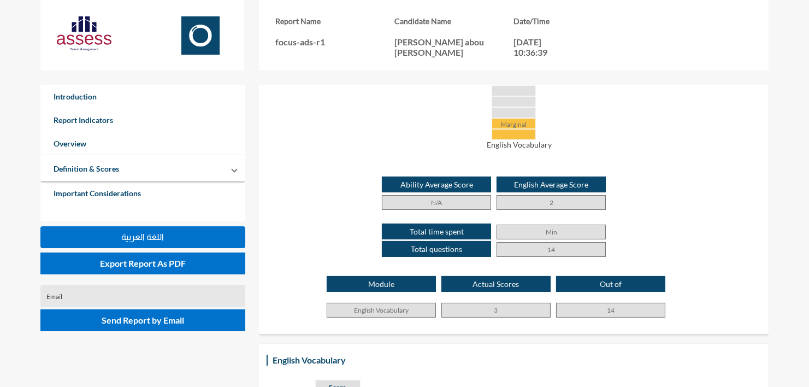
scroll to position [279, 0]
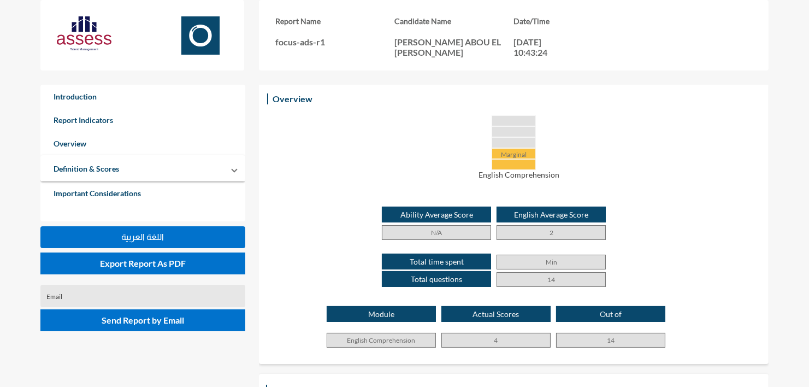
scroll to position [248, 0]
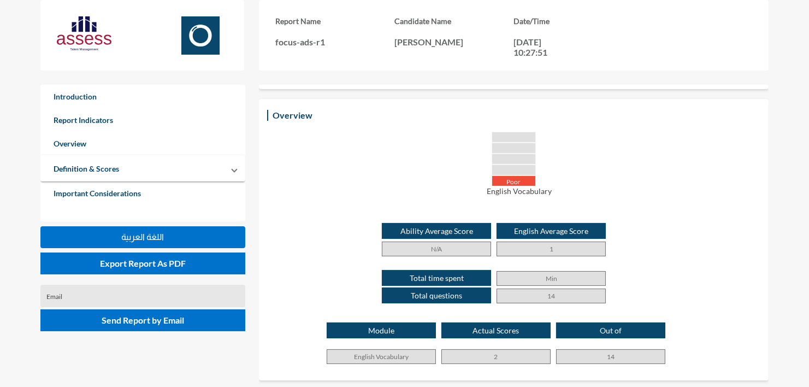
scroll to position [242, 0]
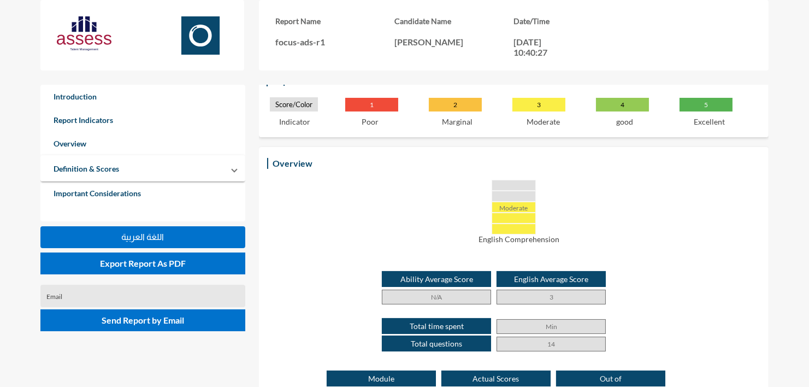
scroll to position [180, 0]
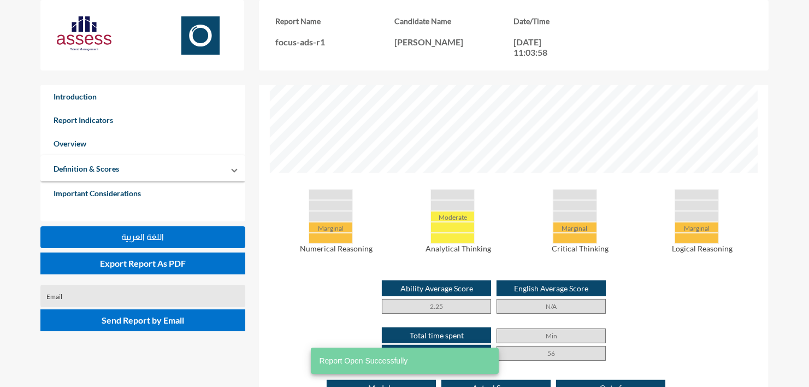
scroll to position [448, 0]
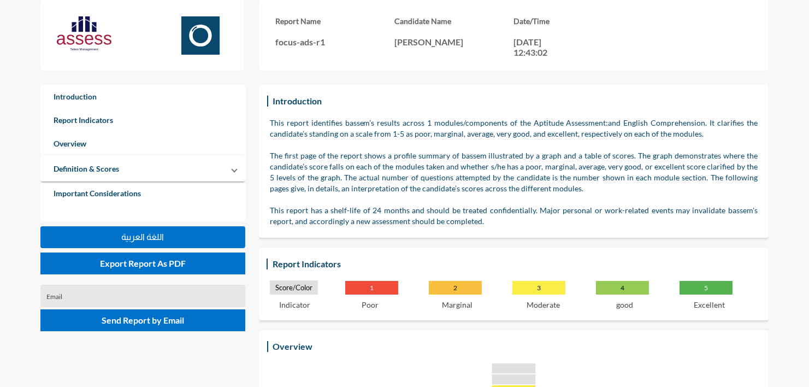
scroll to position [142, 0]
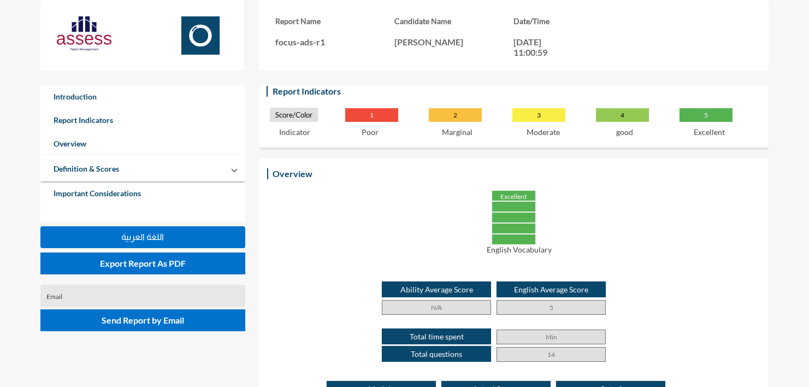
scroll to position [173, 0]
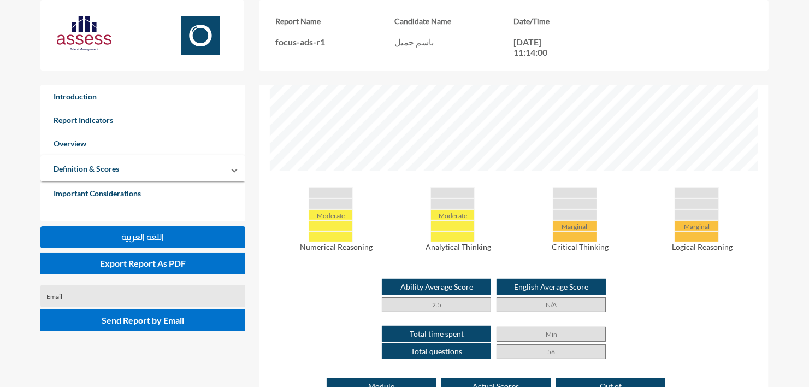
scroll to position [446, 0]
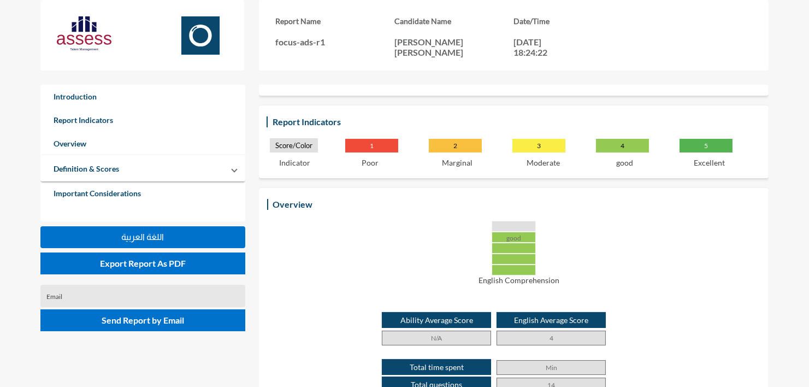
scroll to position [160, 0]
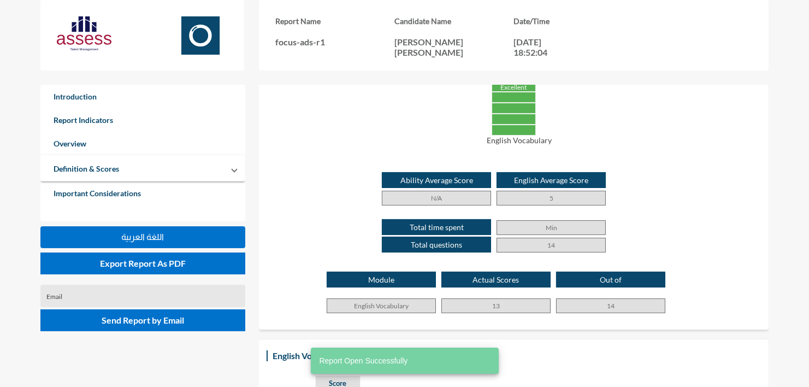
scroll to position [307, 0]
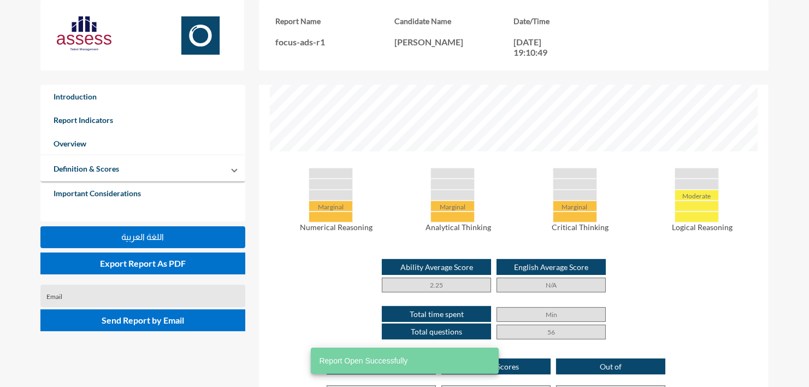
scroll to position [466, 0]
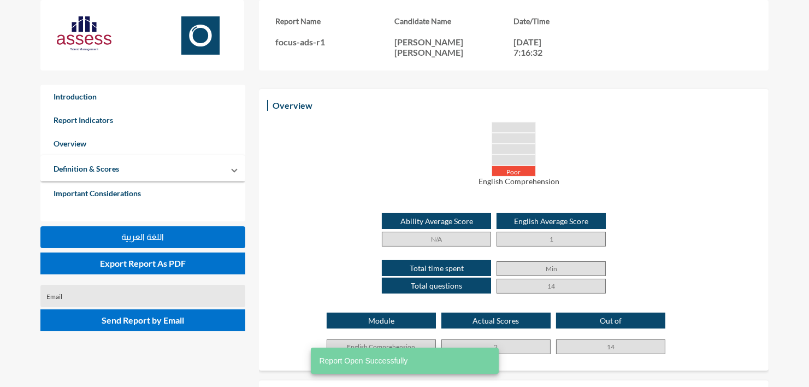
scroll to position [242, 0]
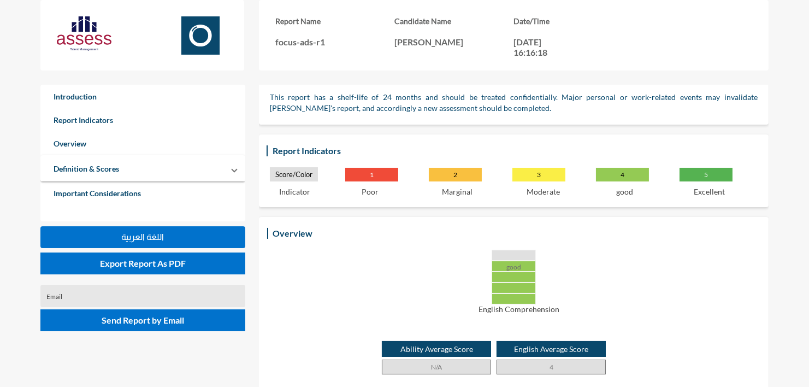
scroll to position [132, 0]
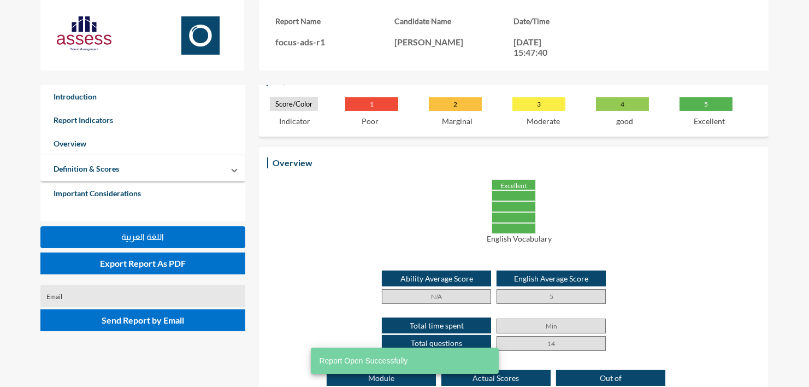
scroll to position [187, 0]
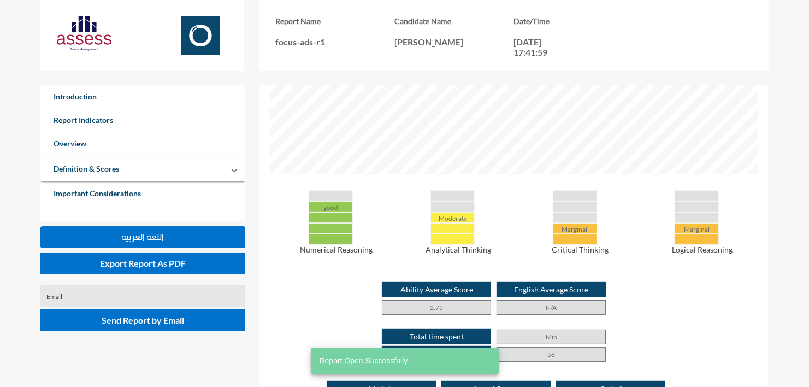
scroll to position [526, 0]
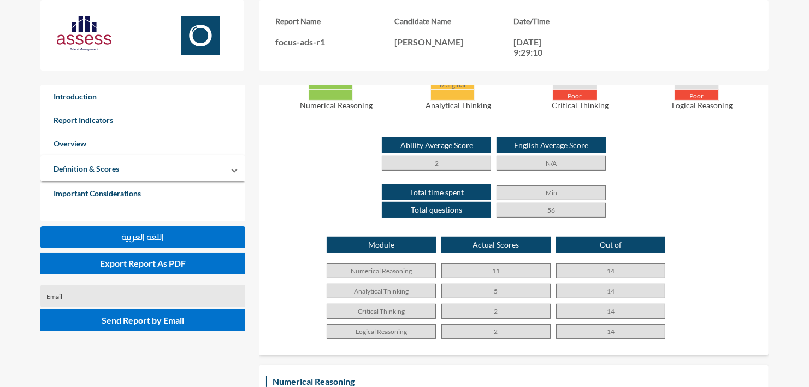
scroll to position [569, 0]
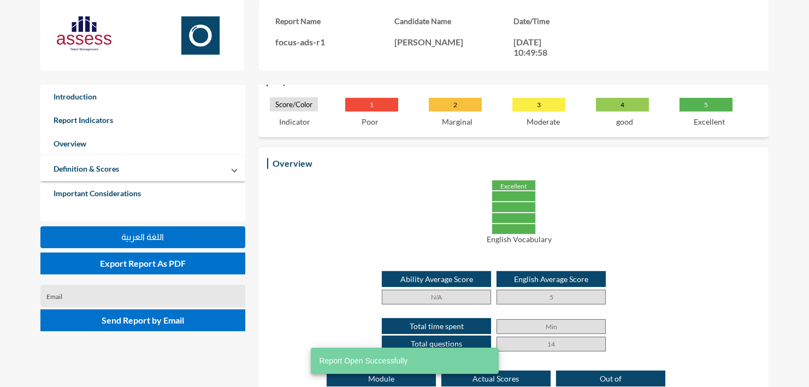
scroll to position [193, 0]
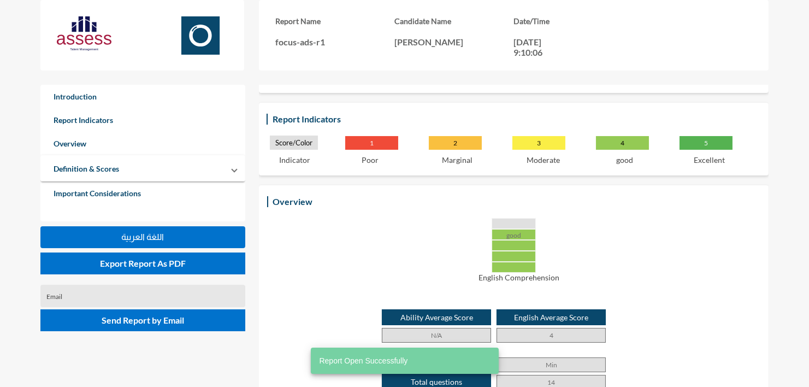
scroll to position [173, 0]
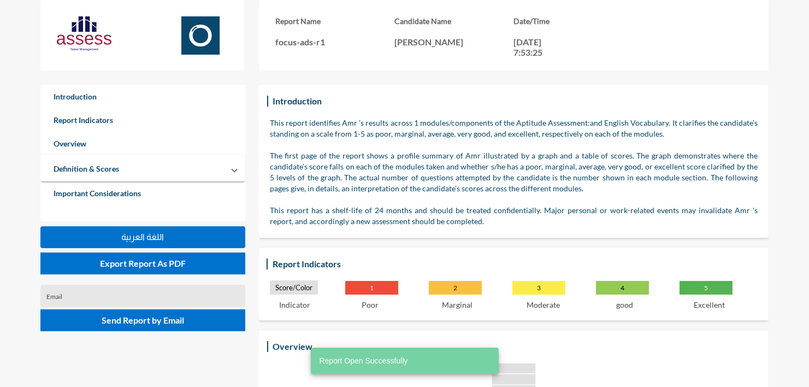
scroll to position [189, 0]
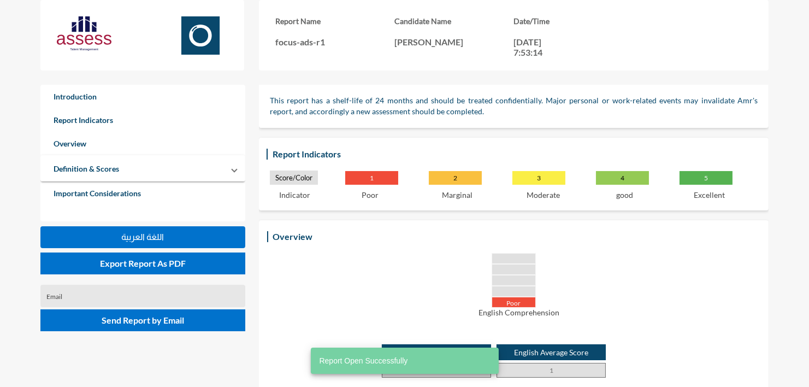
scroll to position [110, 0]
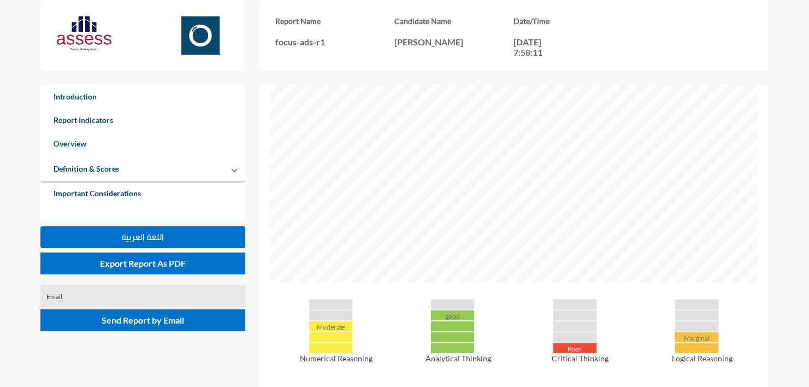
scroll to position [456, 0]
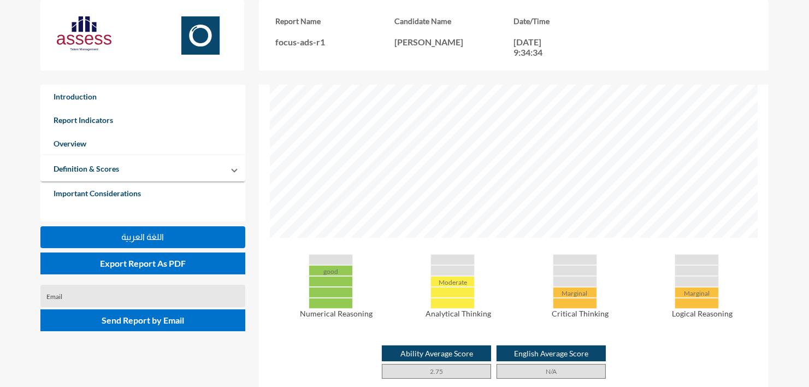
scroll to position [384, 0]
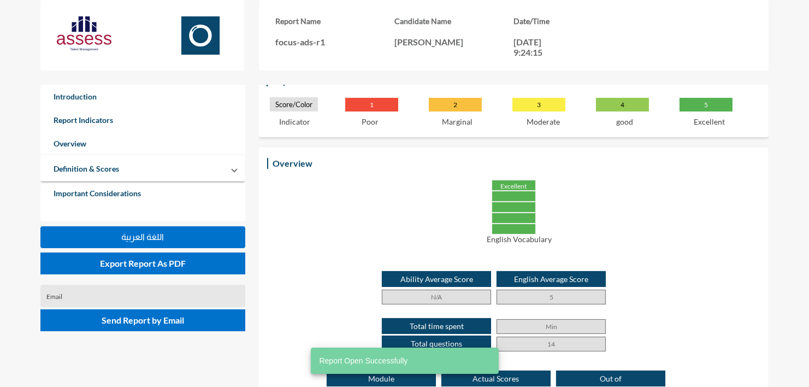
scroll to position [184, 0]
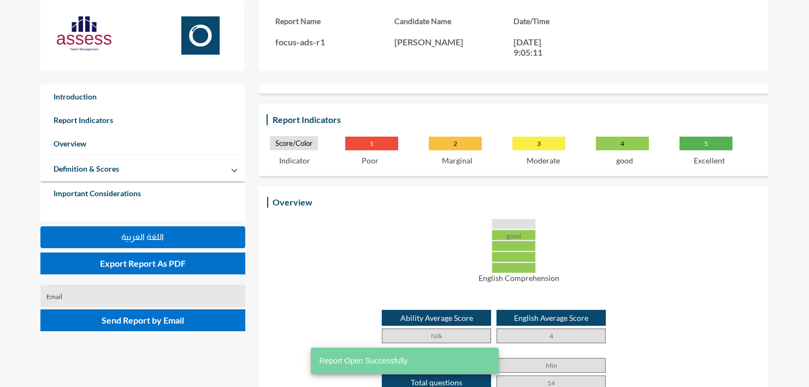
scroll to position [145, 0]
